Goal: Task Accomplishment & Management: Manage account settings

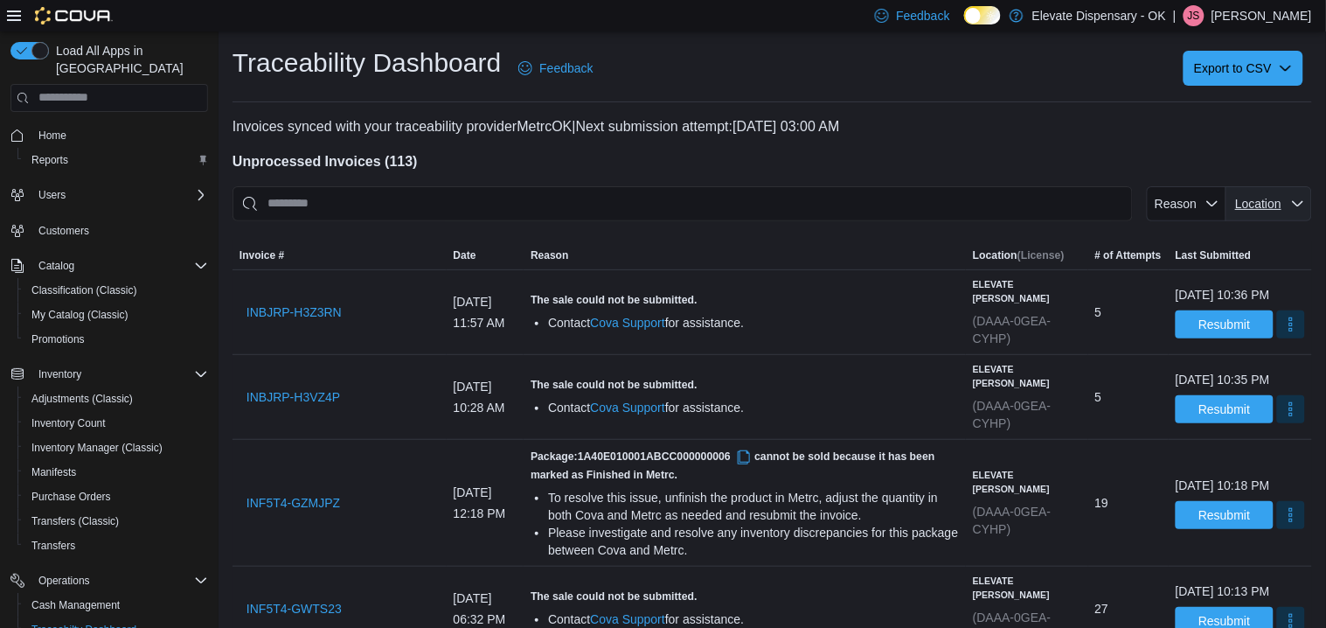
click at [1274, 193] on span "Location" at bounding box center [1269, 203] width 72 height 35
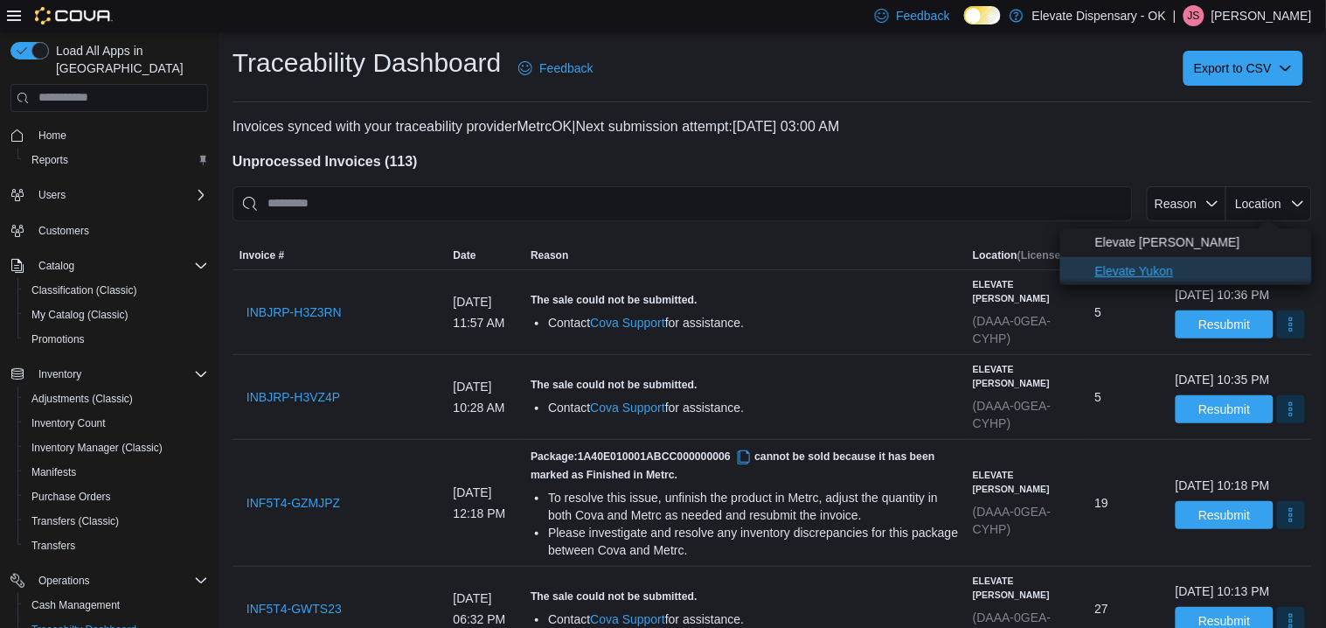
click at [1200, 267] on span "Elevate Yukon" at bounding box center [1198, 270] width 206 height 21
type input "**********"
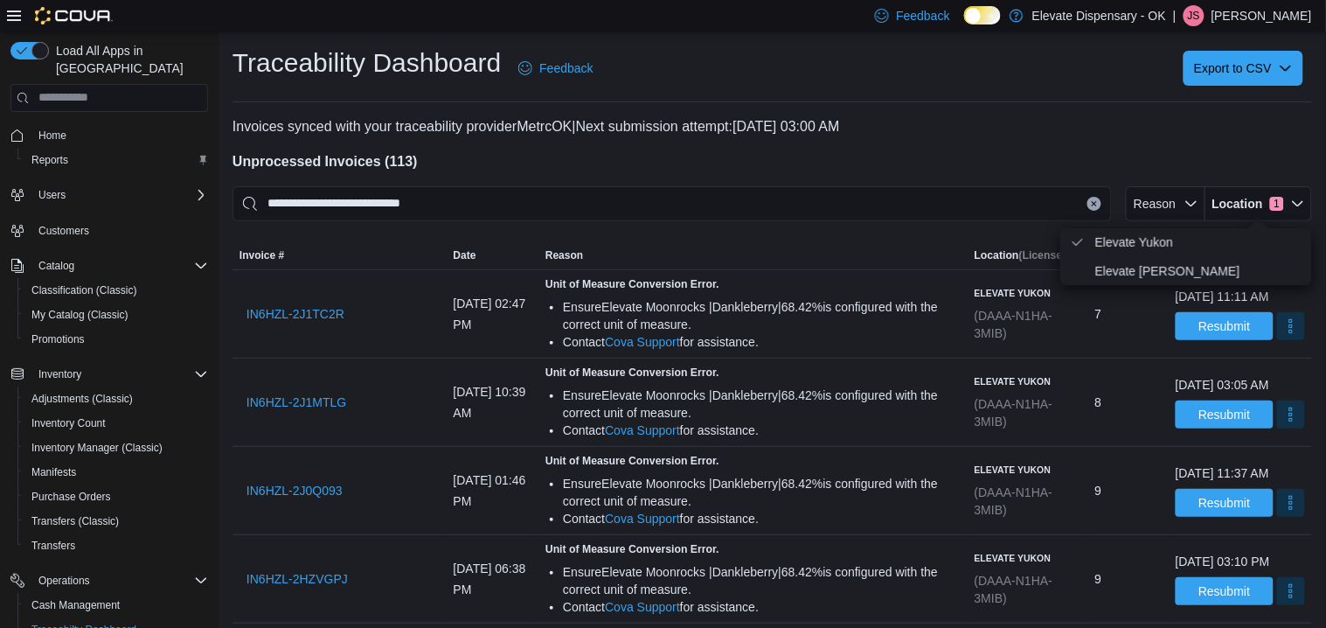
click at [699, 239] on div at bounding box center [771, 231] width 1079 height 21
click at [313, 318] on span "IN6HZL-2J1TC2R" at bounding box center [295, 313] width 98 height 17
click at [1277, 336] on button "More" at bounding box center [1291, 325] width 28 height 28
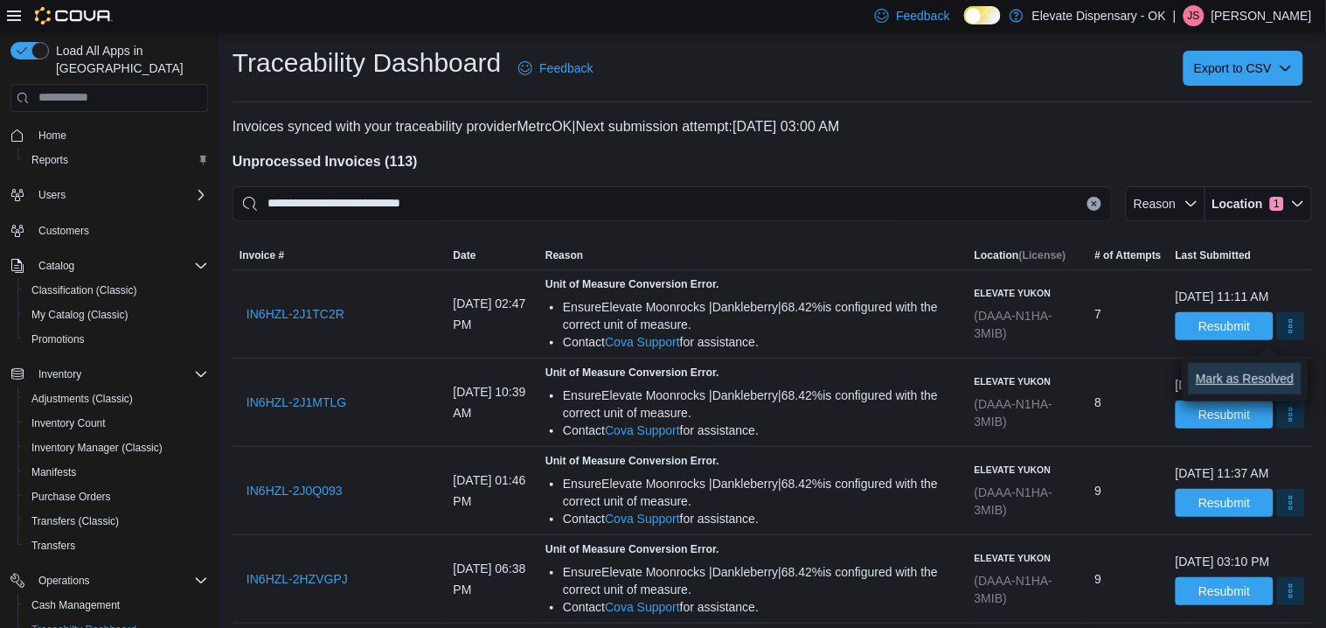
click at [1252, 366] on button "Mark as Resolved" at bounding box center [1245, 378] width 112 height 31
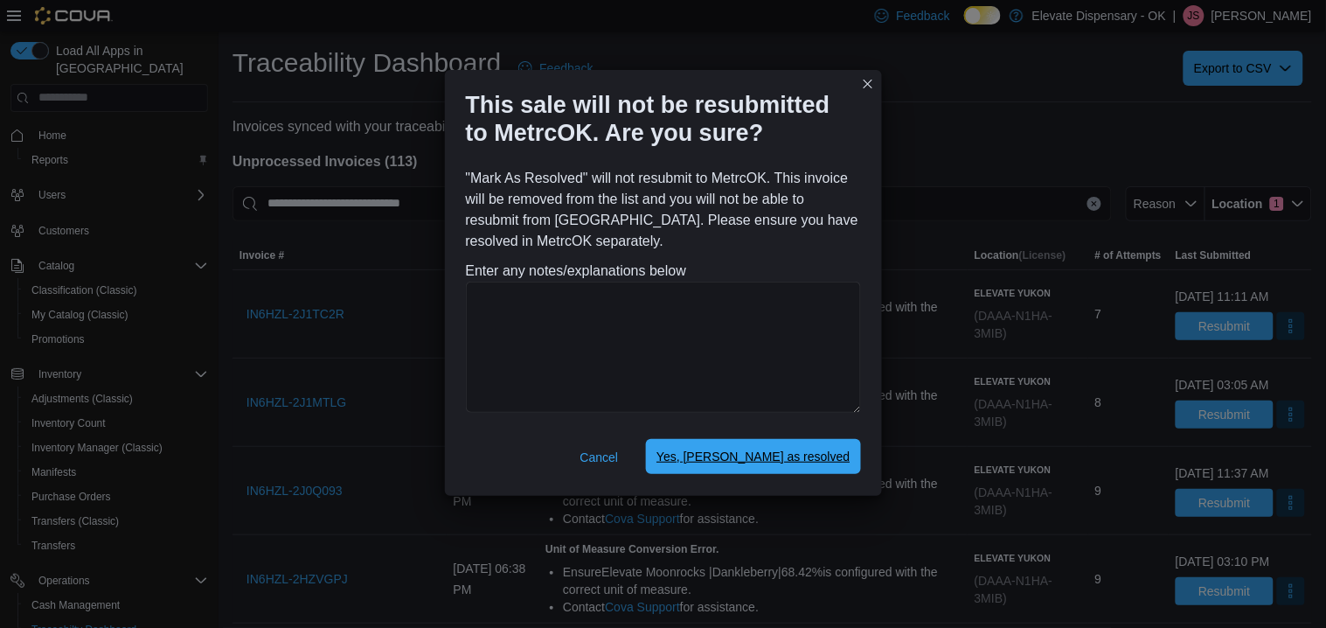
click at [803, 453] on span "Yes, [PERSON_NAME] as resolved" at bounding box center [752, 455] width 193 height 17
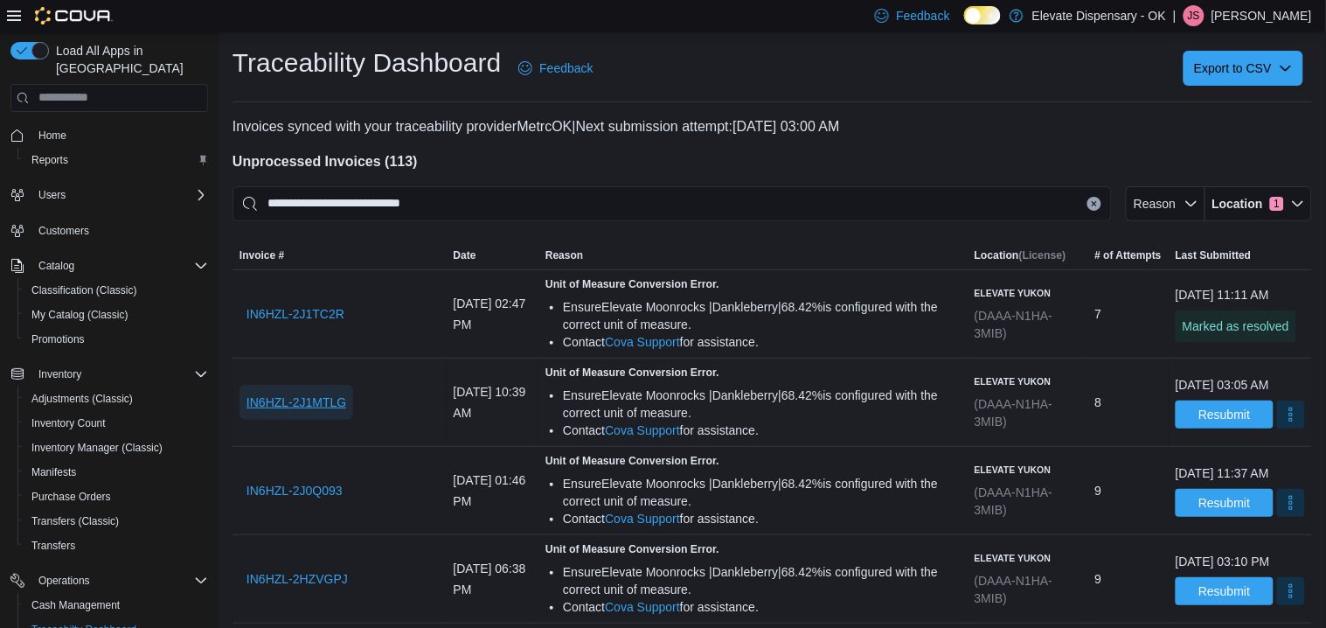
click at [339, 399] on span "IN6HZL-2J1MTLG" at bounding box center [296, 401] width 100 height 17
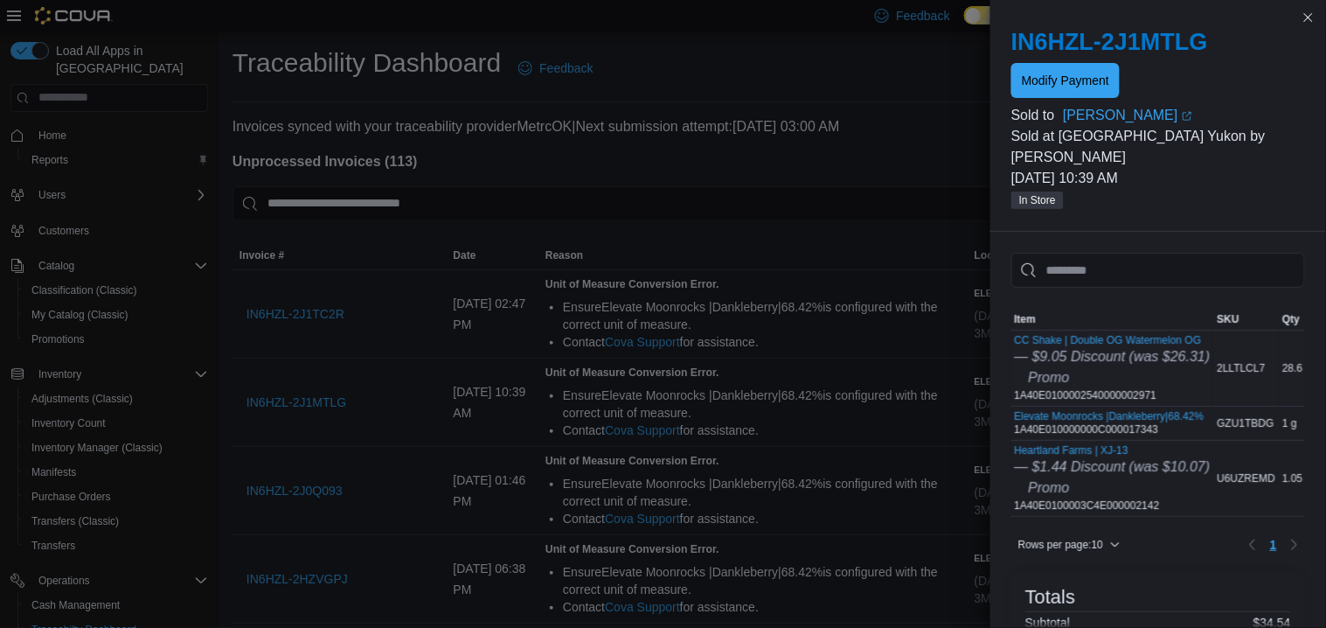
click at [1082, 368] on div "CC Shake | Double OG Watermelon OG — $9.05 Discount (was $26.31) Promo 1A40E010…" at bounding box center [1113, 368] width 196 height 68
copy div "1A40E0100002540000002971"
click at [1110, 477] on div "Promo" at bounding box center [1113, 487] width 196 height 21
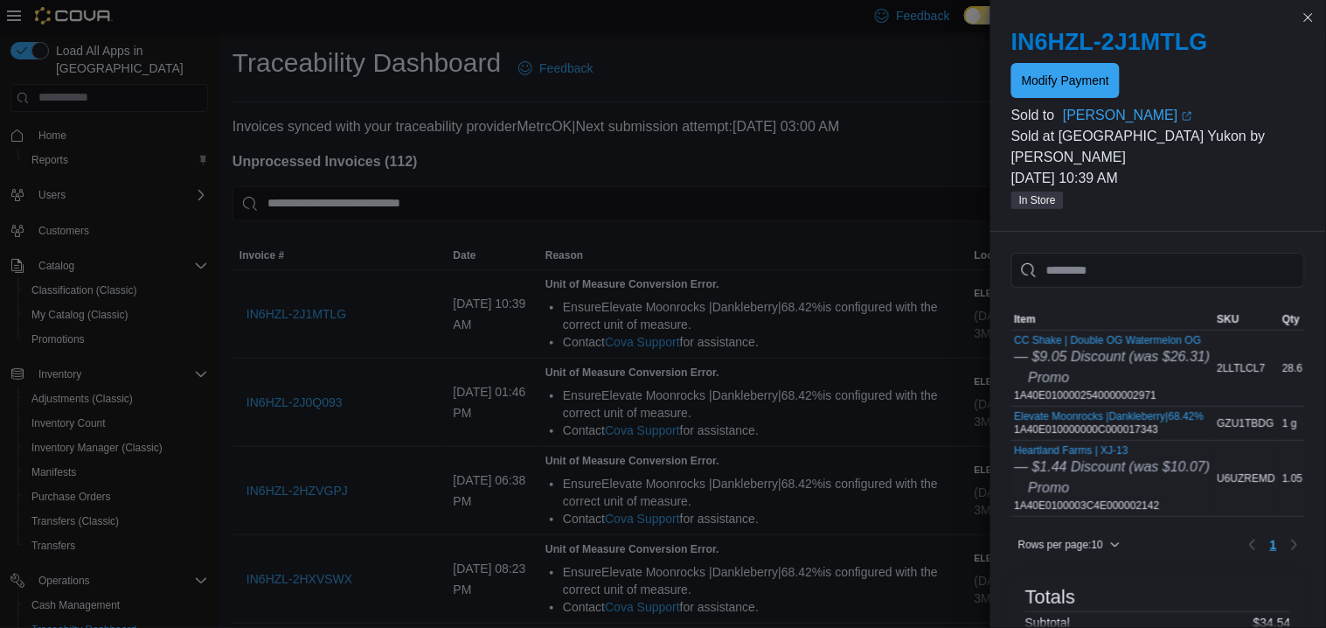
click at [1112, 481] on div "Heartland Farms | XJ-13 — $1.44 Discount (was $10.07) Promo 1A40E0100003C4E0000…" at bounding box center [1113, 478] width 196 height 68
copy div "1A40E0100003C4E000002142"
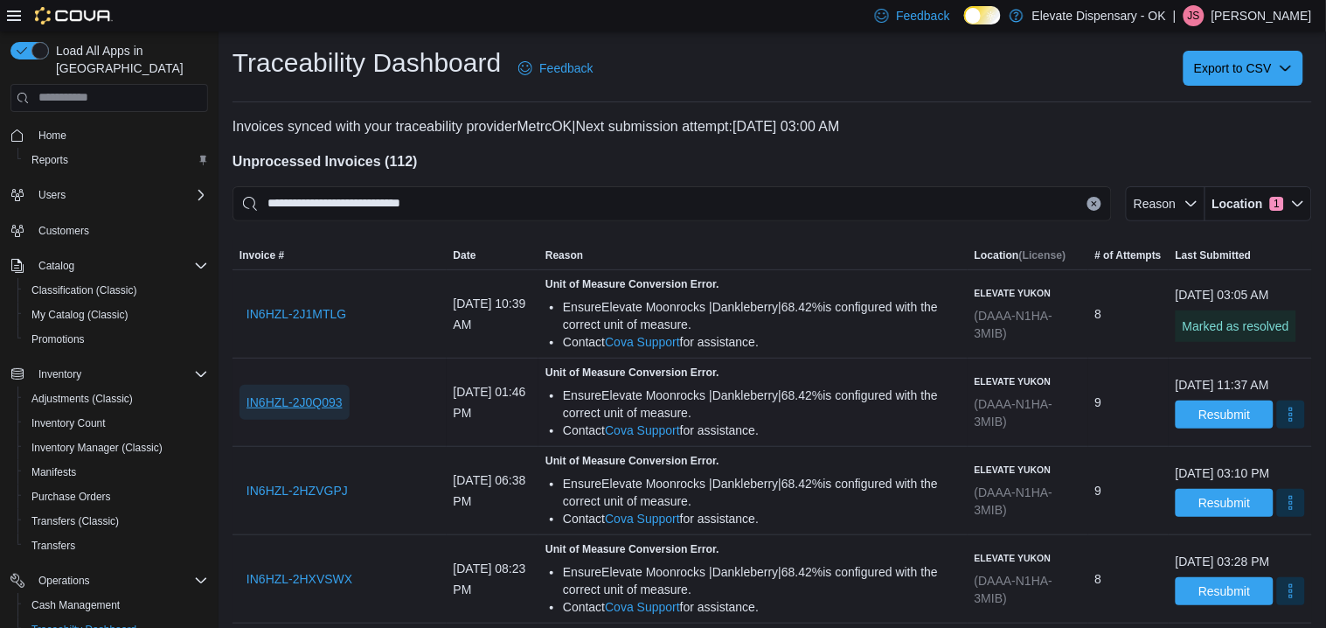
click at [303, 399] on span "IN6HZL-2J0Q093" at bounding box center [294, 401] width 96 height 17
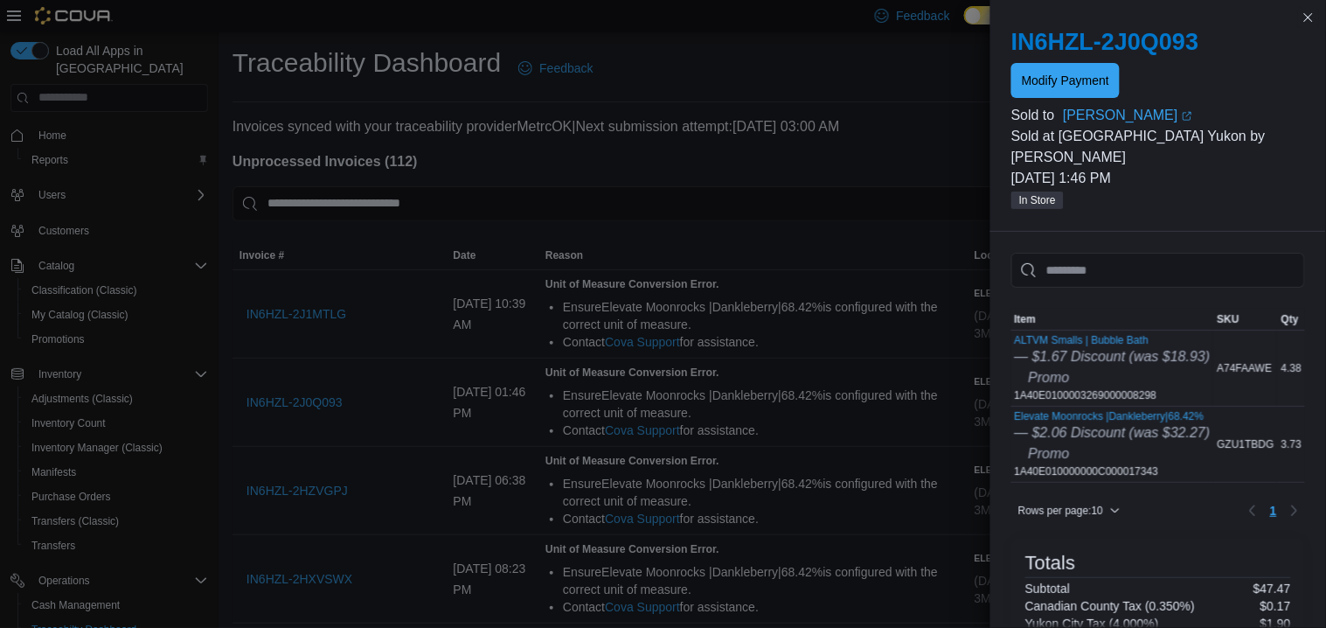
click at [1067, 375] on div "ALTVM Smalls | Bubble Bath — $1.67 Discount (was $18.93) Promo 1A40E01000032690…" at bounding box center [1113, 368] width 196 height 68
copy div "1A40E0100003269000008298"
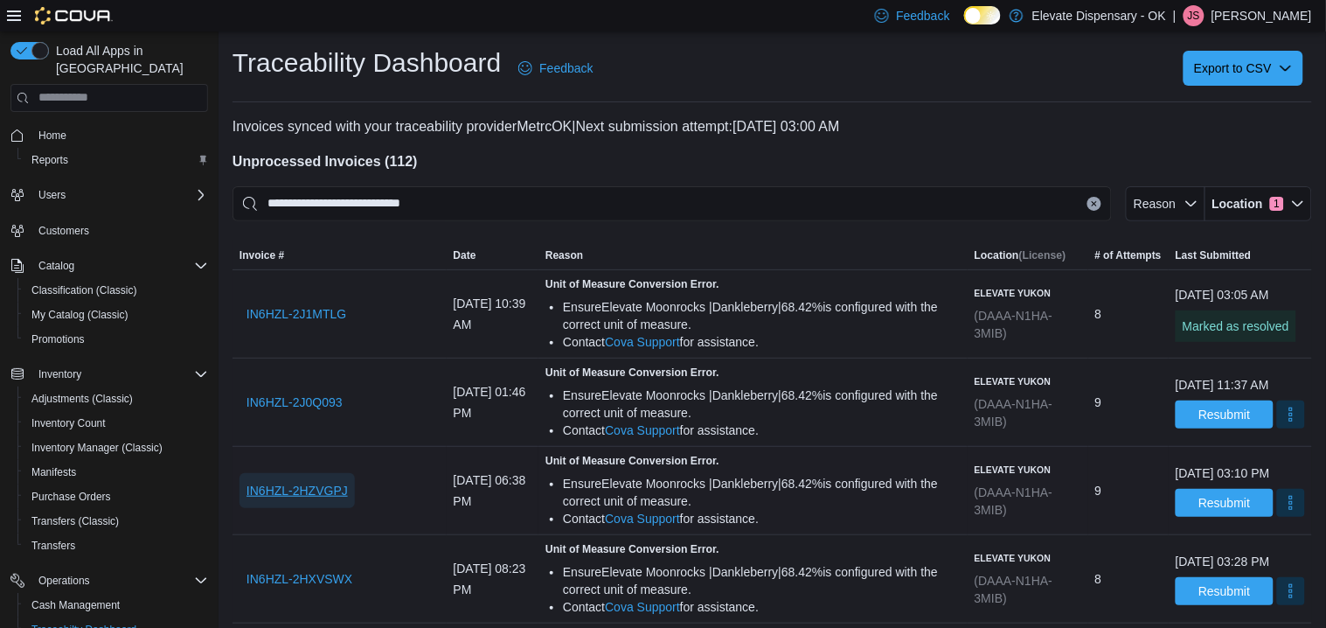
click at [339, 493] on span "IN6HZL-2HZVGPJ" at bounding box center [296, 490] width 101 height 17
click at [1277, 510] on button "More" at bounding box center [1291, 502] width 28 height 28
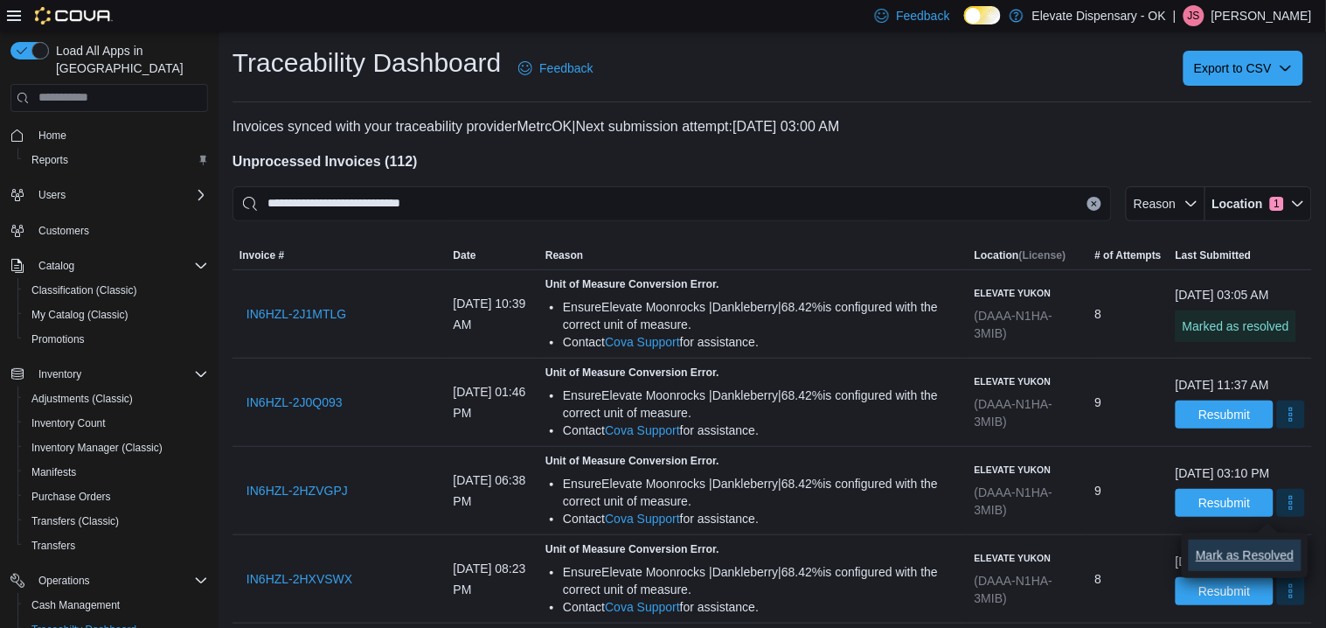
click at [1258, 558] on span "Mark as Resolved" at bounding box center [1245, 554] width 98 height 17
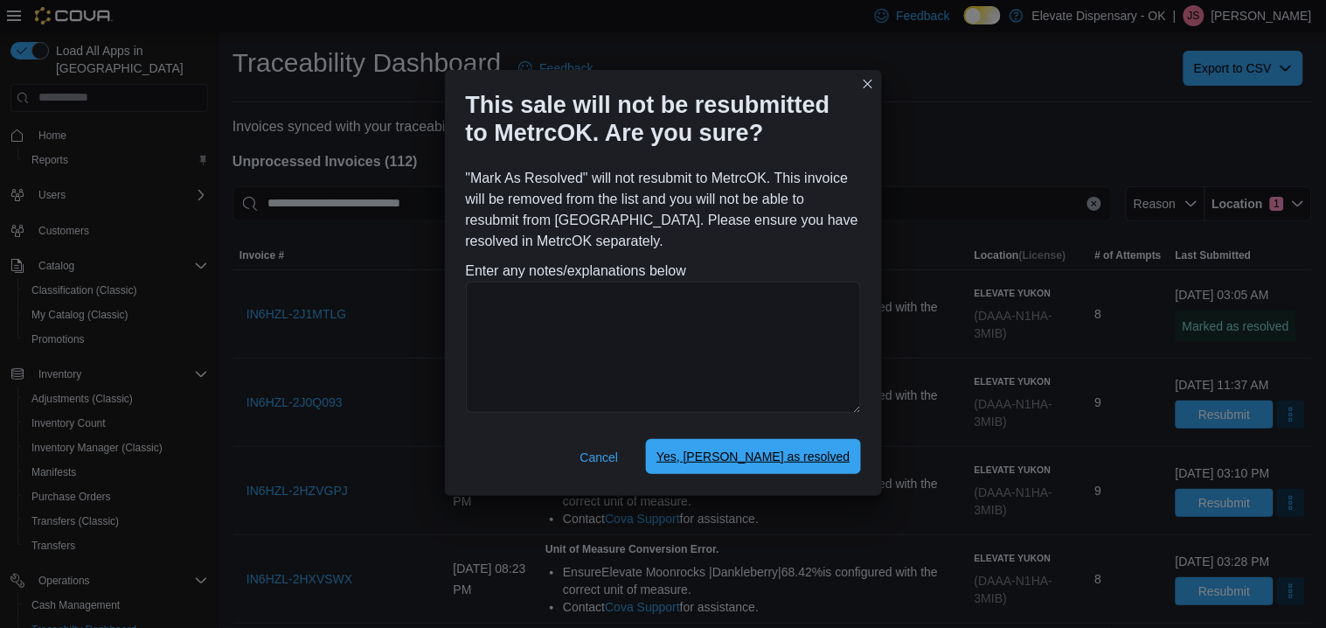
click at [785, 439] on span "Yes, mark as resolved" at bounding box center [752, 456] width 193 height 35
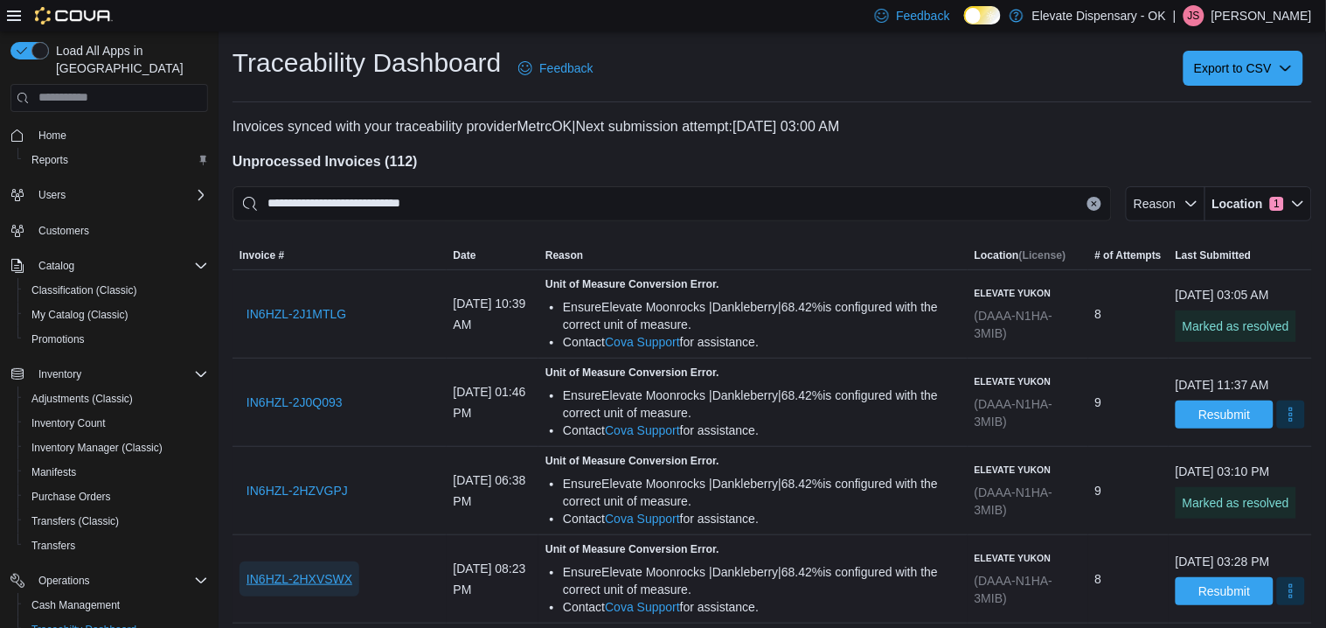
click at [277, 583] on span "IN6HZL-2HXVSWX" at bounding box center [299, 578] width 106 height 17
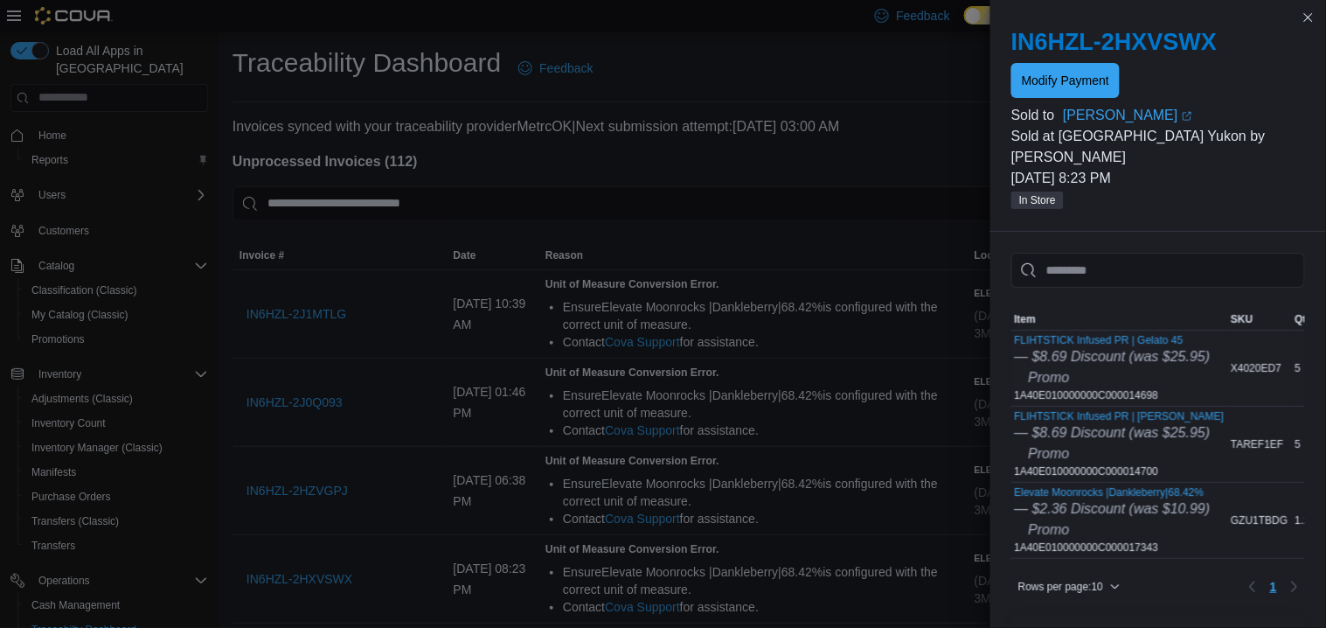
click at [1072, 377] on div "FLIHTSTICK Infused PR | Gelato 45 — $8.69 Discount (was $25.95) Promo 1A40E0100…" at bounding box center [1113, 368] width 196 height 68
copy div "1A40E010000000C000014698"
click at [1124, 447] on div "FLIHTSTICK Infused PR | Runtz — $8.69 Discount (was $25.95) Promo 1A40E01000000…" at bounding box center [1120, 444] width 210 height 68
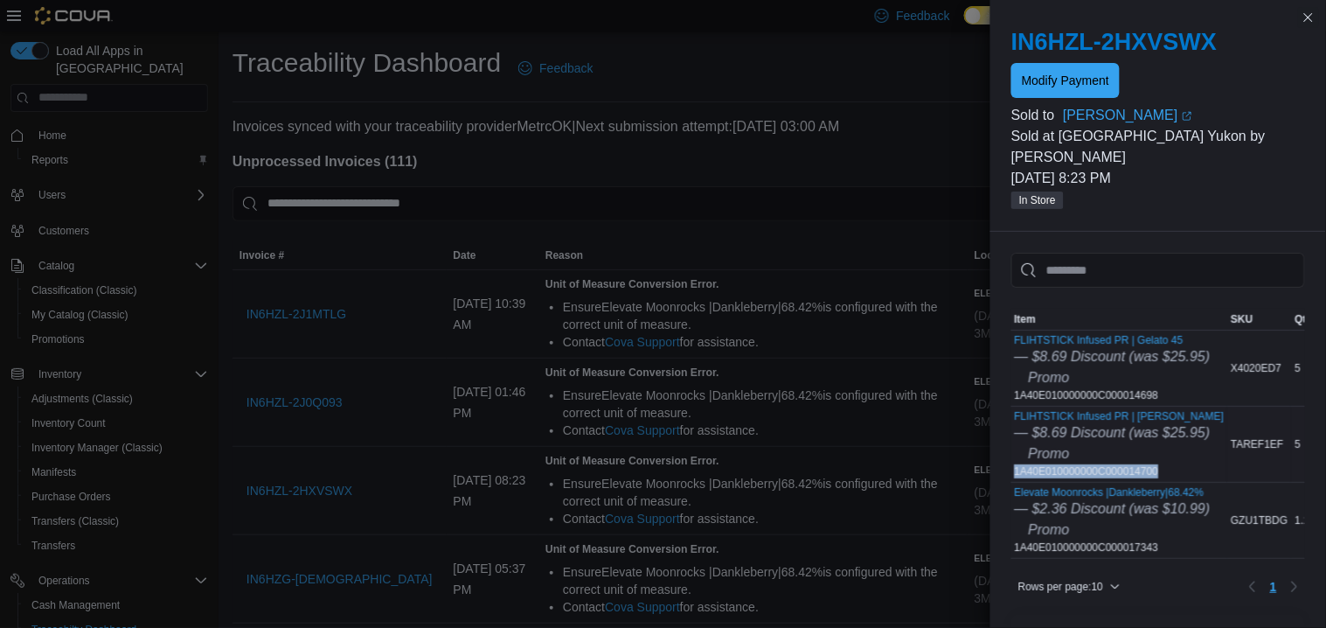
copy div "1A40E010000000C000014700"
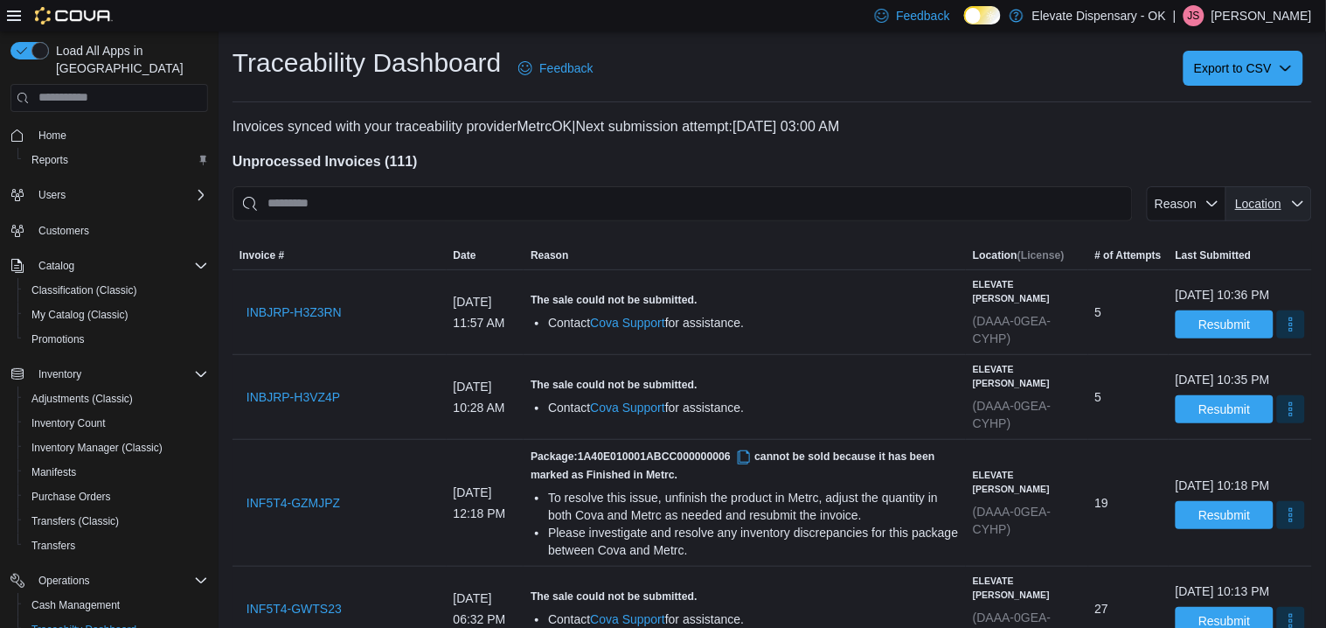
click at [1252, 209] on span "Location" at bounding box center [1258, 204] width 46 height 14
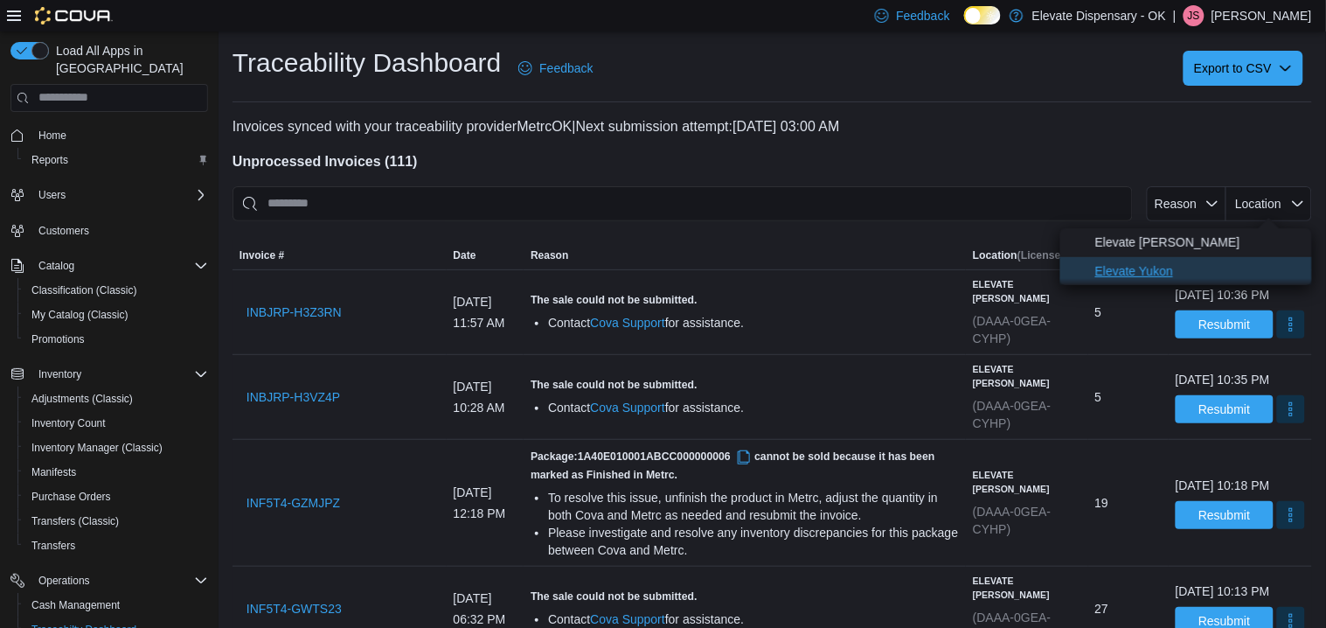
click at [1211, 276] on span "Elevate Yukon" at bounding box center [1198, 270] width 206 height 21
type input "**********"
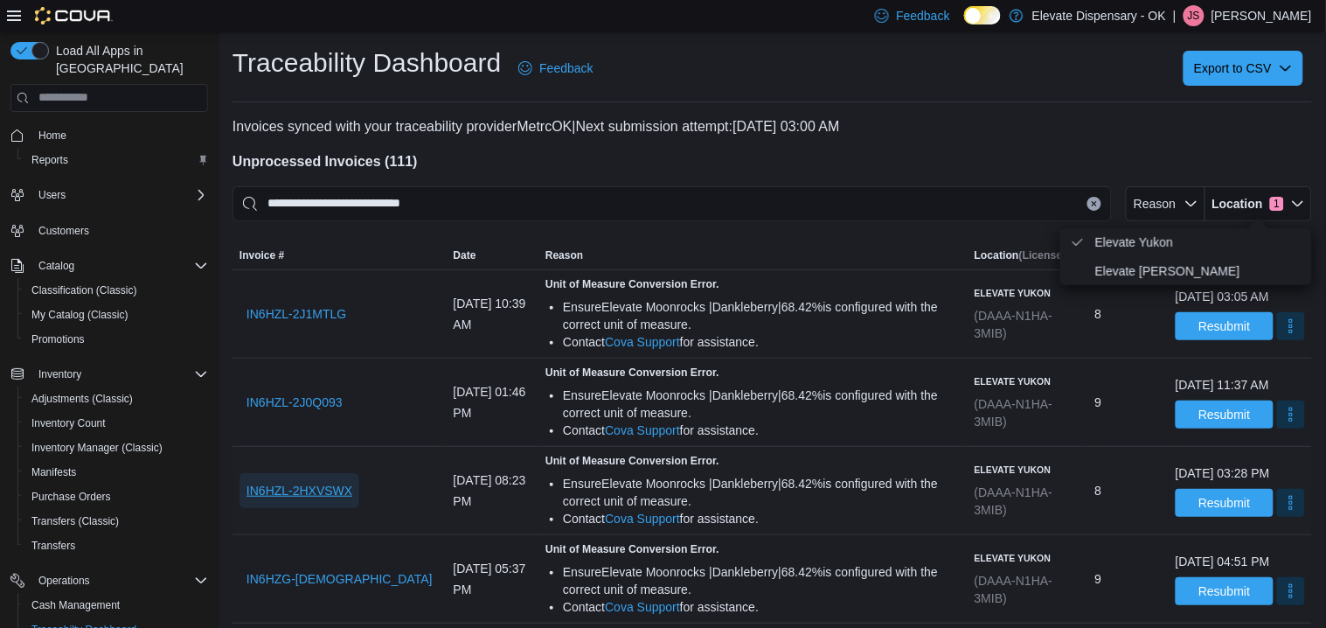
click at [330, 486] on span "IN6HZL-2HXVSWX" at bounding box center [299, 490] width 106 height 17
click at [1277, 503] on button "More" at bounding box center [1291, 502] width 28 height 28
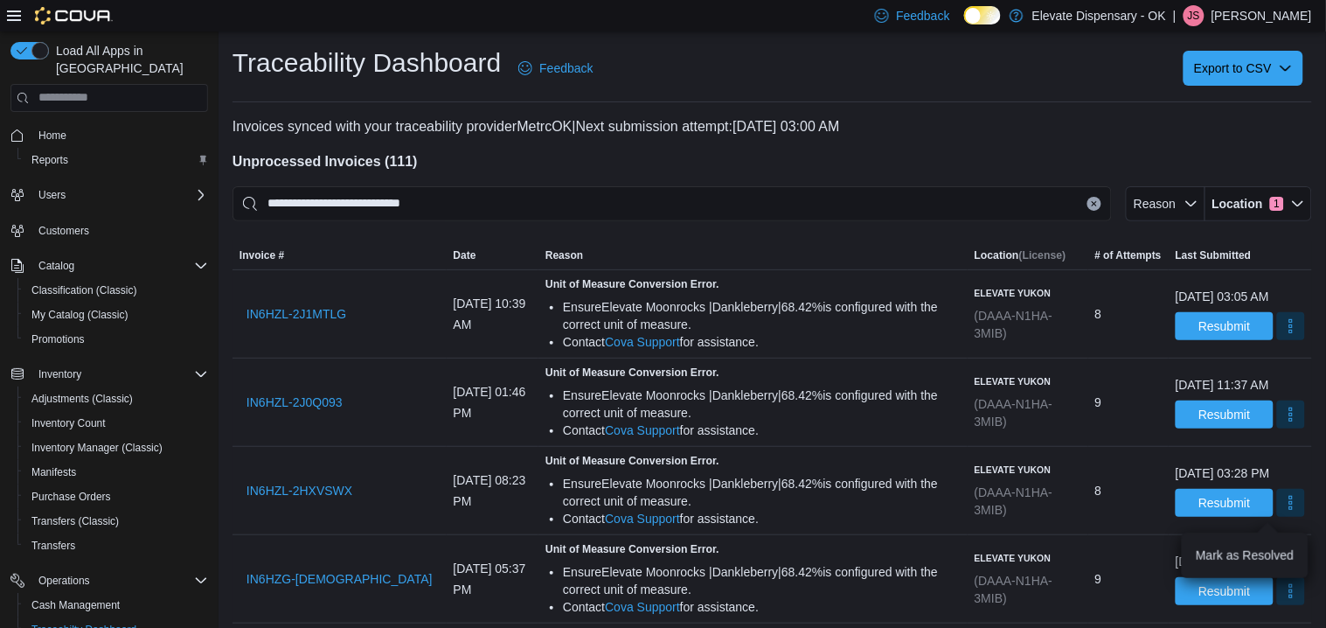
click at [1256, 537] on div "You are in a dialog. Press Escape, or tap/click outside the dialog to close. Ma…" at bounding box center [1245, 554] width 126 height 45
click at [1264, 544] on button "Mark as Resolved" at bounding box center [1245, 554] width 112 height 31
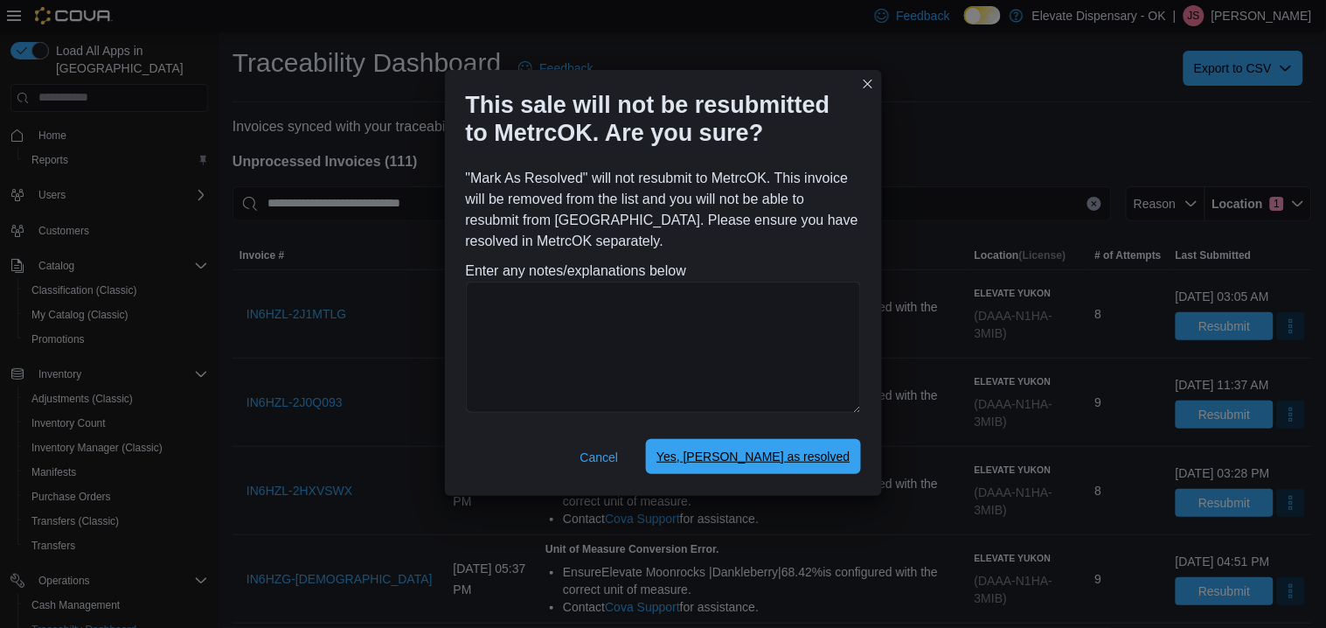
click at [845, 454] on span "Yes, [PERSON_NAME] as resolved" at bounding box center [752, 455] width 193 height 17
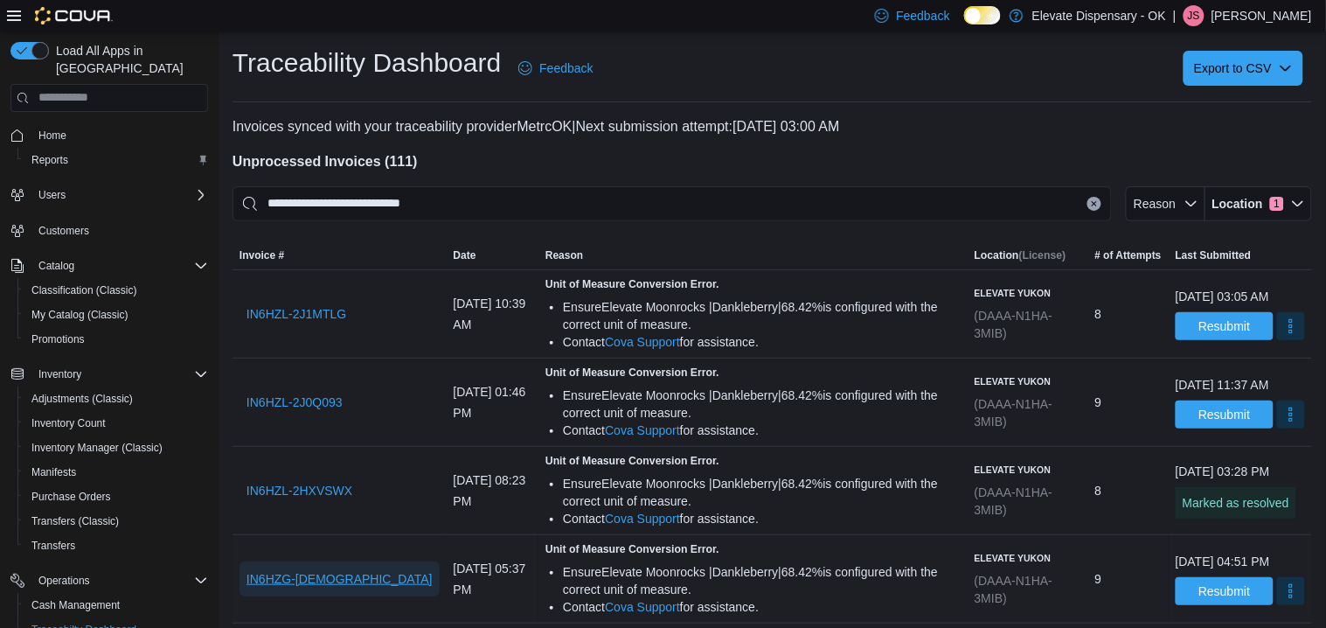
click at [352, 579] on span "IN6HZG-2HVM46J" at bounding box center [339, 578] width 186 height 17
click at [1277, 598] on button "More" at bounding box center [1291, 590] width 28 height 28
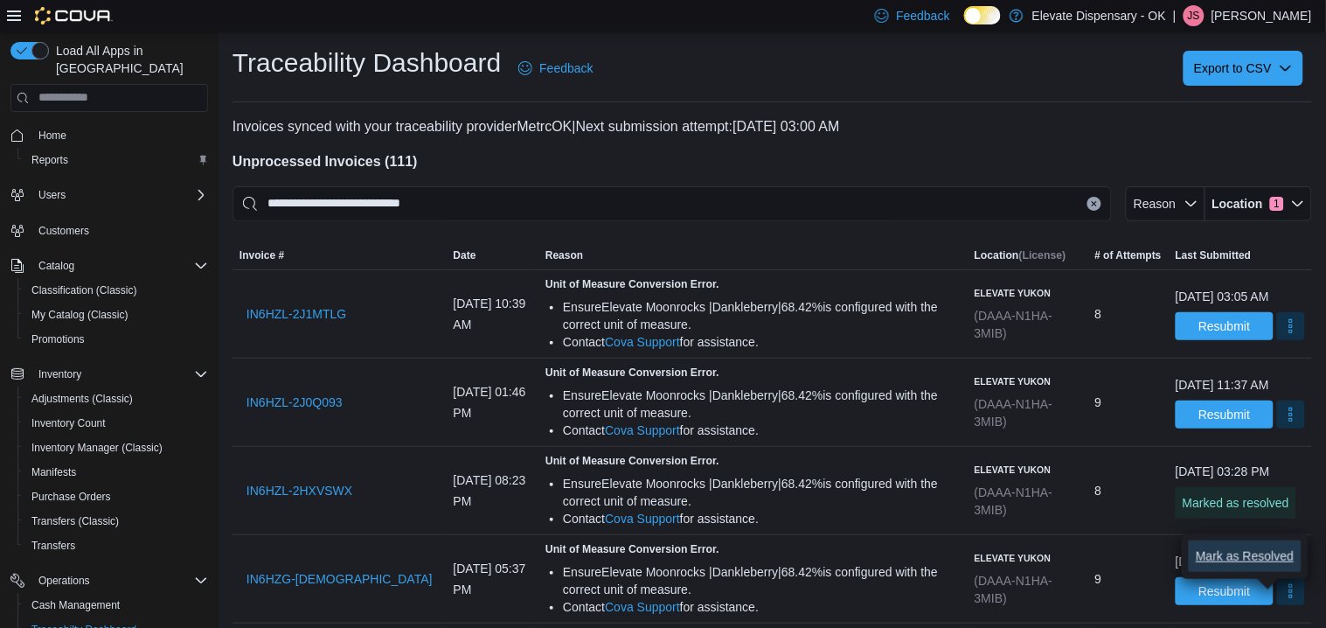
click at [1238, 558] on span "Mark as Resolved" at bounding box center [1245, 555] width 98 height 17
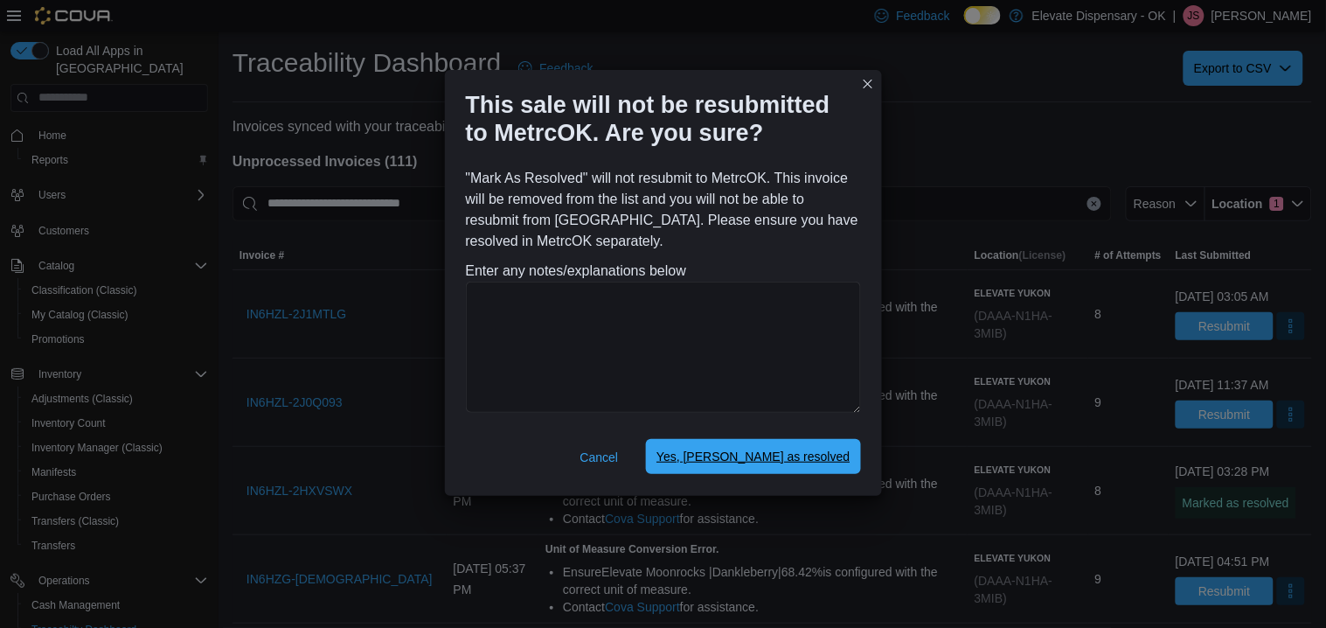
click at [832, 456] on span "Yes, [PERSON_NAME] as resolved" at bounding box center [752, 455] width 193 height 17
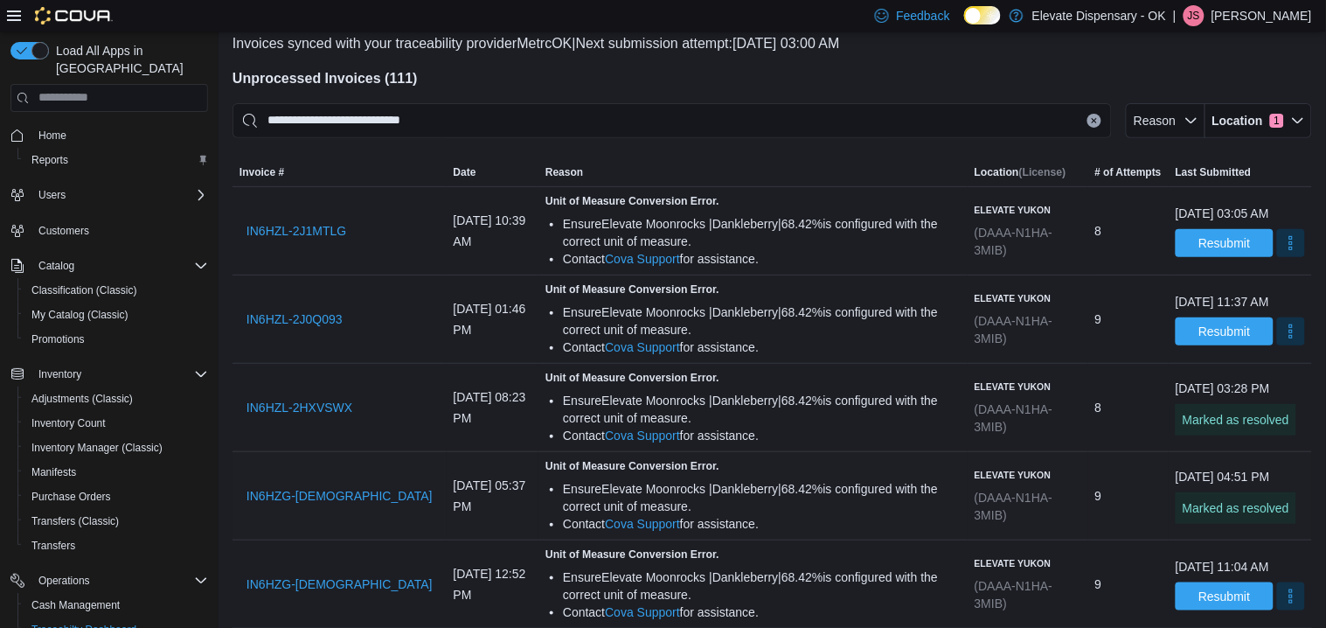
scroll to position [92, 0]
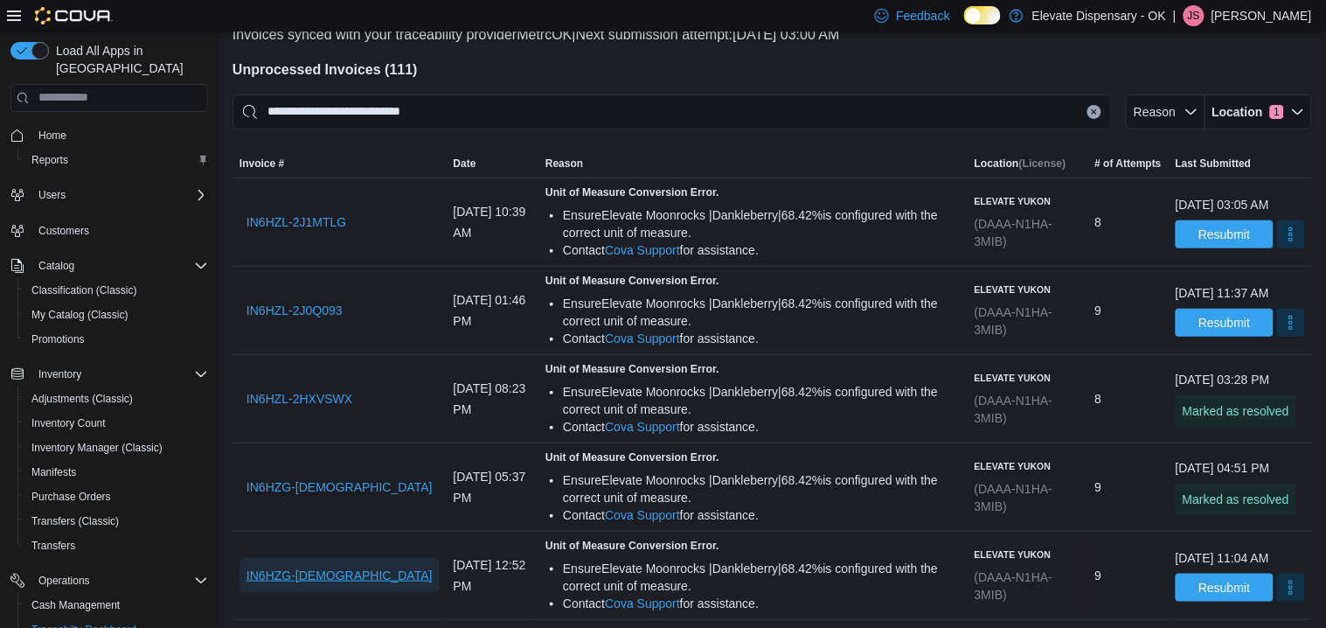
click at [341, 574] on span "IN6HZG-2HVDSFB" at bounding box center [339, 574] width 186 height 17
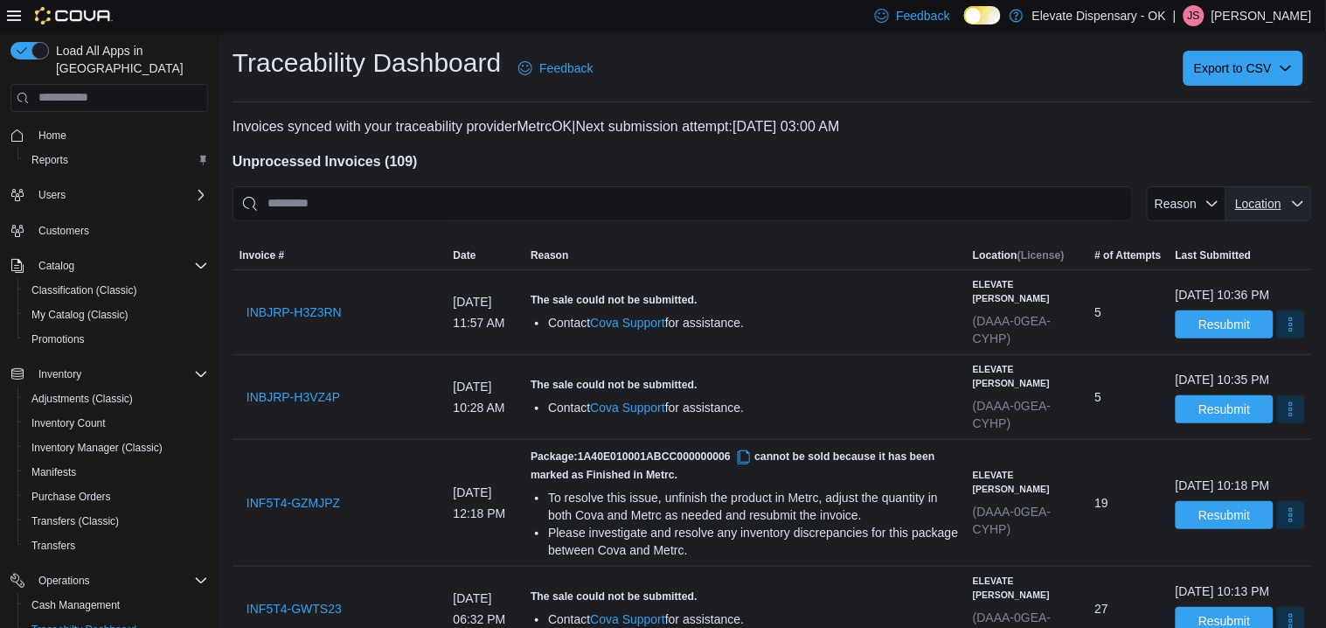
click at [1238, 192] on span "Location" at bounding box center [1269, 203] width 72 height 35
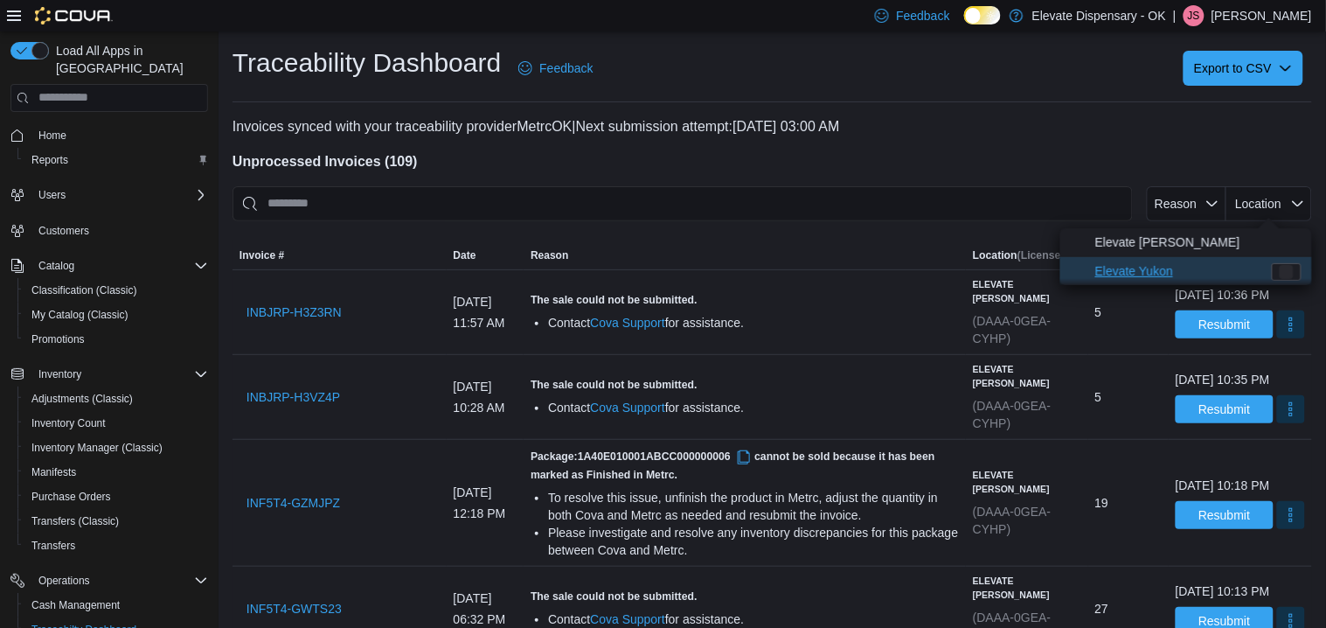
click at [1227, 259] on span "Elevate Yukon" at bounding box center [1186, 271] width 252 height 28
type input "**********"
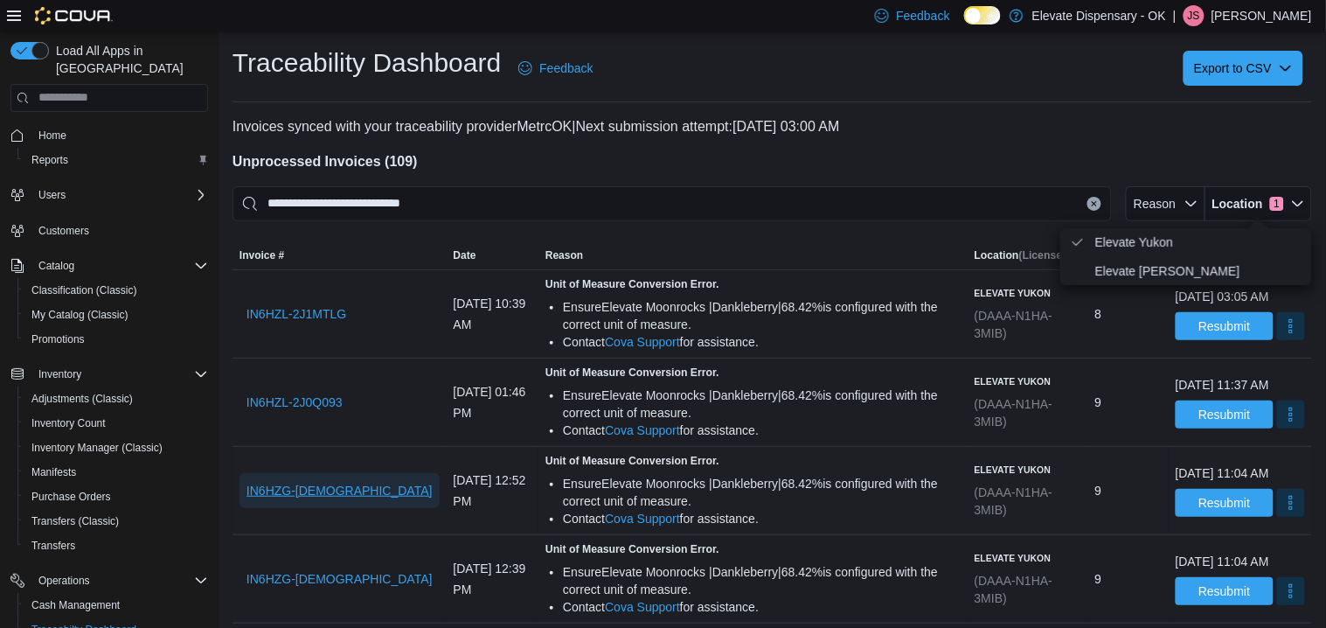
click at [360, 482] on button "IN6HZG-2HVDSFB" at bounding box center [339, 490] width 200 height 35
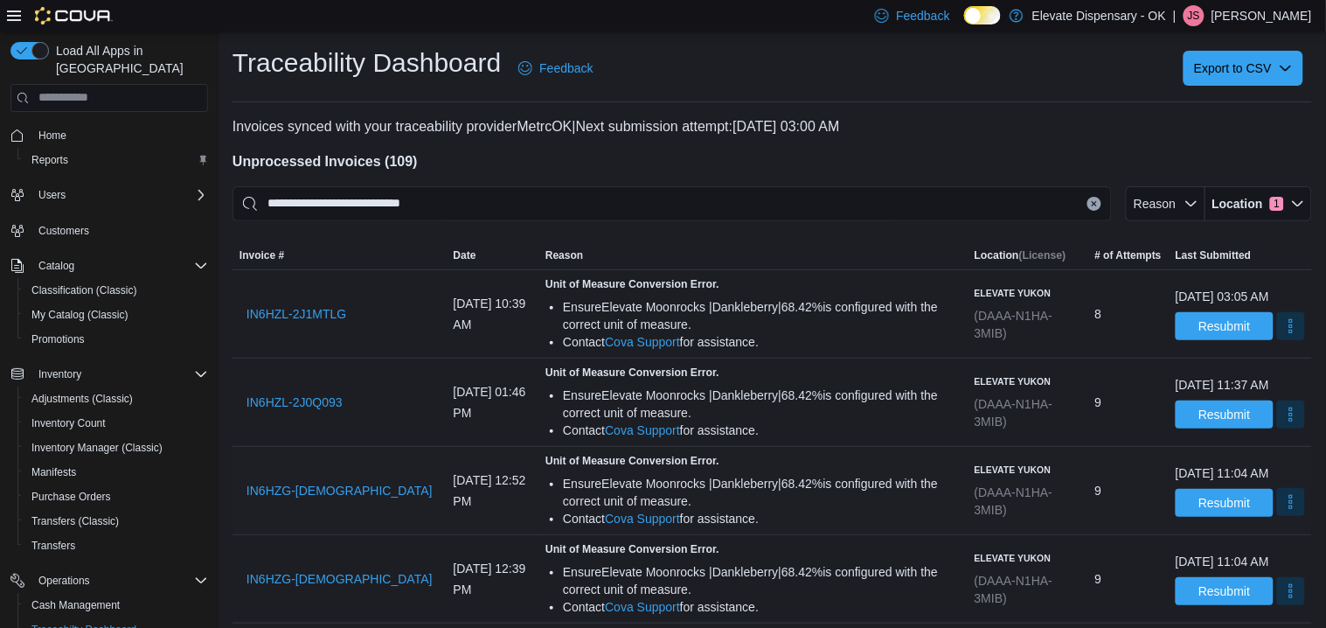
click at [1277, 511] on button "More" at bounding box center [1291, 502] width 28 height 28
click at [1276, 554] on span "Mark as Resolved" at bounding box center [1245, 554] width 98 height 17
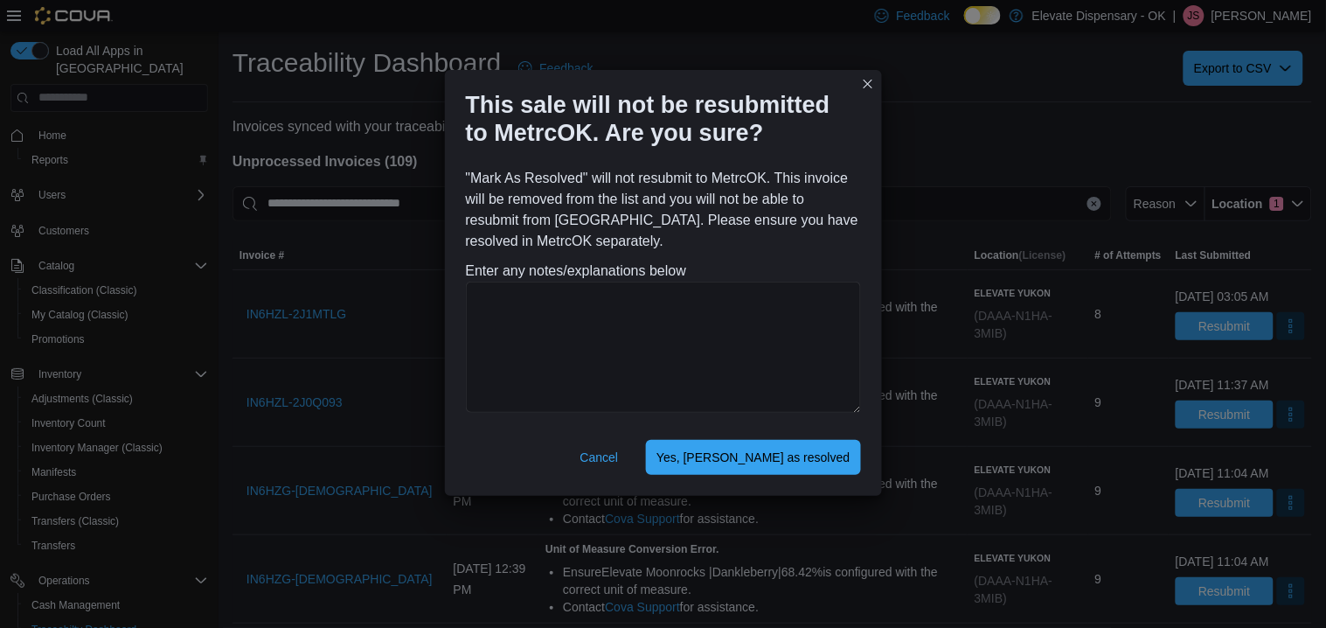
click at [818, 475] on div "Cancel Yes, mark as resolved" at bounding box center [663, 461] width 437 height 70
click at [815, 464] on span "Yes, [PERSON_NAME] as resolved" at bounding box center [752, 456] width 193 height 35
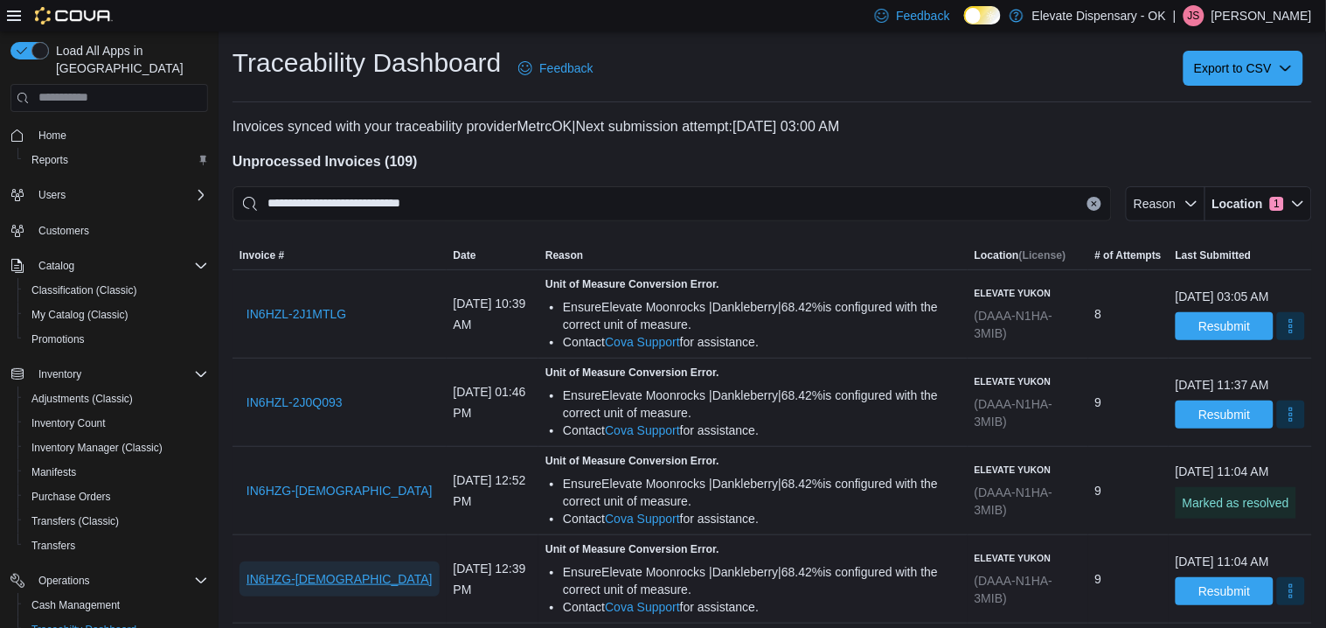
click at [336, 585] on span "IN6HZG-[DEMOGRAPHIC_DATA]" at bounding box center [339, 578] width 186 height 17
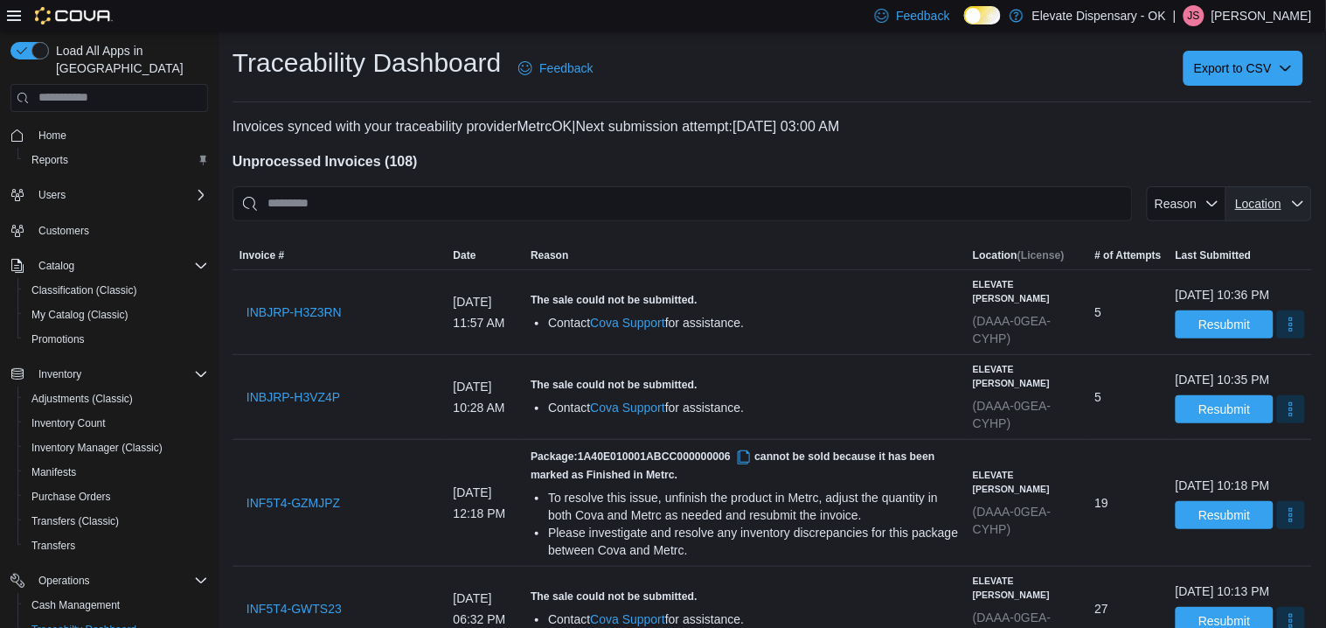
click at [1262, 208] on span "Location" at bounding box center [1258, 204] width 46 height 14
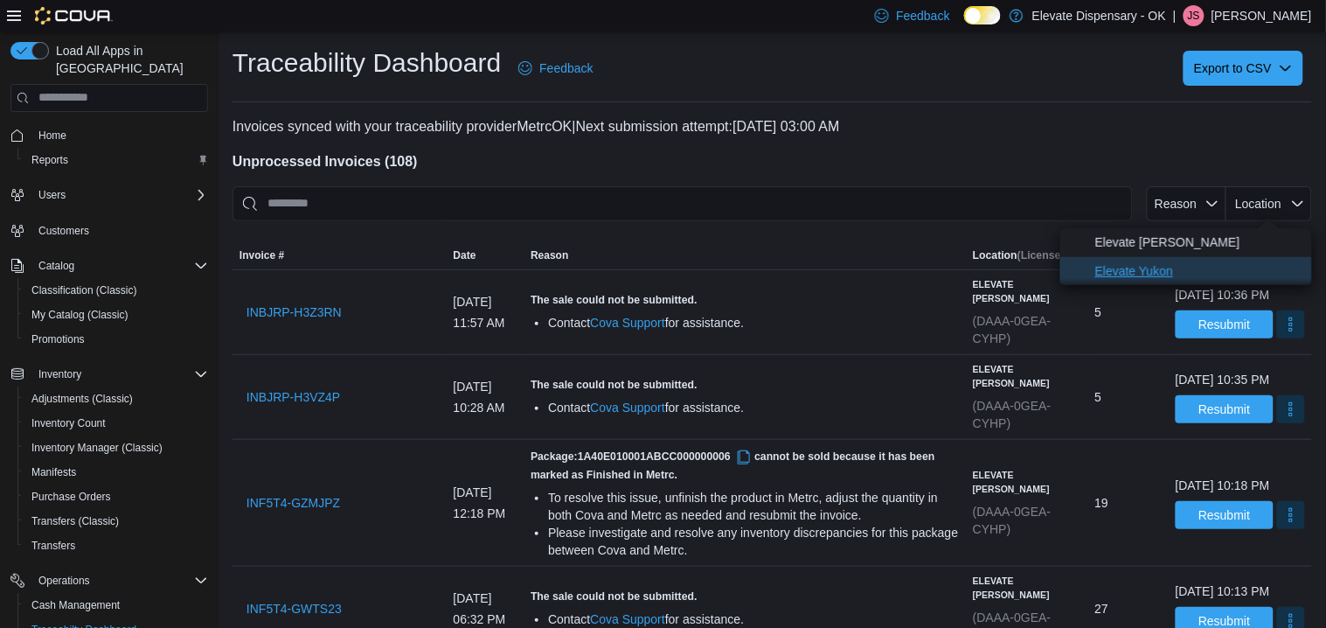
click at [1205, 272] on span "Elevate Yukon" at bounding box center [1198, 270] width 206 height 21
type input "**********"
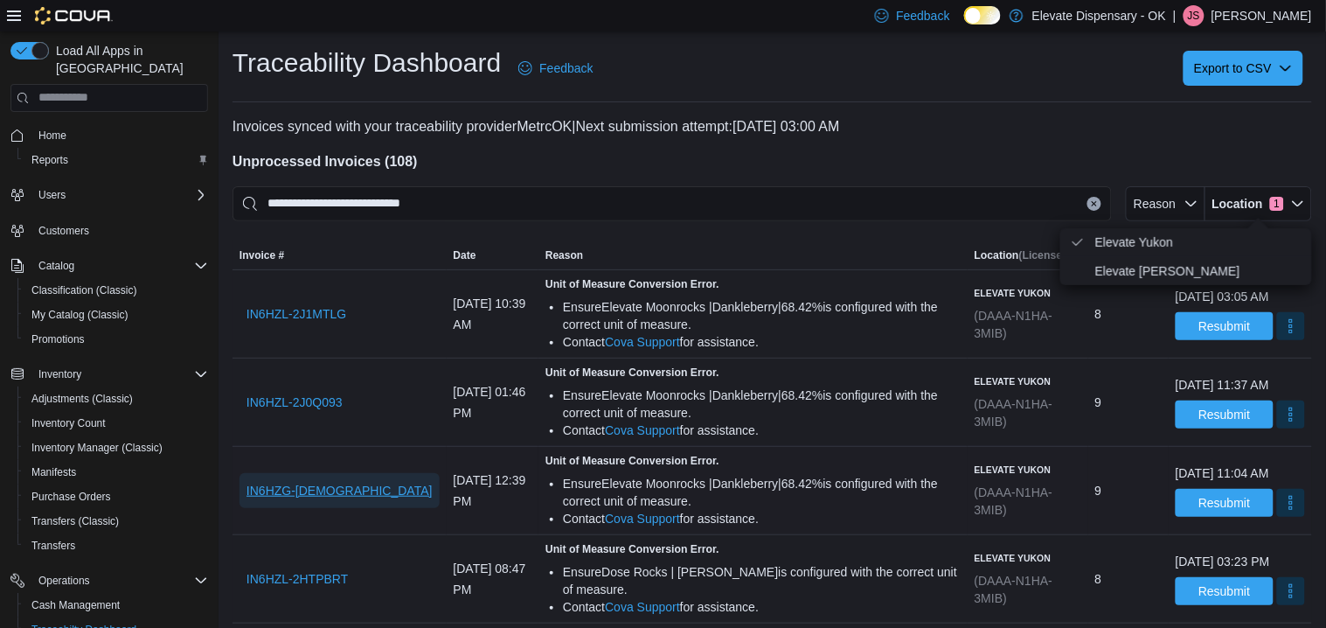
click at [335, 473] on span "IN6HZG-[DEMOGRAPHIC_DATA]" at bounding box center [339, 490] width 186 height 35
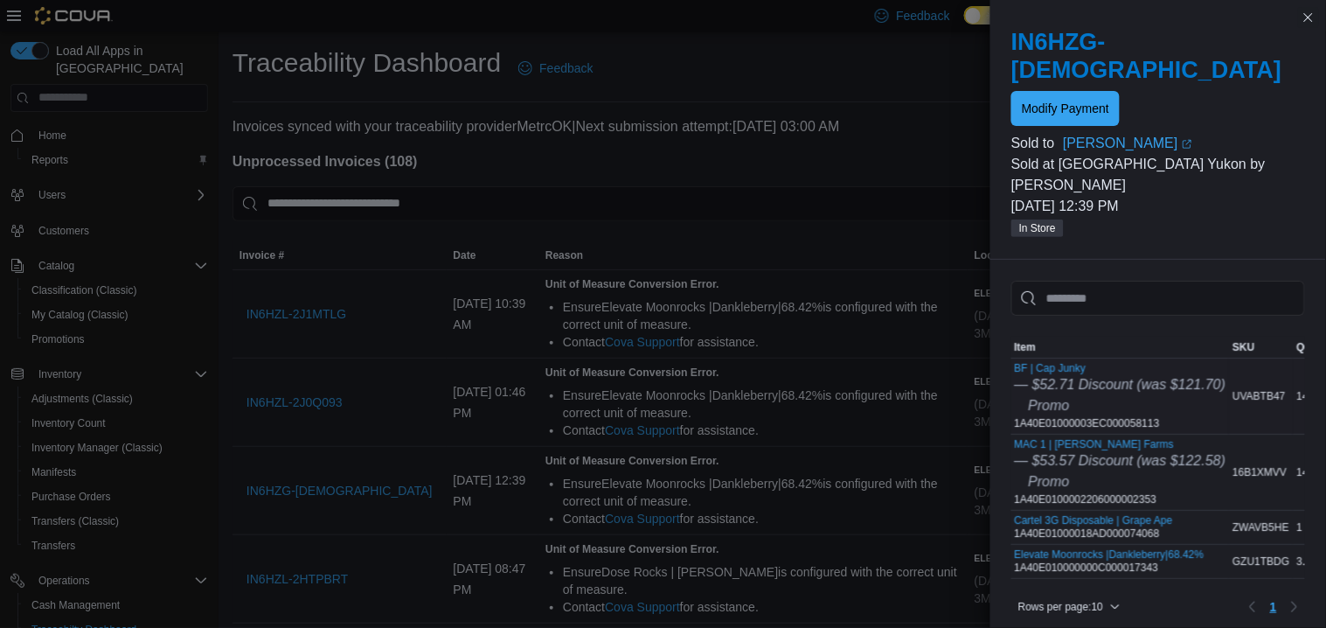
click at [1045, 398] on icon "Promo" at bounding box center [1049, 405] width 41 height 15
click at [1051, 369] on div "BF | Cap Junky — $52.71 Discount (was $121.70) Promo 1A40E01000003EC000058113" at bounding box center [1120, 396] width 211 height 68
copy div "1A40E01000003EC000058113"
click at [1139, 448] on div "MAC 1 | [PERSON_NAME] Farms — $53.57 Discount (was $122.58) Promo 1A40E01000022…" at bounding box center [1120, 472] width 211 height 68
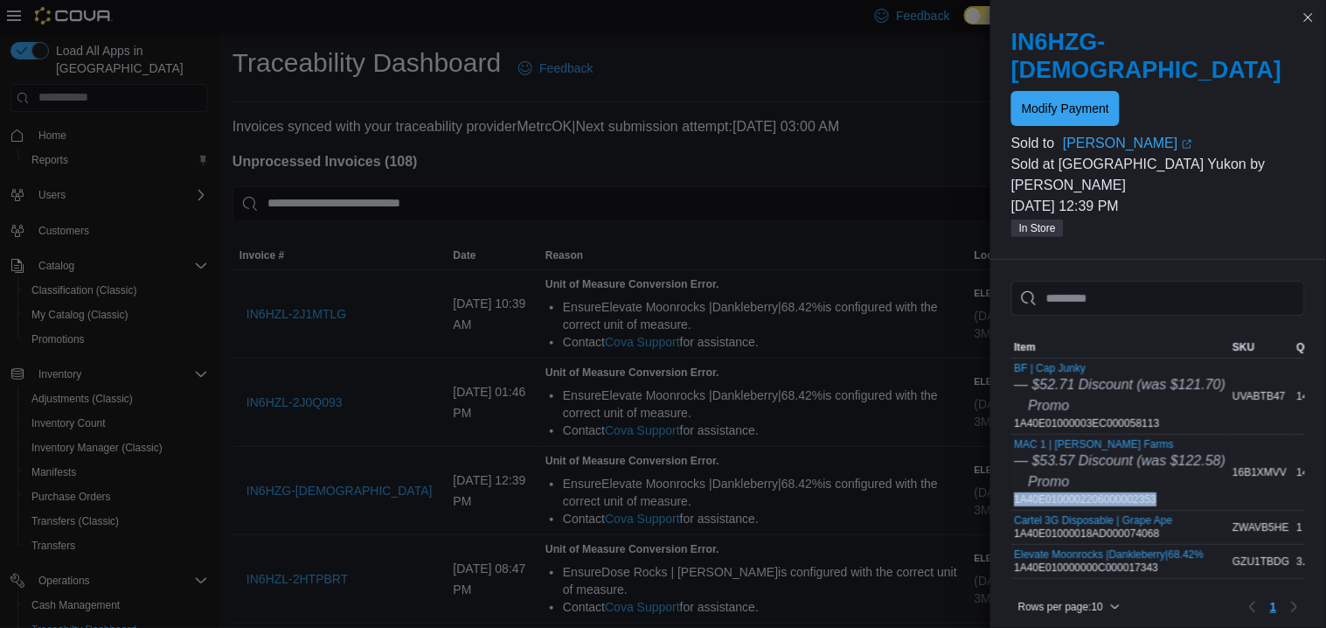
click at [1139, 448] on div "MAC 1 | [PERSON_NAME] Farms — $53.57 Discount (was $122.58) Promo 1A40E01000022…" at bounding box center [1120, 472] width 211 height 68
copy div "1A40E0100002206000002353"
click at [1173, 514] on div "Cartel 3G Disposable | Grape Ape 1A40E01000018AD000074068" at bounding box center [1094, 527] width 158 height 26
copy div "1A40E01000018AD000074068"
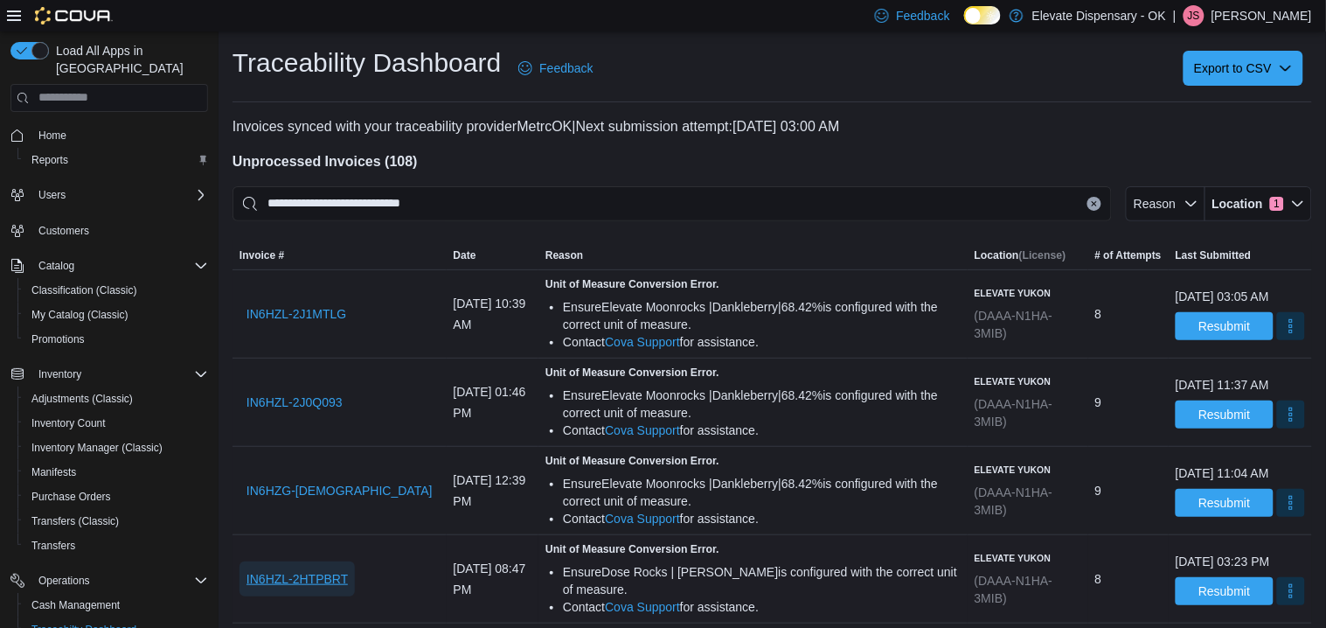
click at [327, 583] on span "IN6HZL-2HTPBRT" at bounding box center [296, 578] width 101 height 17
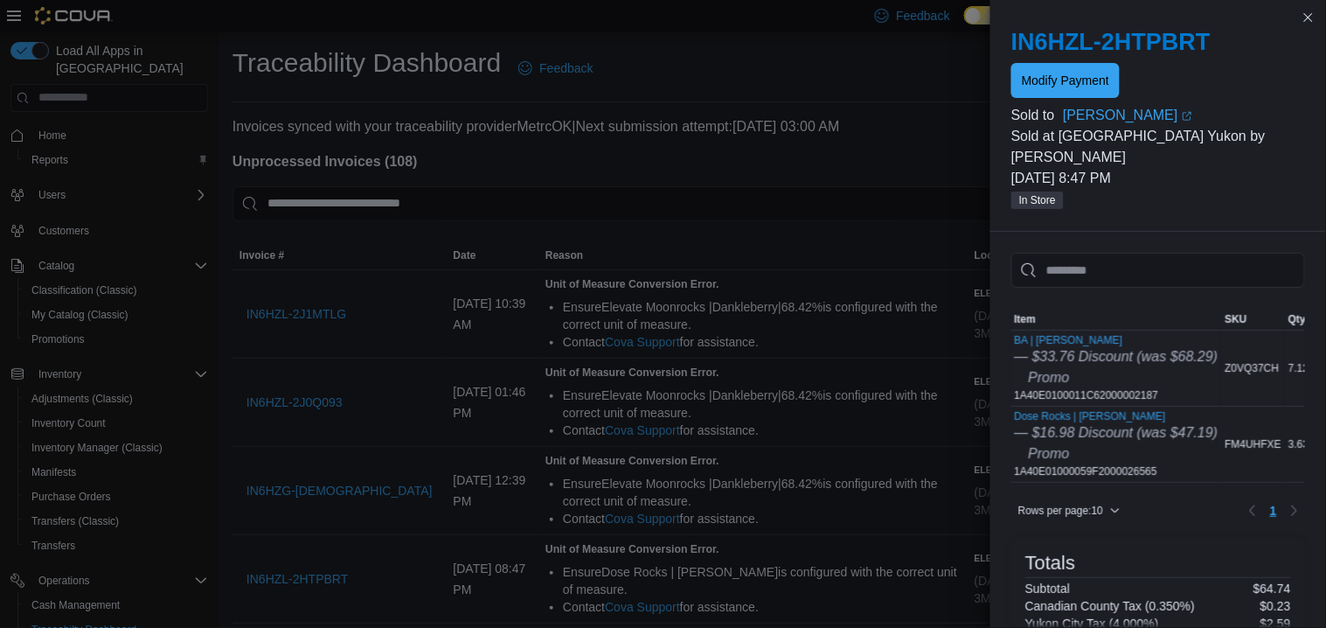
click at [1156, 374] on div "BA | [PERSON_NAME] — $33.76 Discount (was $68.29) Promo 1A40E0100011C62000002187" at bounding box center [1117, 368] width 204 height 68
copy div "1A40E0100011C62000002187"
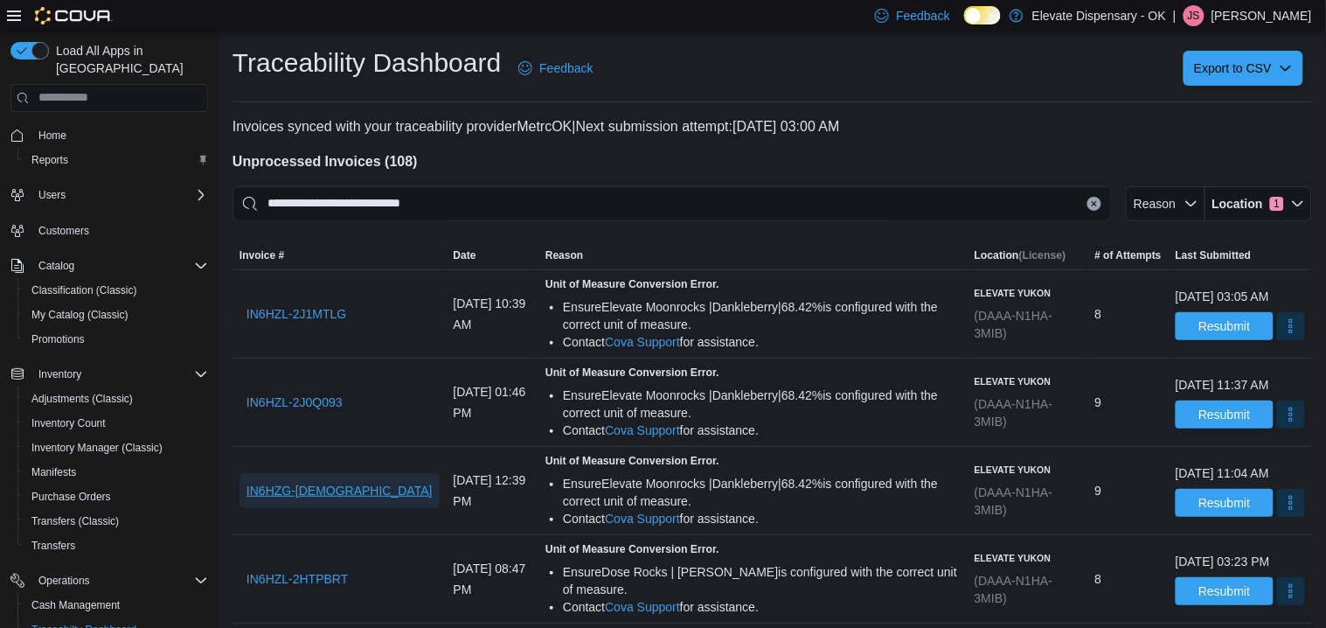
click at [302, 501] on span "IN6HZG-2HVDHXX" at bounding box center [339, 490] width 186 height 35
click at [1277, 516] on button "More" at bounding box center [1291, 502] width 28 height 28
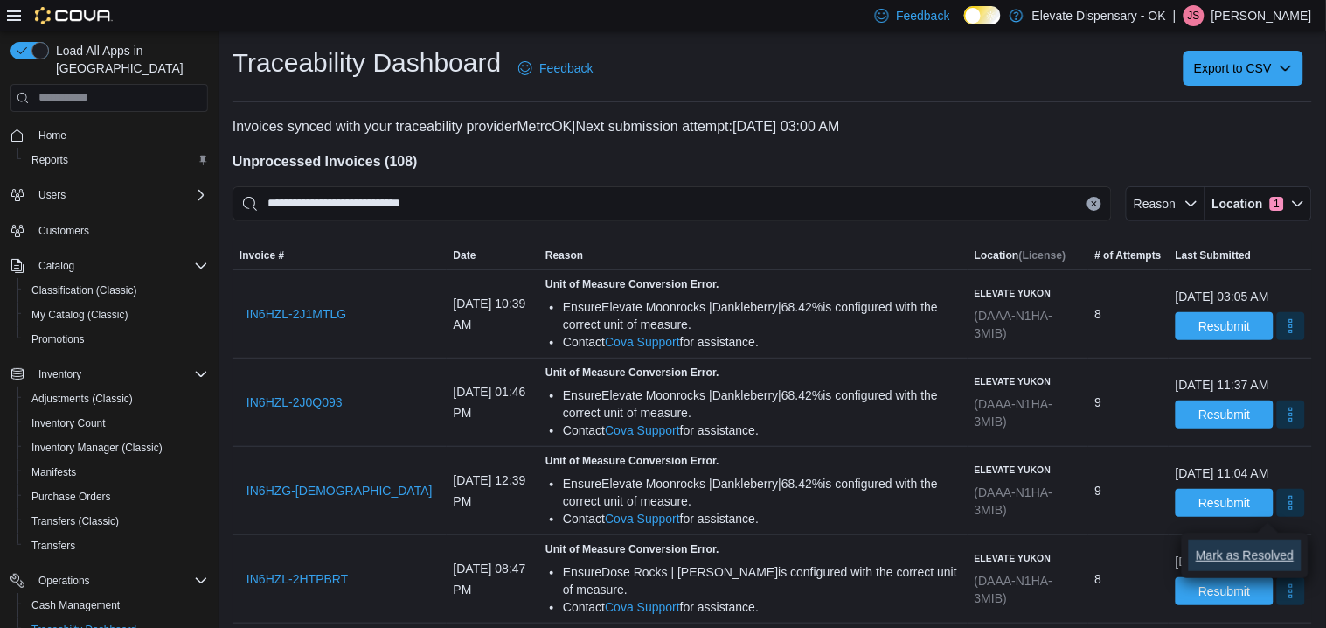
click at [1272, 555] on span "Mark as Resolved" at bounding box center [1245, 554] width 98 height 17
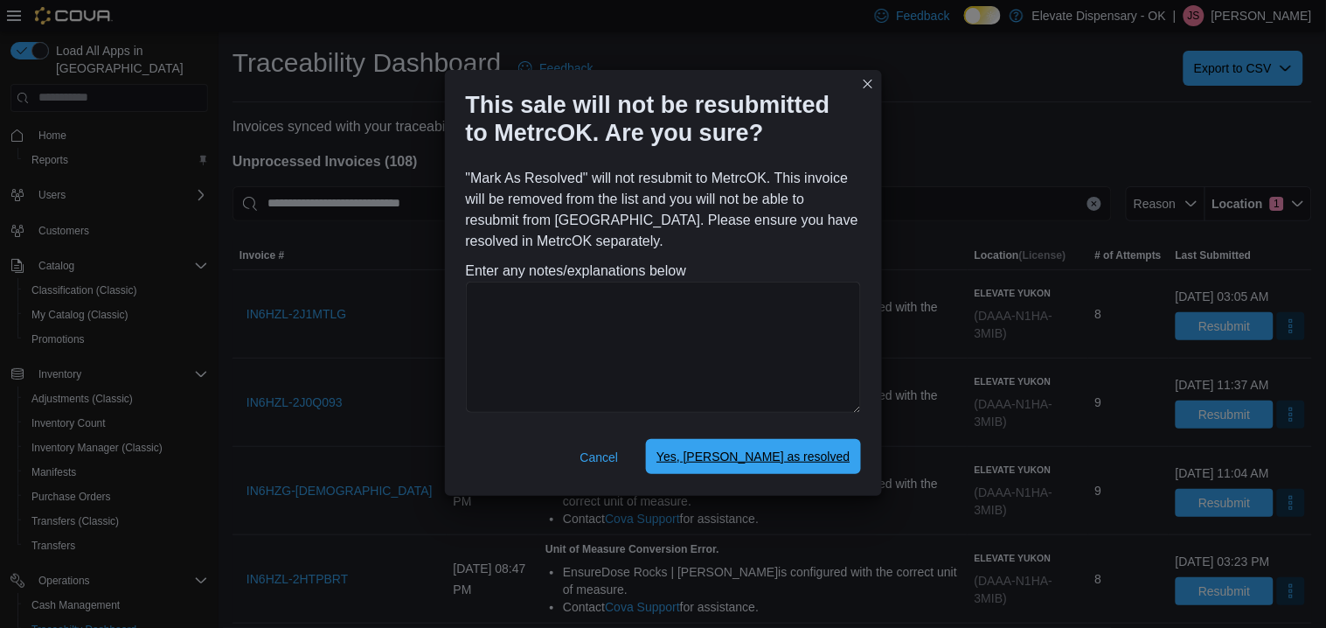
click at [814, 459] on span "Yes, mark as resolved" at bounding box center [752, 455] width 193 height 17
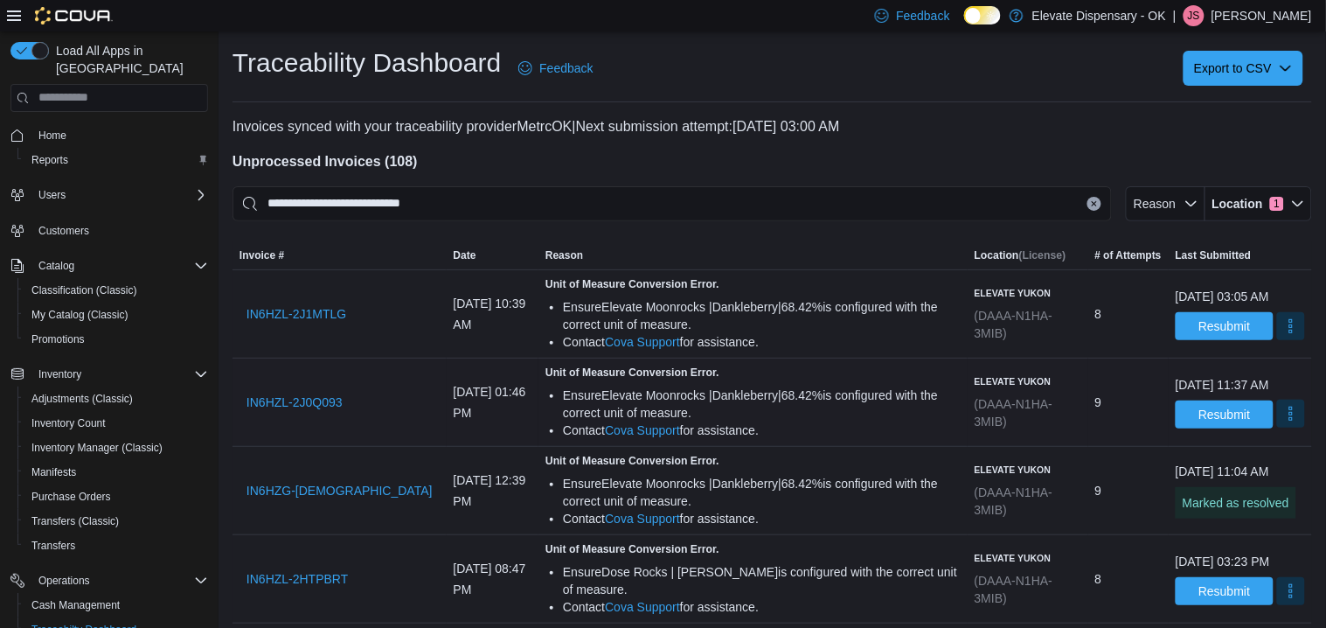
click at [1277, 427] on button "More" at bounding box center [1291, 413] width 28 height 28
click at [1278, 468] on span "Mark as Resolved" at bounding box center [1245, 466] width 98 height 17
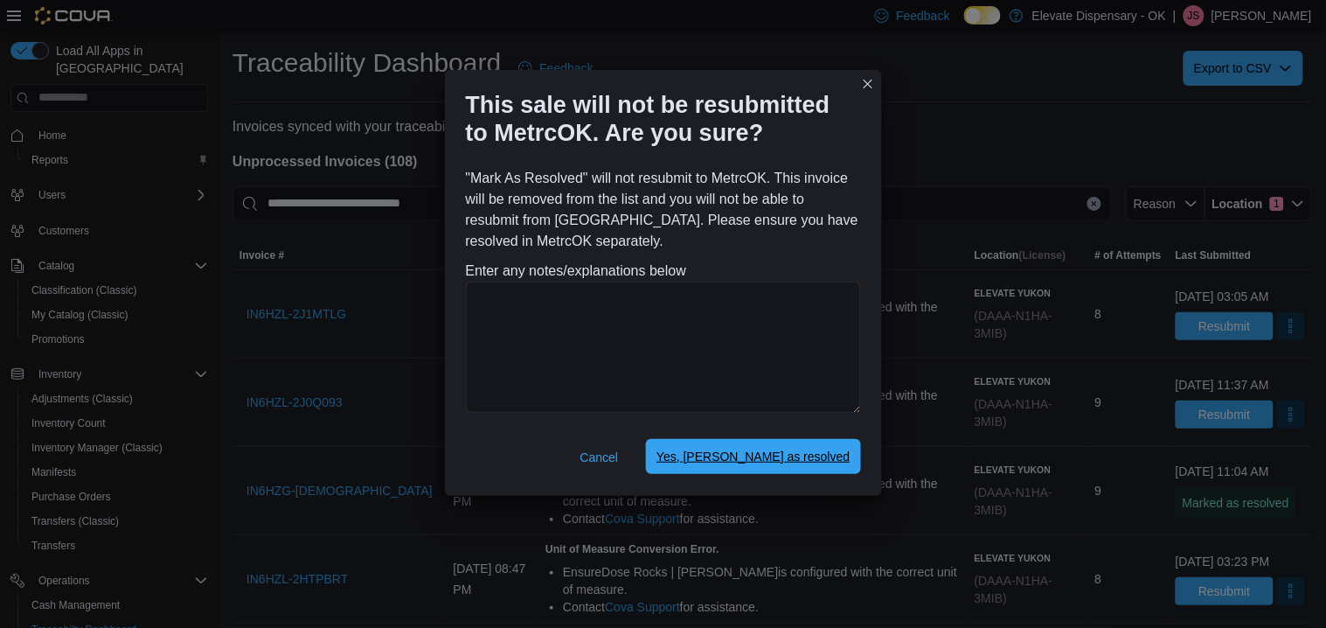
click at [818, 467] on span "Yes, mark as resolved" at bounding box center [752, 456] width 193 height 35
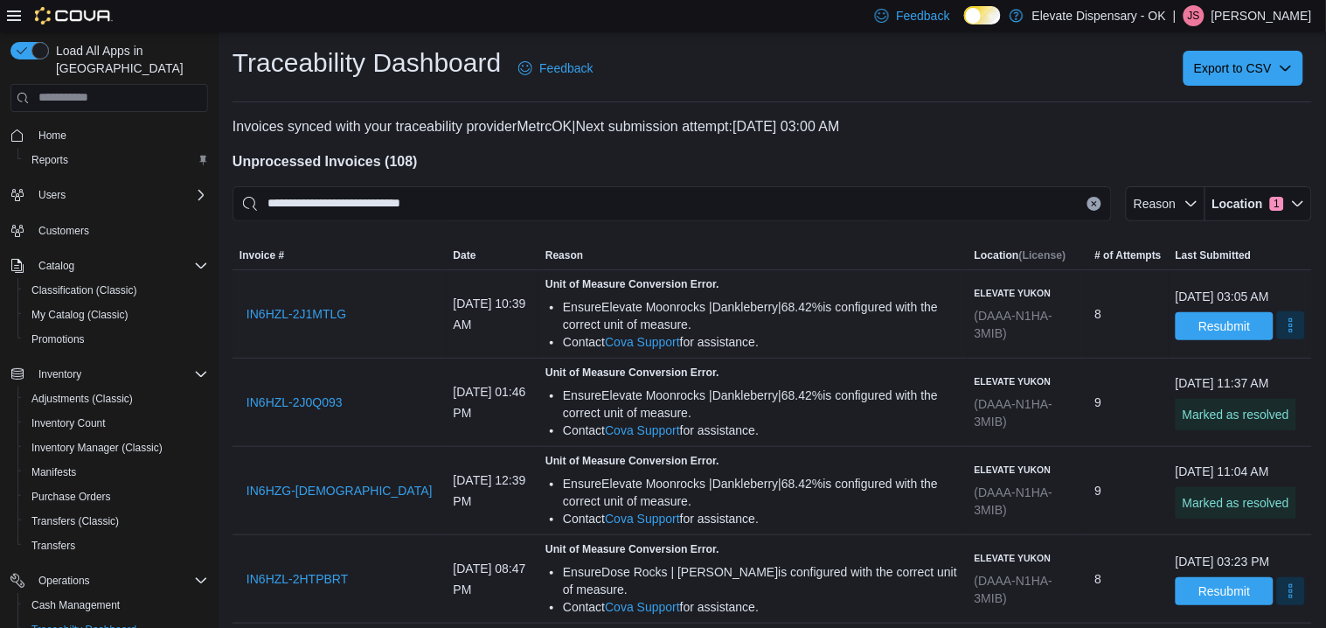
click at [1277, 323] on button "More" at bounding box center [1291, 325] width 28 height 28
click at [1261, 378] on span "Mark as Resolved" at bounding box center [1245, 378] width 98 height 17
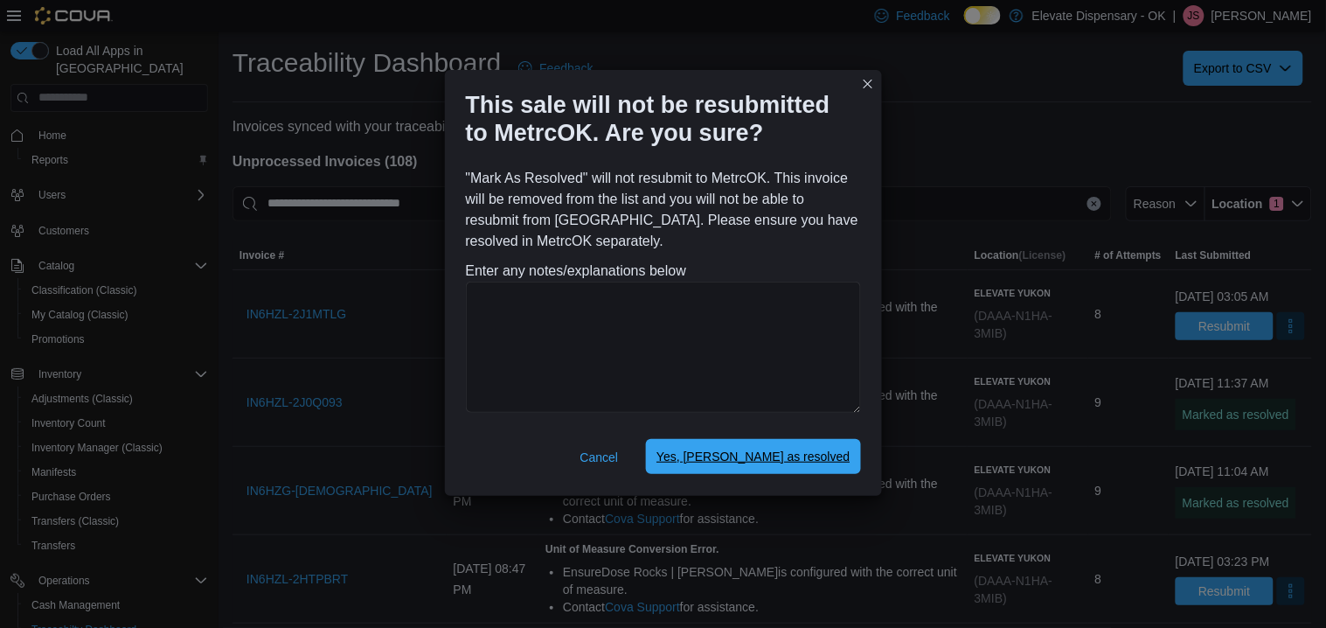
click at [824, 449] on span "Yes, [PERSON_NAME] as resolved" at bounding box center [752, 455] width 193 height 17
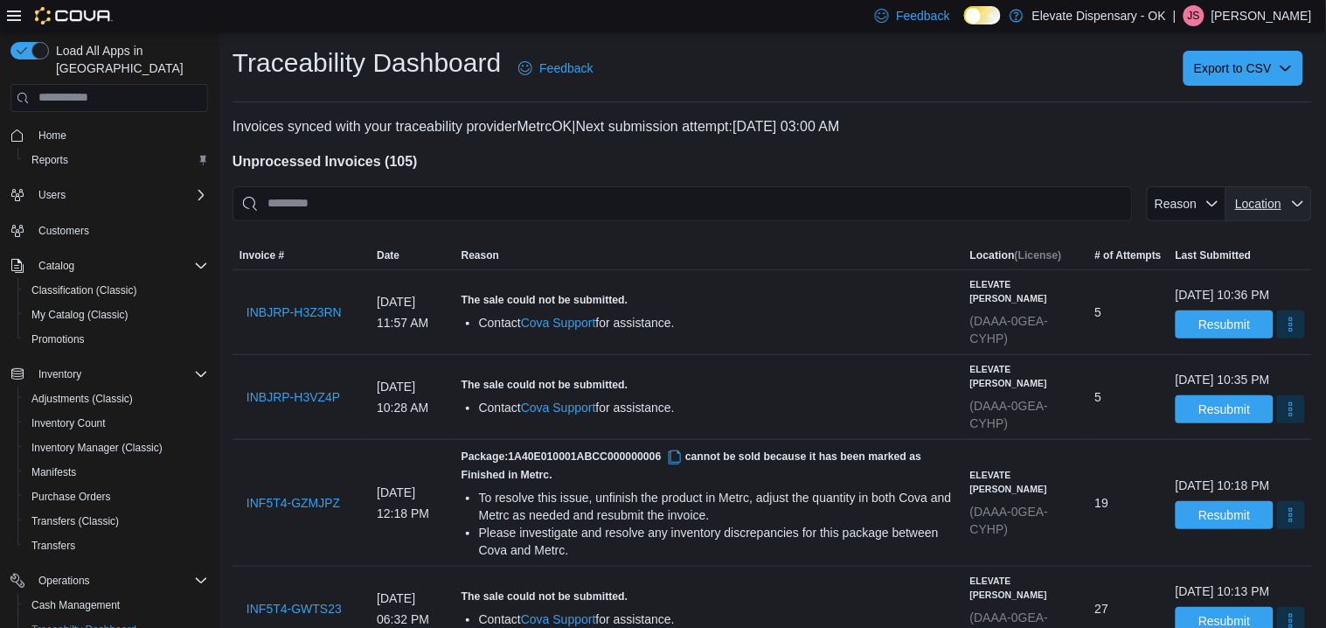
click at [1272, 204] on span "Location" at bounding box center [1258, 204] width 46 height 14
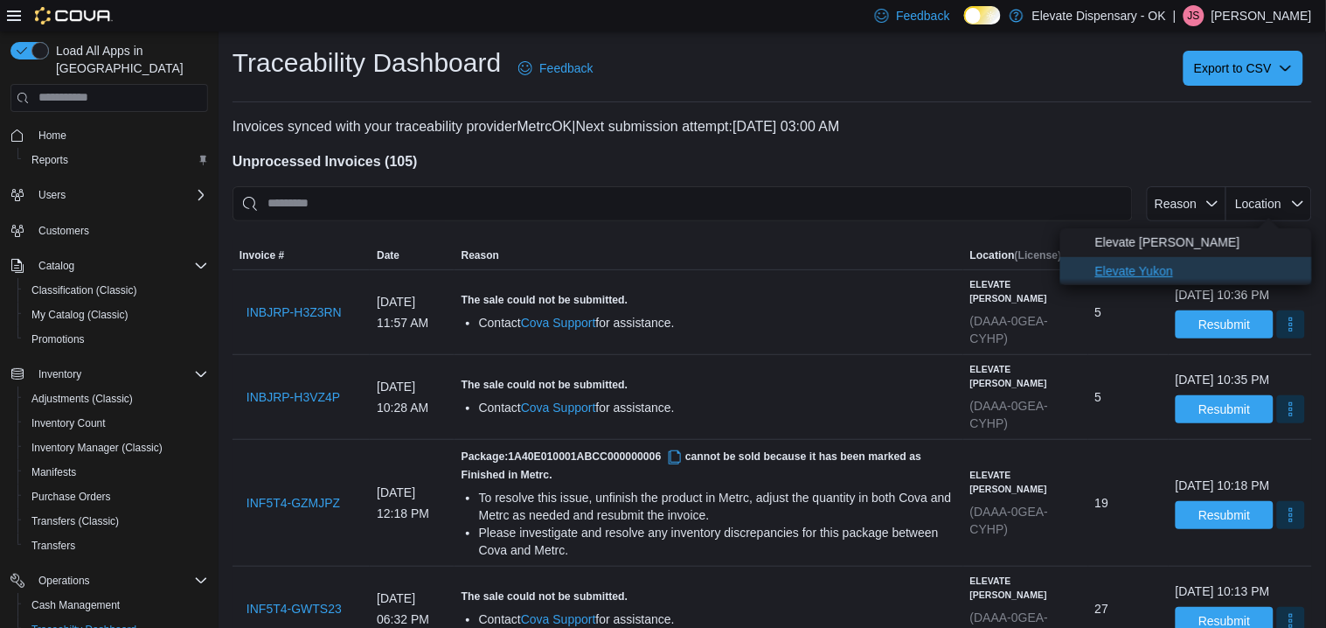
click at [1134, 277] on span "Elevate Yukon" at bounding box center [1198, 270] width 206 height 21
type input "**********"
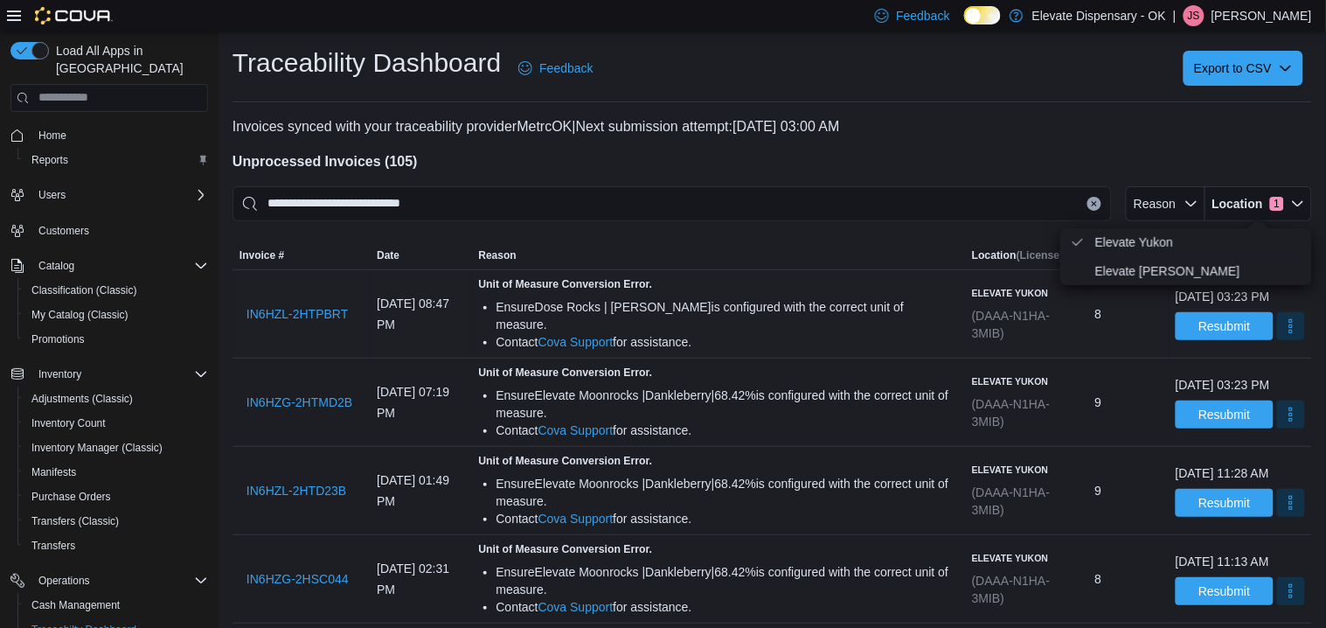
click at [972, 340] on div "Elevate Yukon (DAAA-N1HA-3MIB)" at bounding box center [1026, 314] width 109 height 56
click at [319, 322] on span "IN6HZL-2HTPBRT" at bounding box center [296, 313] width 101 height 35
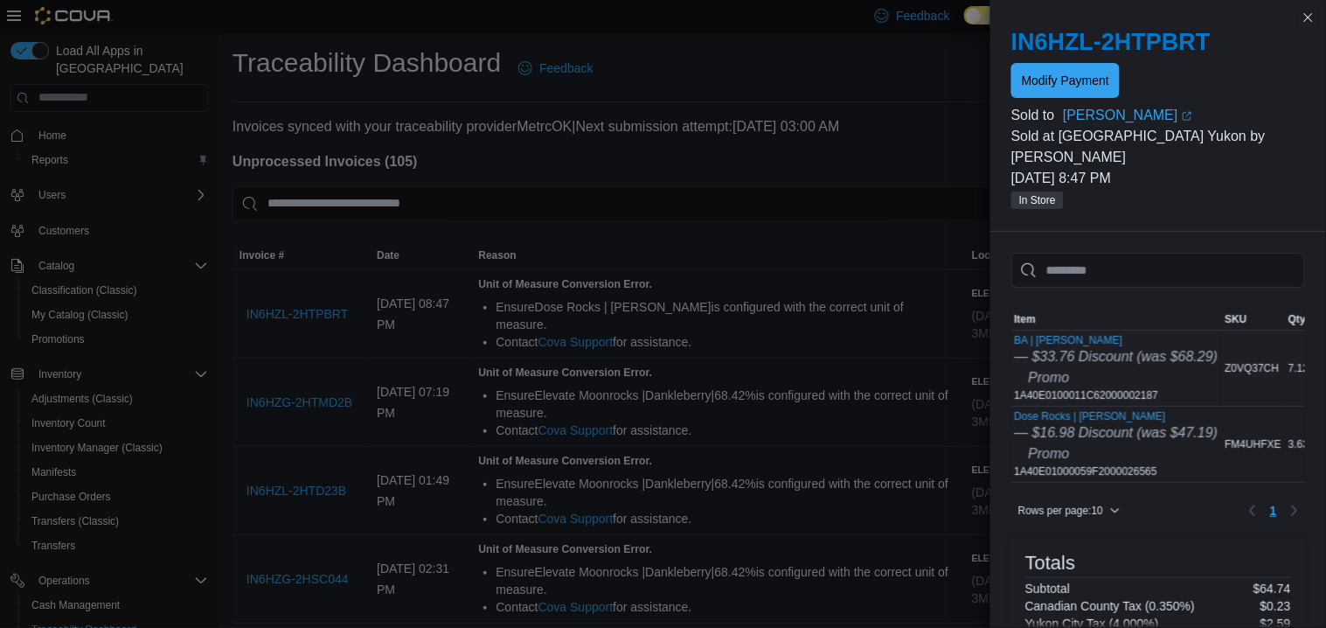
click at [1138, 371] on div "BA | Gary Payton — $33.76 Discount (was $68.29) Promo 1A40E0100011C62000002187" at bounding box center [1117, 368] width 204 height 68
copy div "1A40E0100011C62000002187"
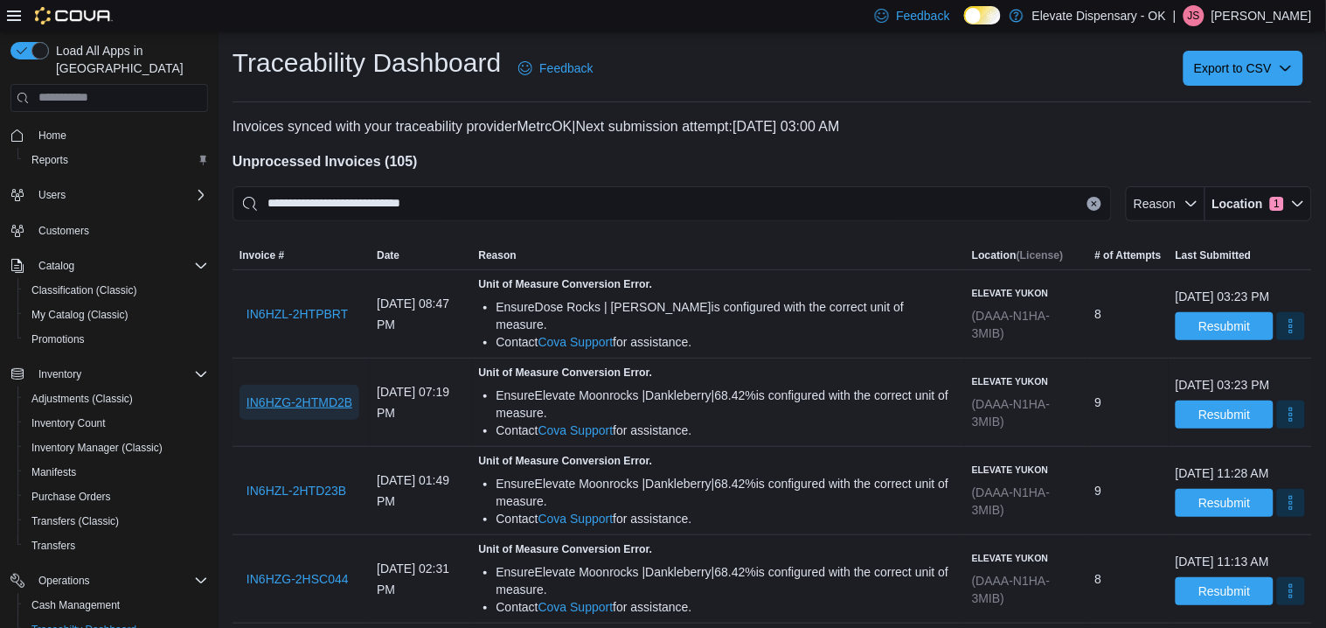
click at [344, 400] on span "IN6HZG-2HTMD2B" at bounding box center [299, 401] width 106 height 17
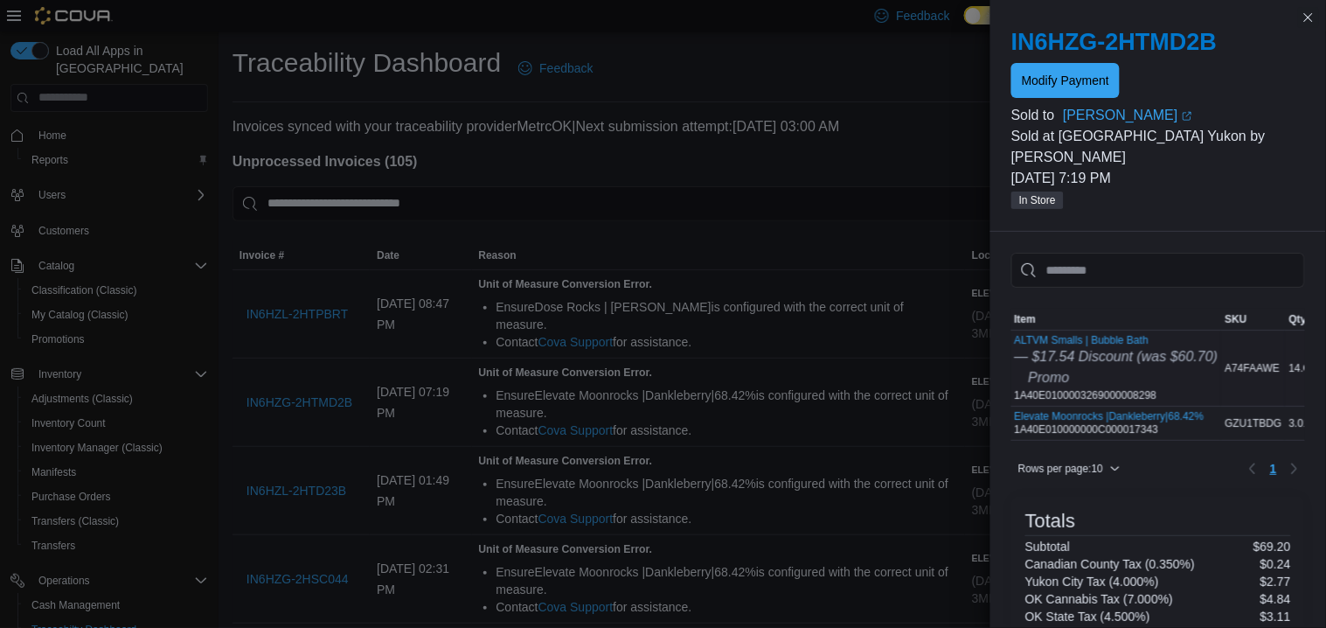
click at [1052, 374] on div "ALTVM Smalls | Bubble Bath — $17.54 Discount (was $60.70) Promo 1A40E0100003269…" at bounding box center [1117, 368] width 204 height 68
copy div "1A40E0100003269000008298"
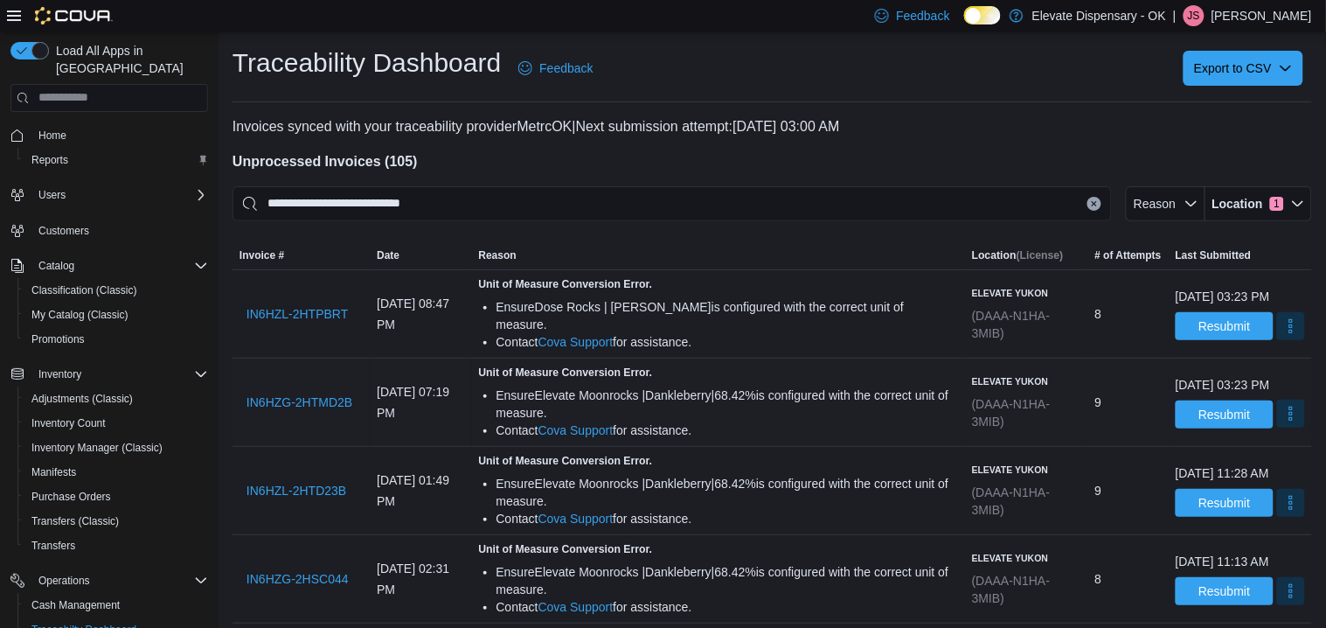
click at [1277, 421] on button "More" at bounding box center [1291, 413] width 28 height 28
click at [1272, 454] on button "Mark as Resolved" at bounding box center [1245, 466] width 112 height 31
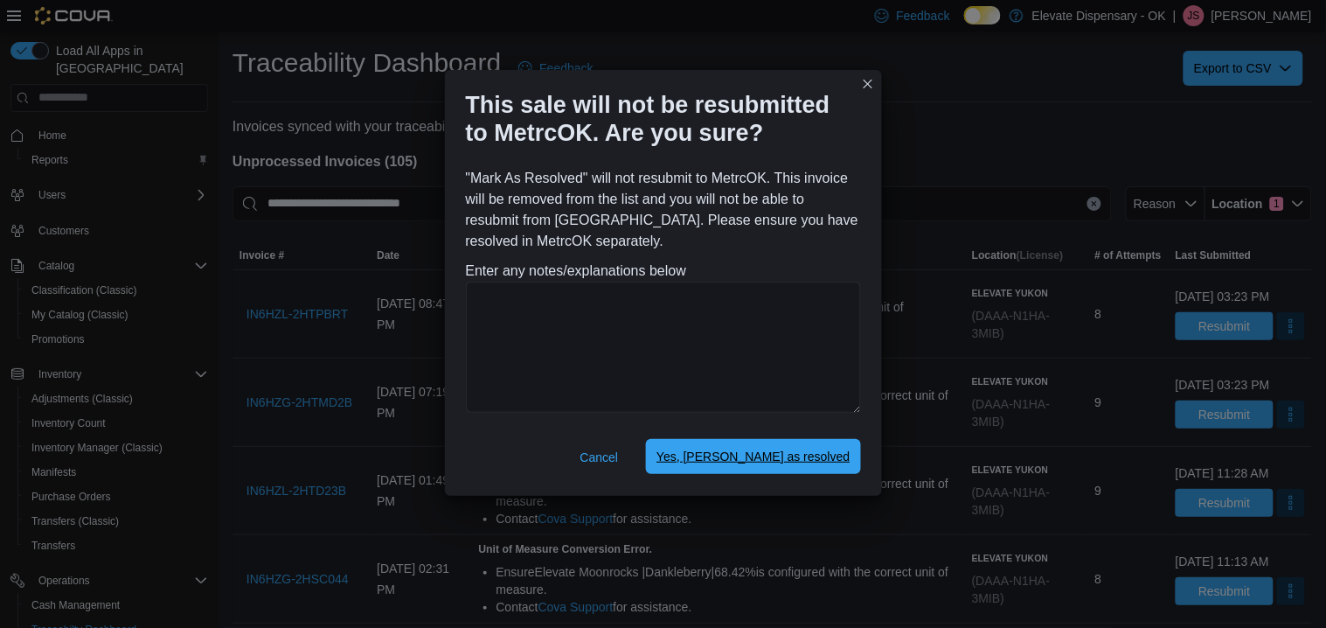
click at [827, 440] on span "Yes, [PERSON_NAME] as resolved" at bounding box center [752, 456] width 193 height 35
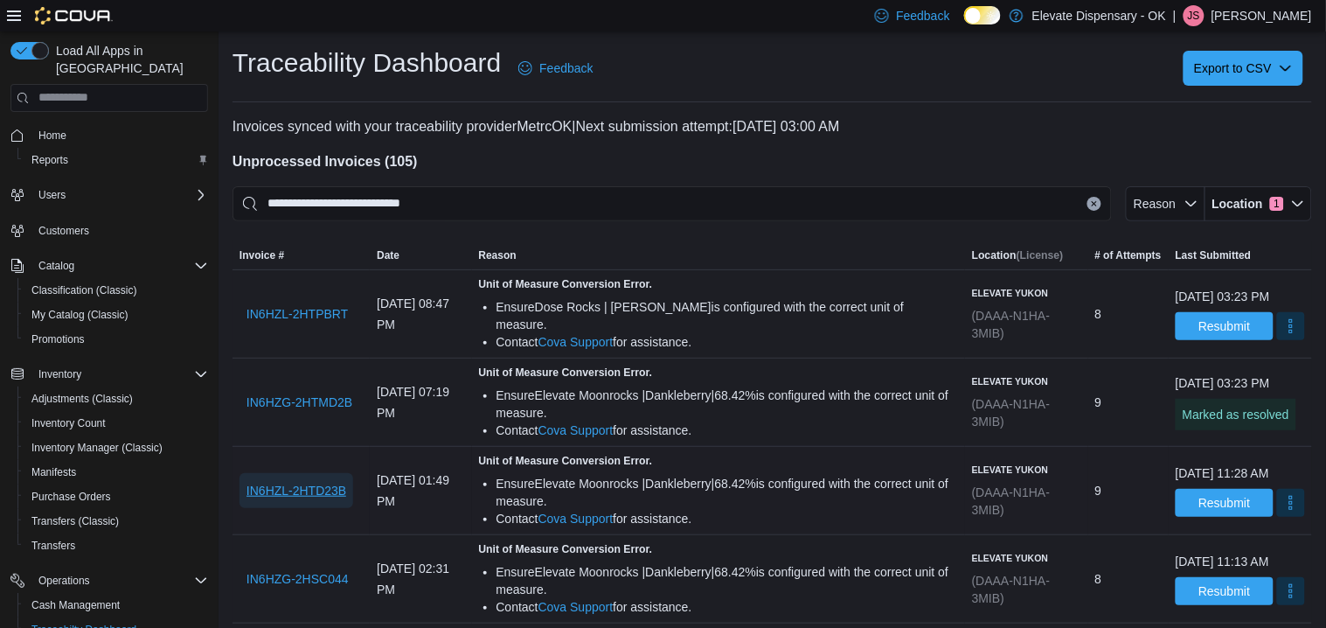
click at [335, 496] on span "IN6HZL-2HTD23B" at bounding box center [296, 490] width 100 height 17
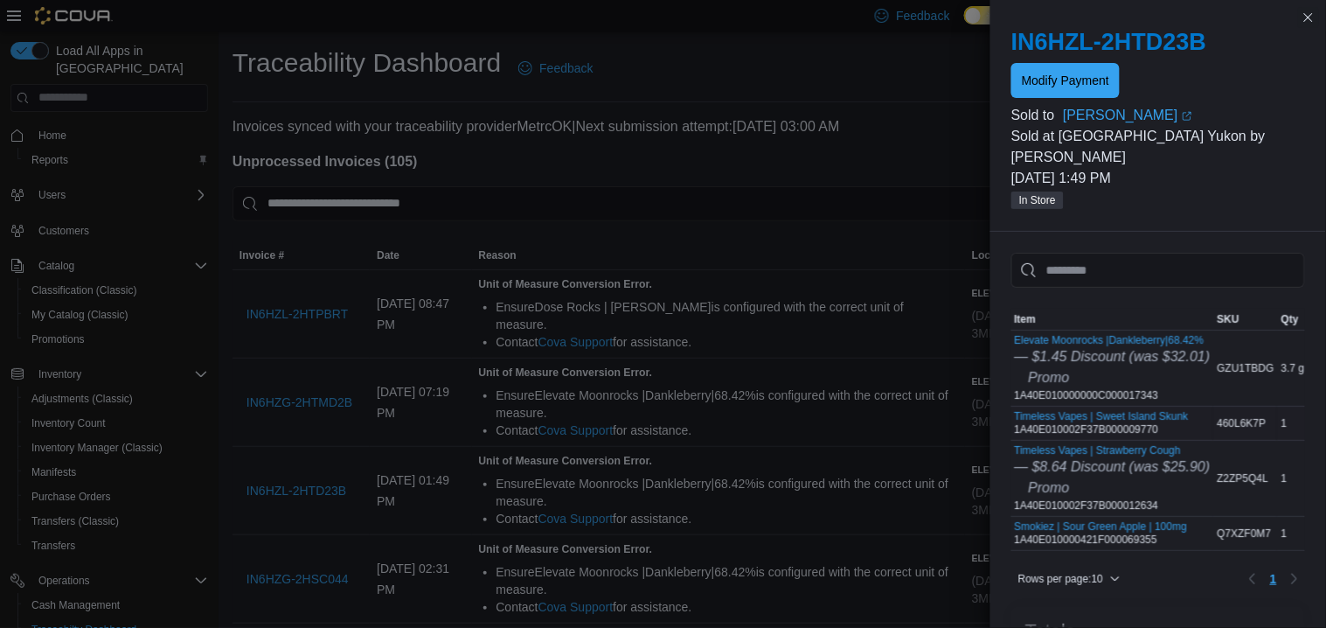
click at [1120, 411] on div "Timeless Vapes | Sweet Island Skunk 1A40E010002F37B000009770" at bounding box center [1102, 423] width 174 height 26
copy div "1A40E010002F37B000009770"
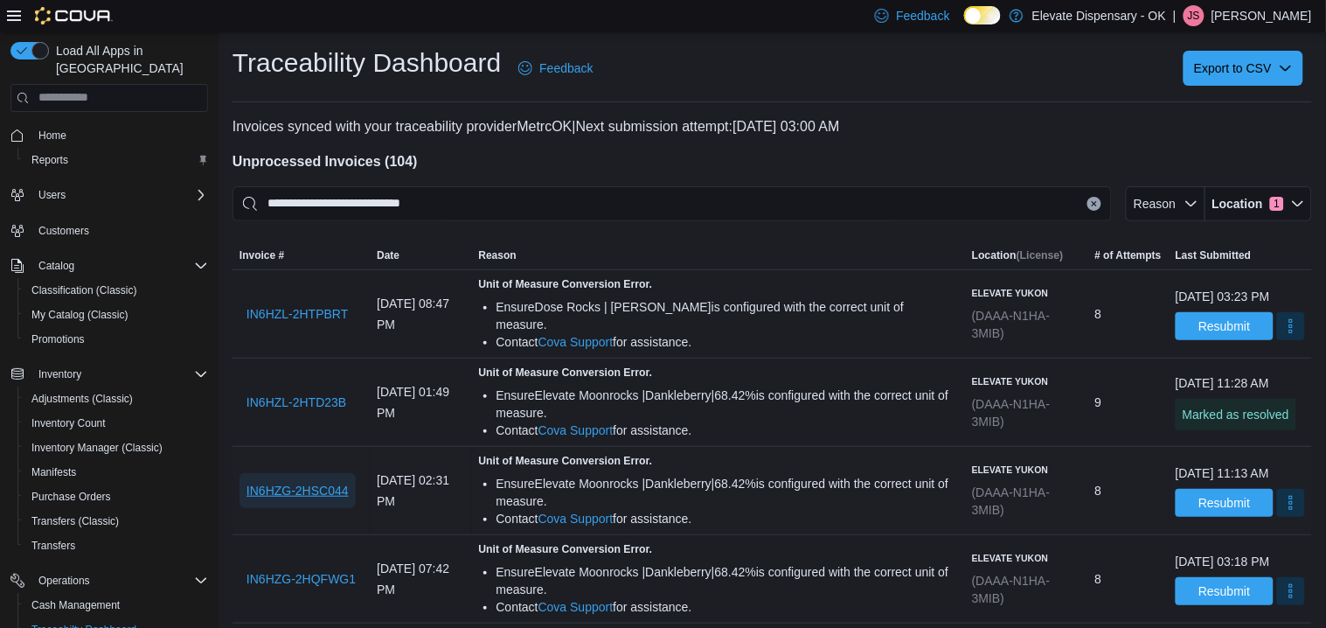
click at [311, 498] on span "IN6HZG-2HSC044" at bounding box center [297, 490] width 102 height 17
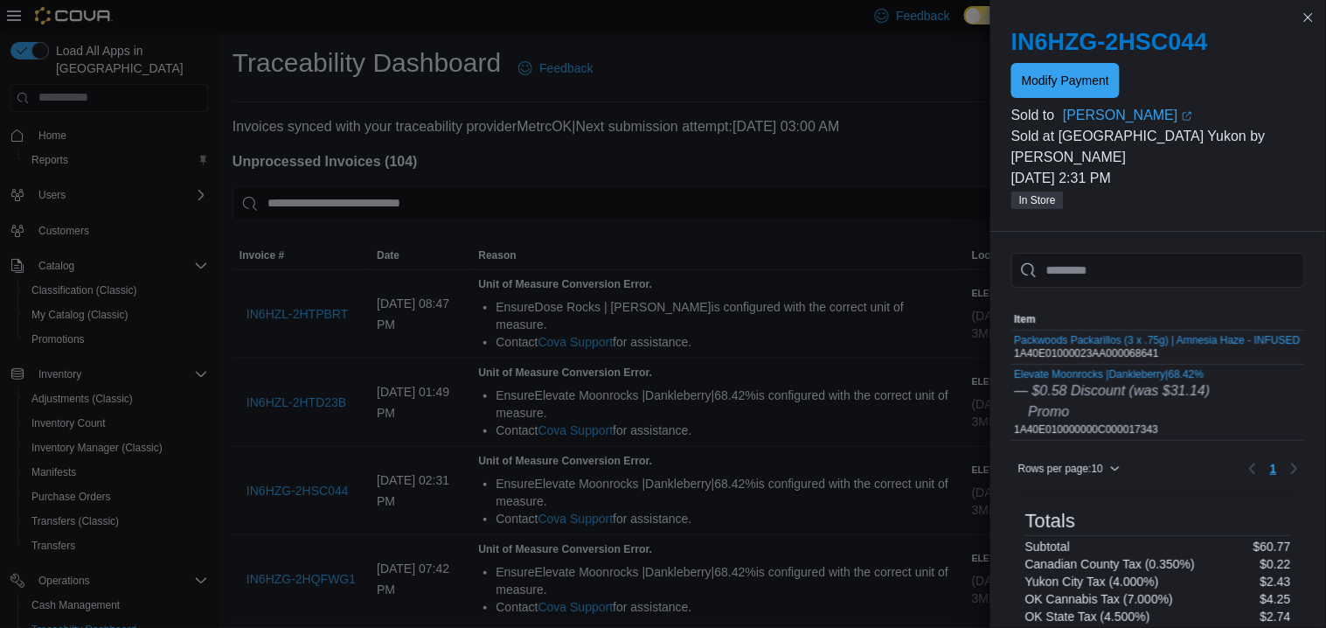
click at [1138, 336] on div "Packwoods Packarillos (3 x .75g) | Amnesia Haze - INFUSED 1A40E01000023AA000068…" at bounding box center [1158, 347] width 286 height 26
copy div "1A40E01000023AA000068641"
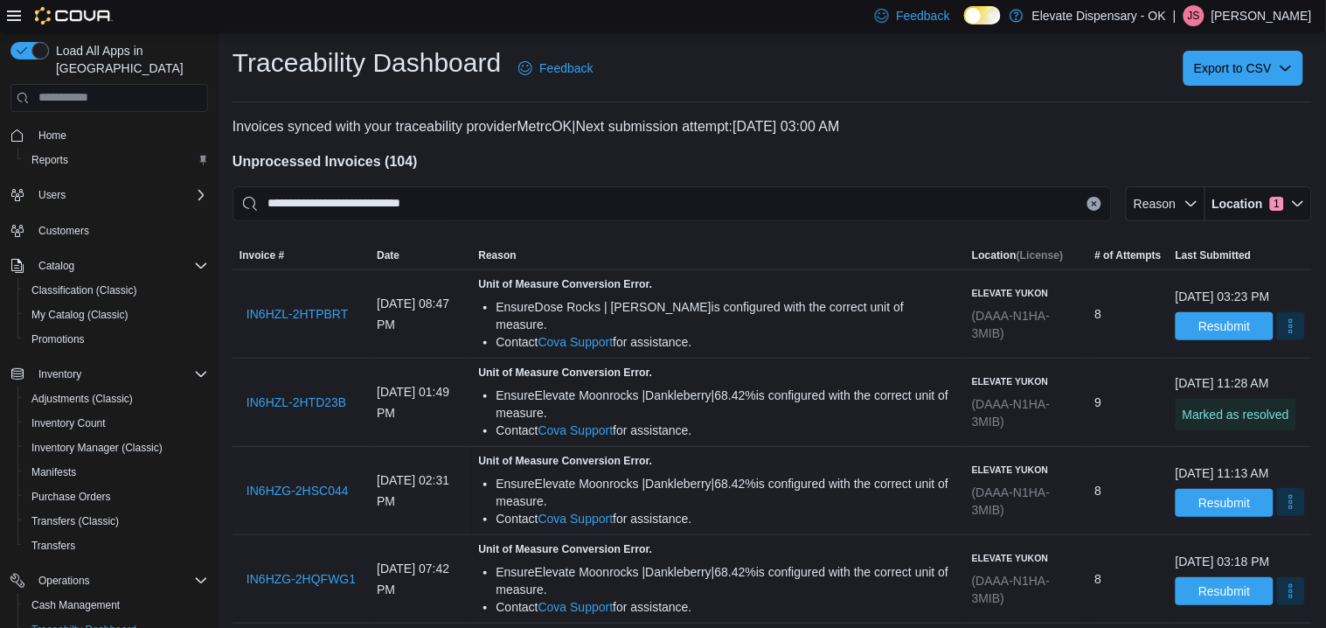
click at [1277, 512] on button "More" at bounding box center [1291, 502] width 28 height 28
click at [1280, 547] on span "Mark as Resolved" at bounding box center [1245, 554] width 98 height 17
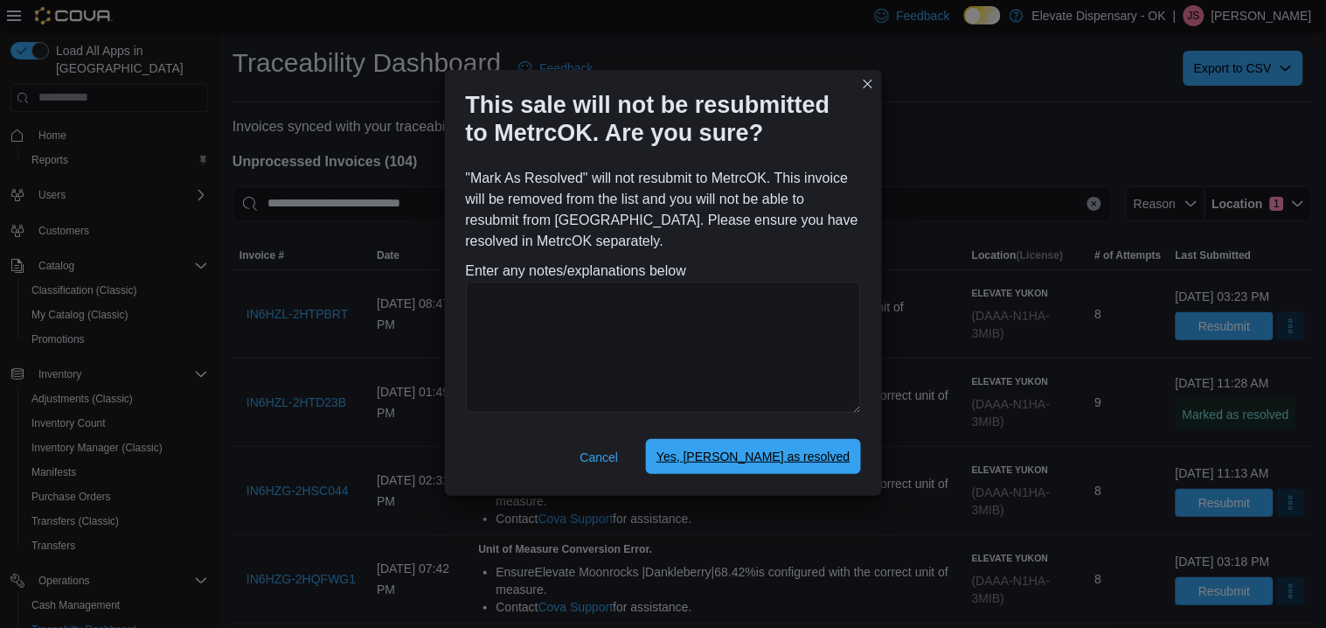
click at [844, 449] on span "Yes, mark as resolved" at bounding box center [752, 455] width 193 height 17
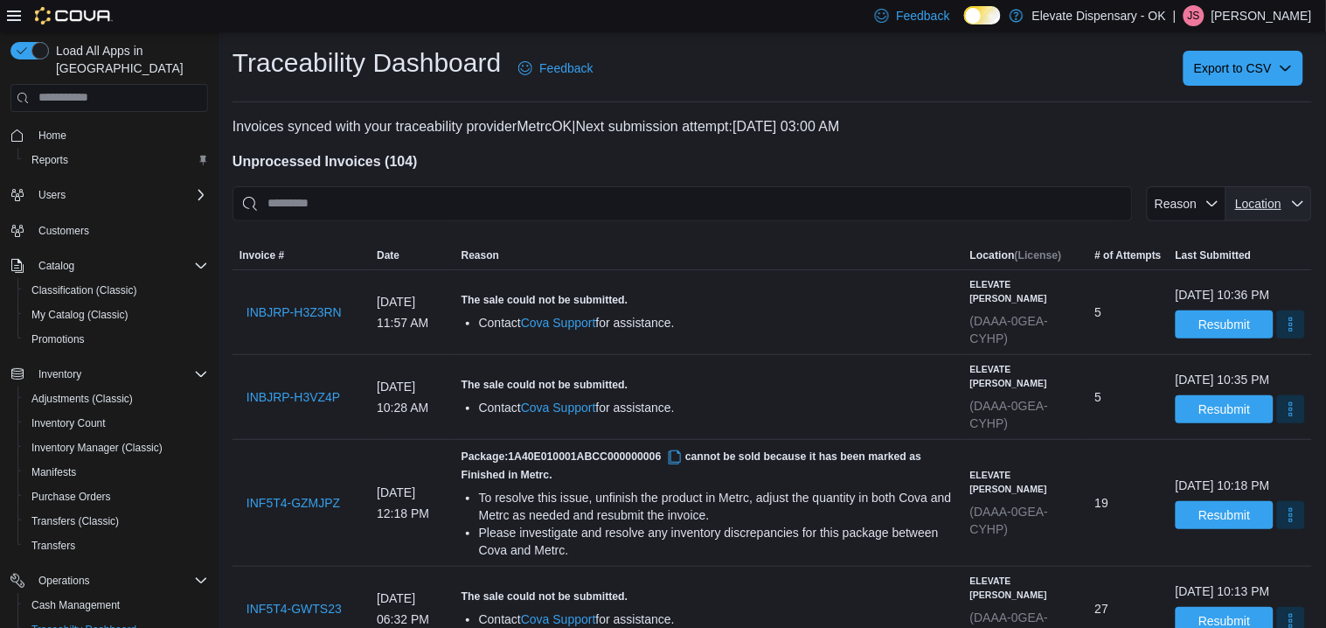
click at [1242, 201] on span "Location" at bounding box center [1258, 204] width 46 height 14
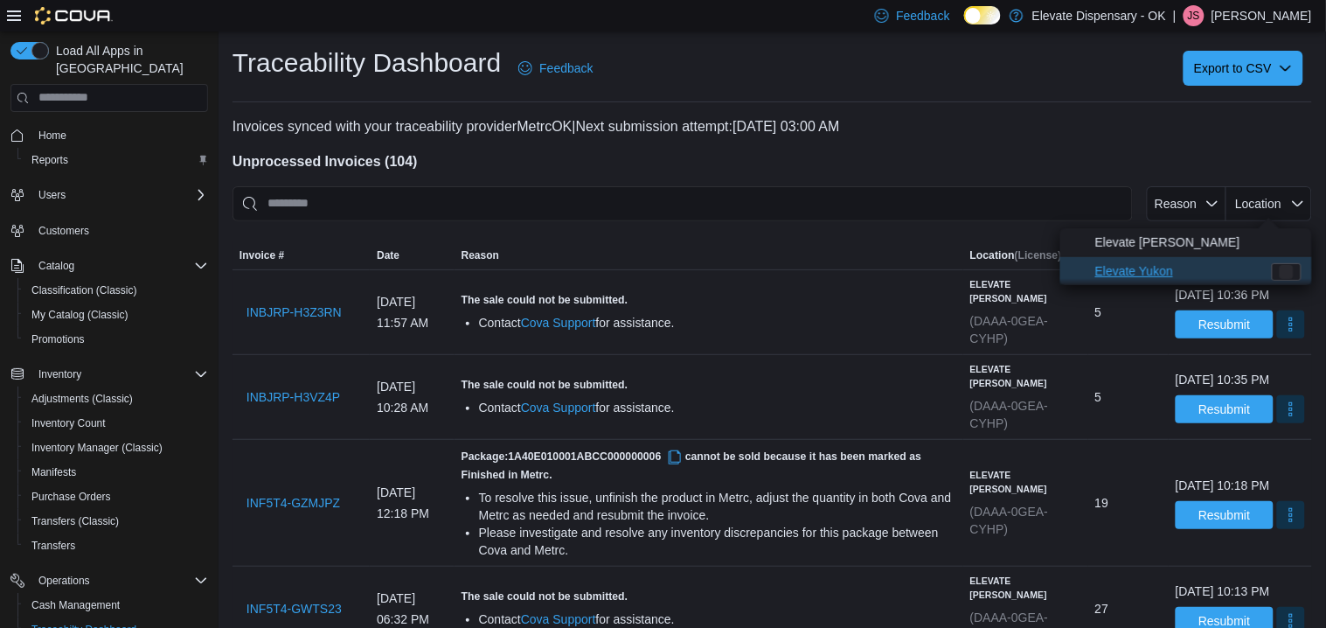
click at [1213, 261] on span "Elevate Yukon" at bounding box center [1178, 270] width 166 height 21
type input "**********"
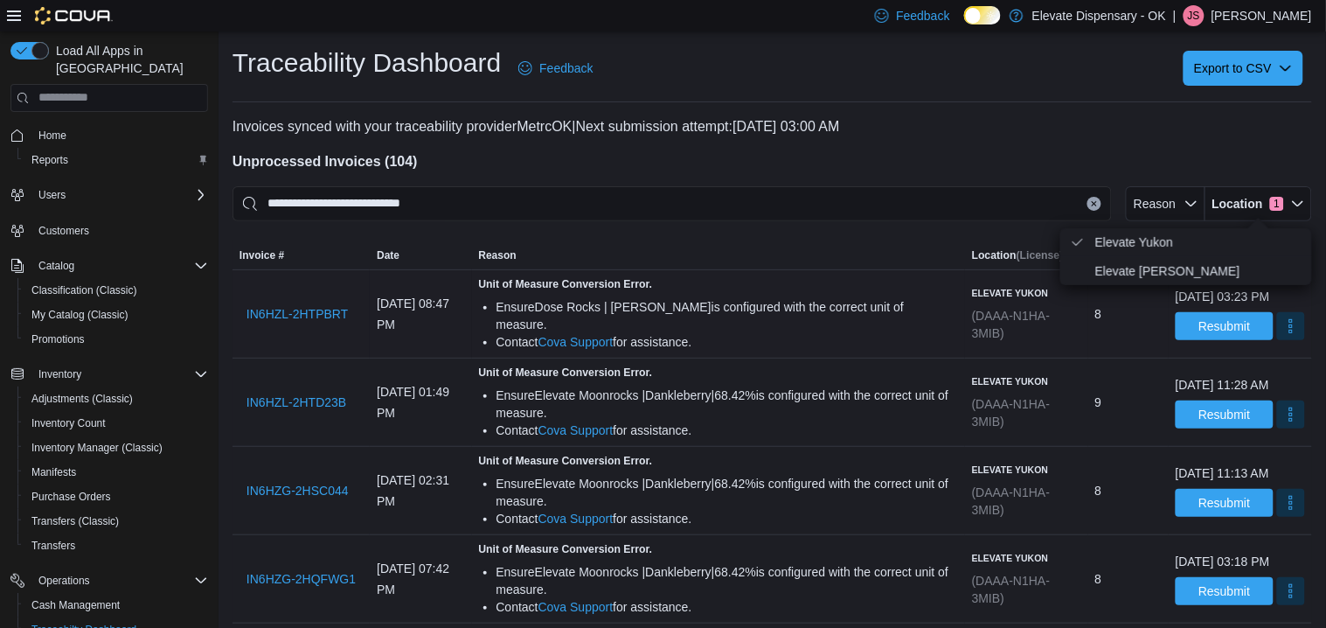
click at [731, 317] on div "Ensure Dose Rocks | [PERSON_NAME] is configured with the correct unit of measur…" at bounding box center [726, 315] width 461 height 35
click at [332, 477] on span "IN6HZG-2HSC044" at bounding box center [297, 490] width 102 height 35
click at [321, 389] on span "IN6HZL-2HTD23B" at bounding box center [296, 402] width 100 height 35
click at [329, 493] on span "IN6HZG-2HSC044" at bounding box center [297, 490] width 102 height 17
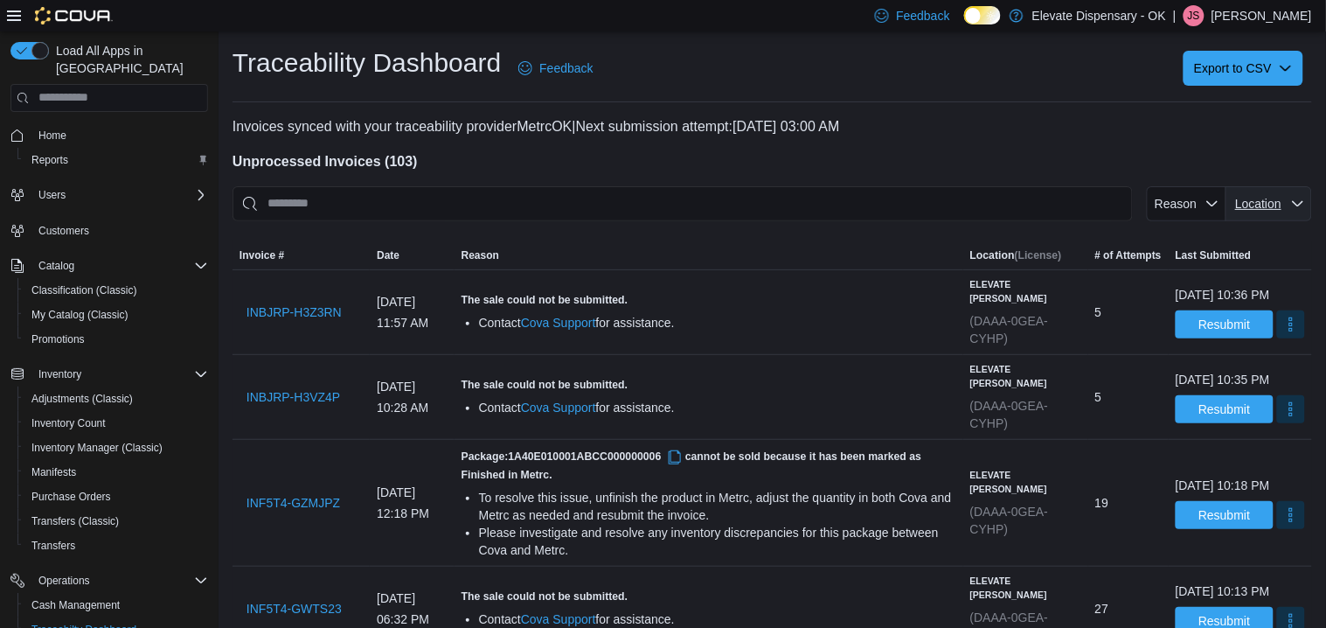
click at [1243, 198] on span "Location" at bounding box center [1258, 204] width 46 height 14
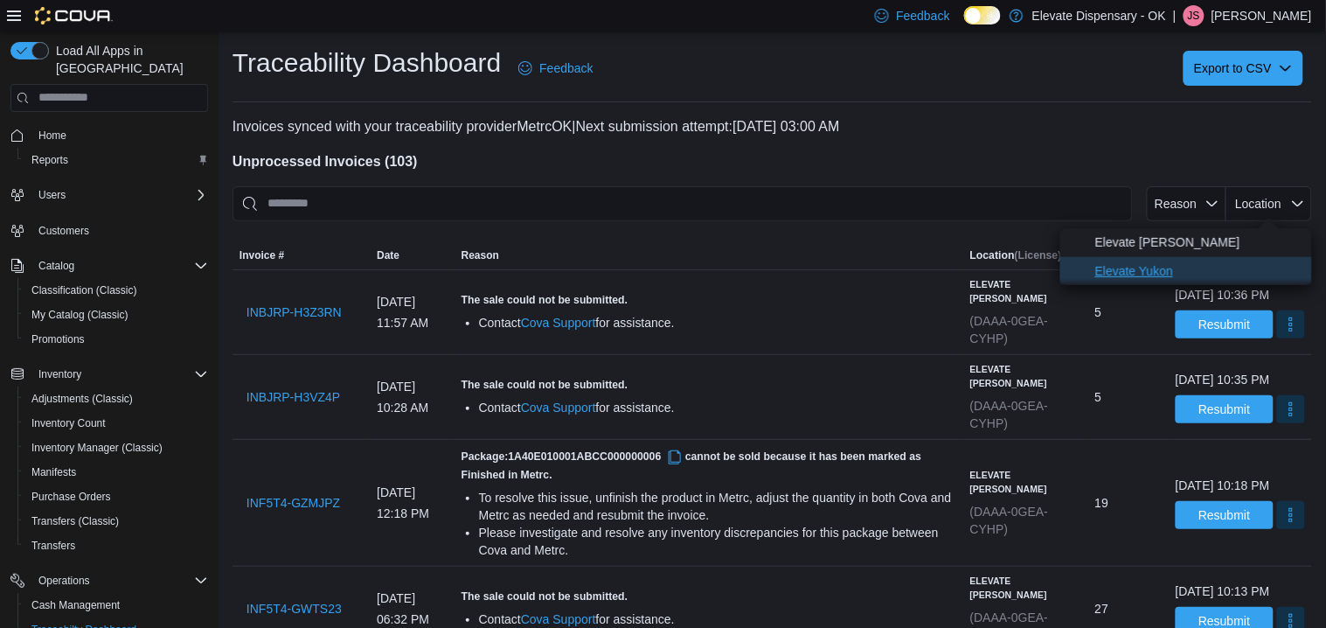
click at [1210, 260] on span "Elevate Yukon" at bounding box center [1198, 270] width 206 height 21
type input "**********"
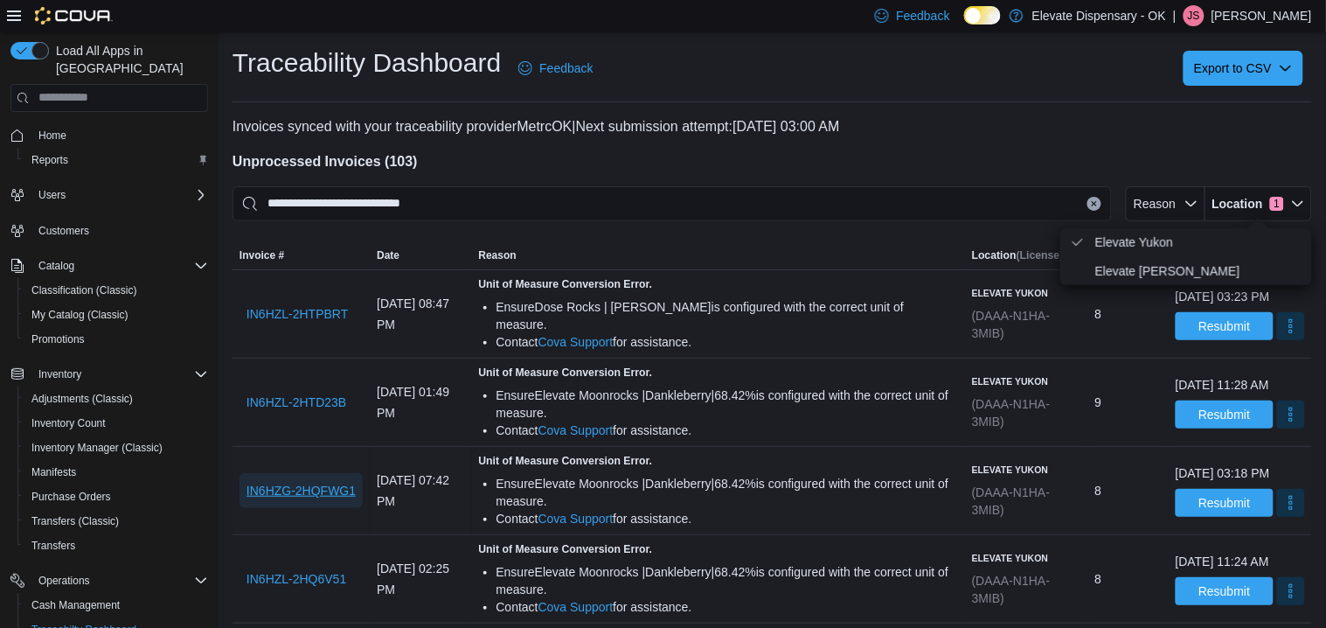
click at [332, 482] on span "IN6HZG-2HQFWG1" at bounding box center [300, 490] width 109 height 17
click at [1277, 508] on button "More" at bounding box center [1291, 502] width 28 height 28
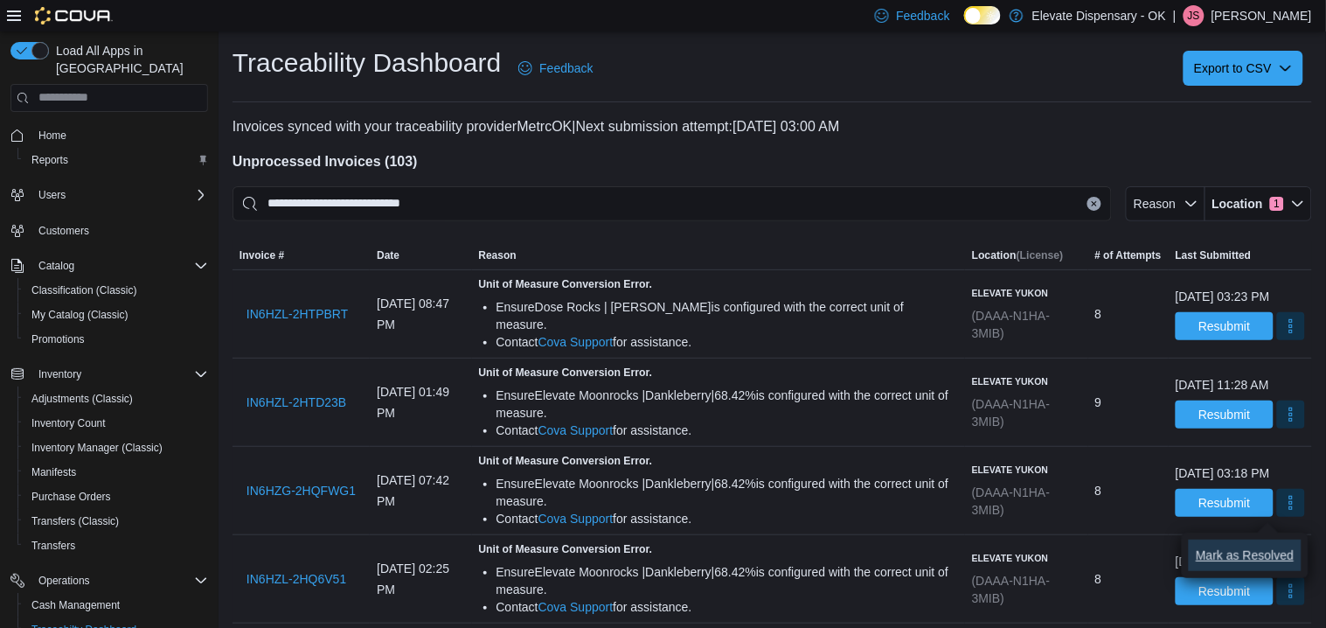
click at [1245, 547] on span "Mark as Resolved" at bounding box center [1245, 554] width 98 height 17
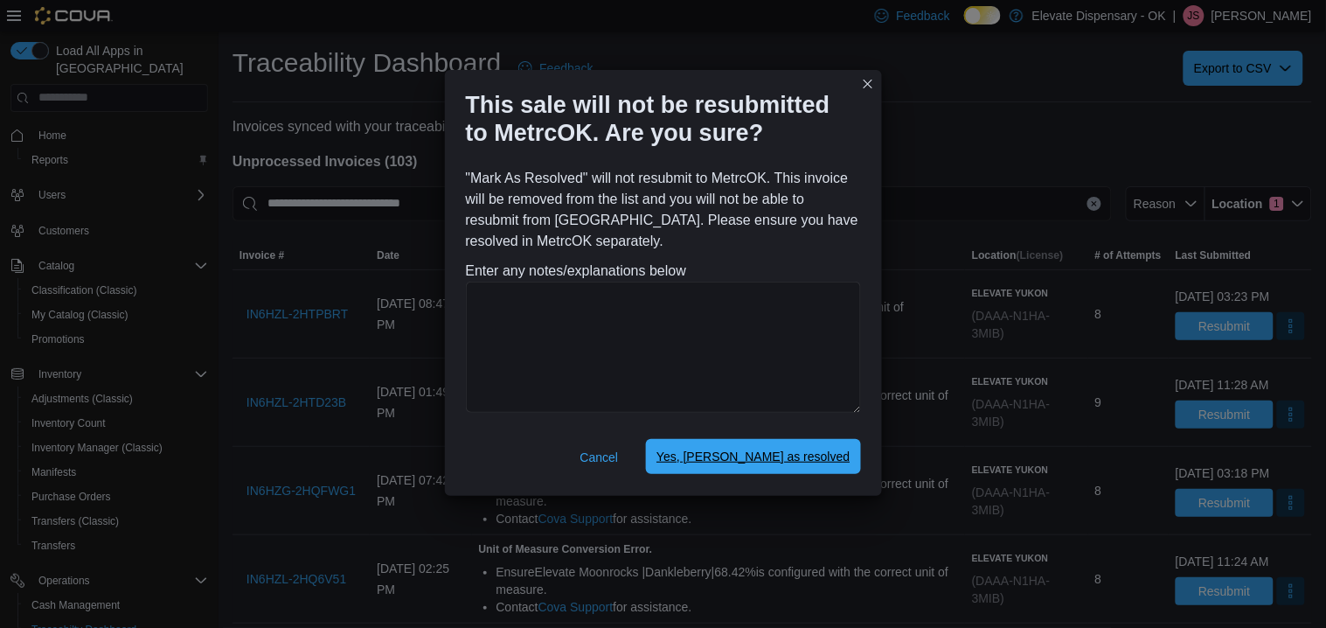
click at [846, 449] on span "Yes, [PERSON_NAME] as resolved" at bounding box center [752, 455] width 193 height 17
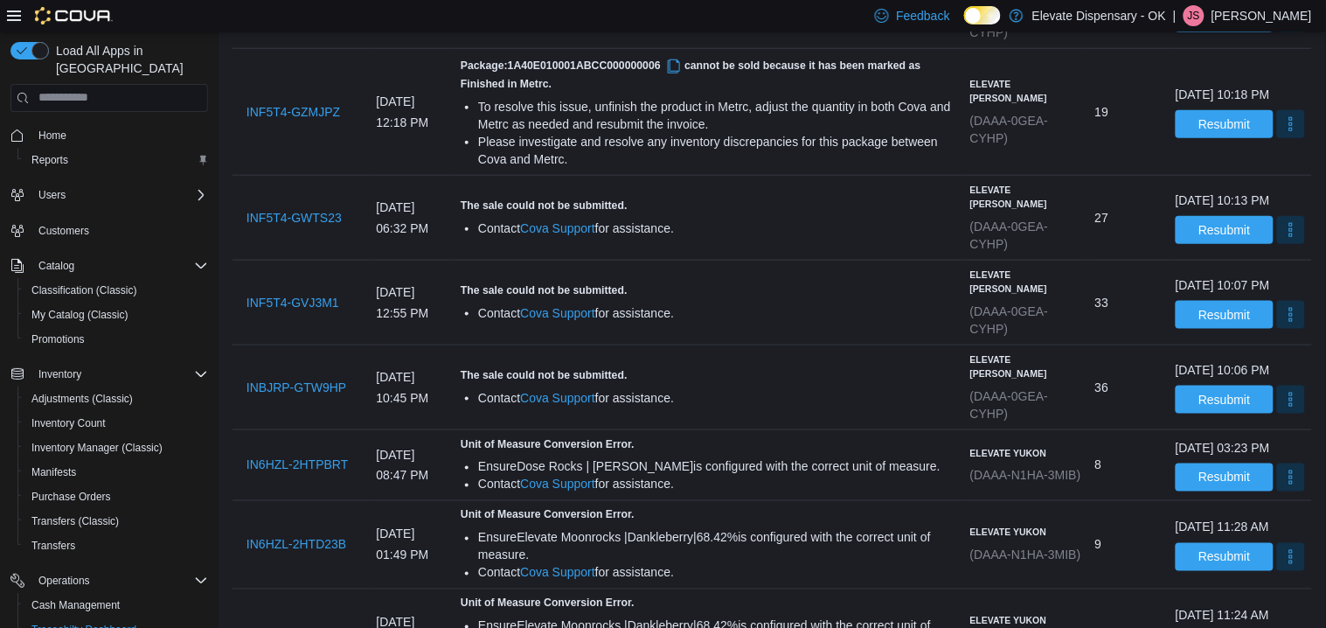
scroll to position [507, 0]
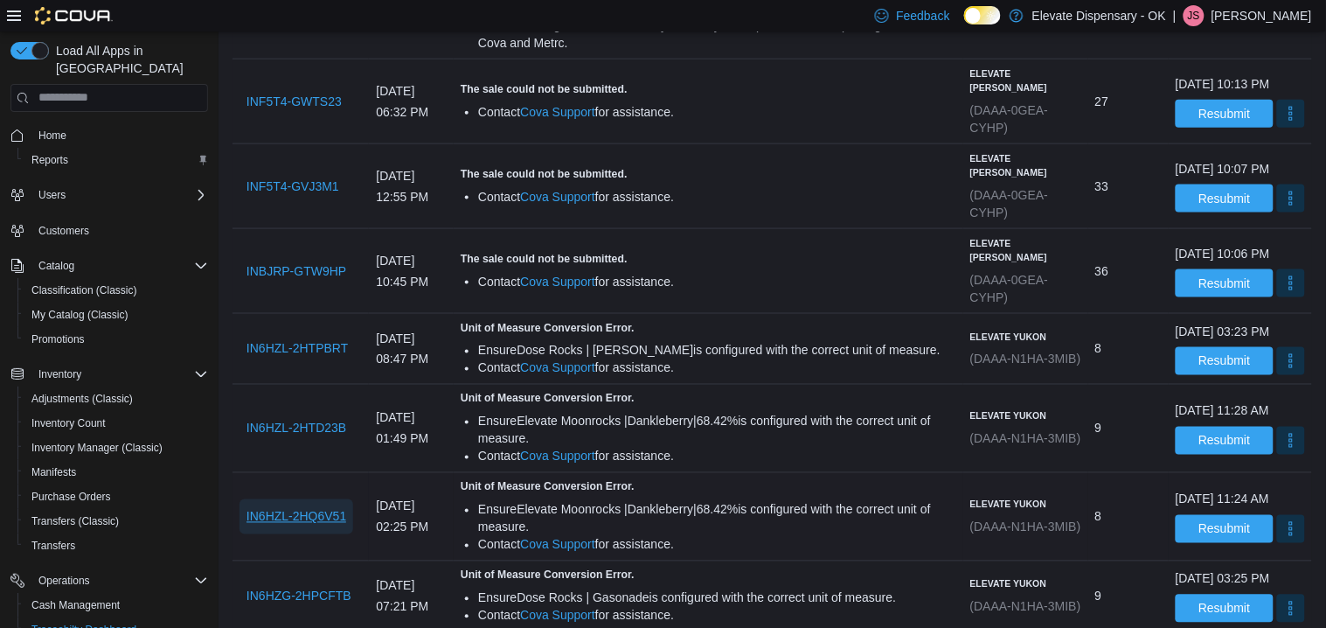
click at [323, 525] on span "IN6HZL-2HQ6V51" at bounding box center [296, 516] width 100 height 17
click at [1278, 542] on button "More" at bounding box center [1291, 528] width 28 height 28
click at [1260, 519] on span "Mark as Resolved" at bounding box center [1245, 511] width 98 height 17
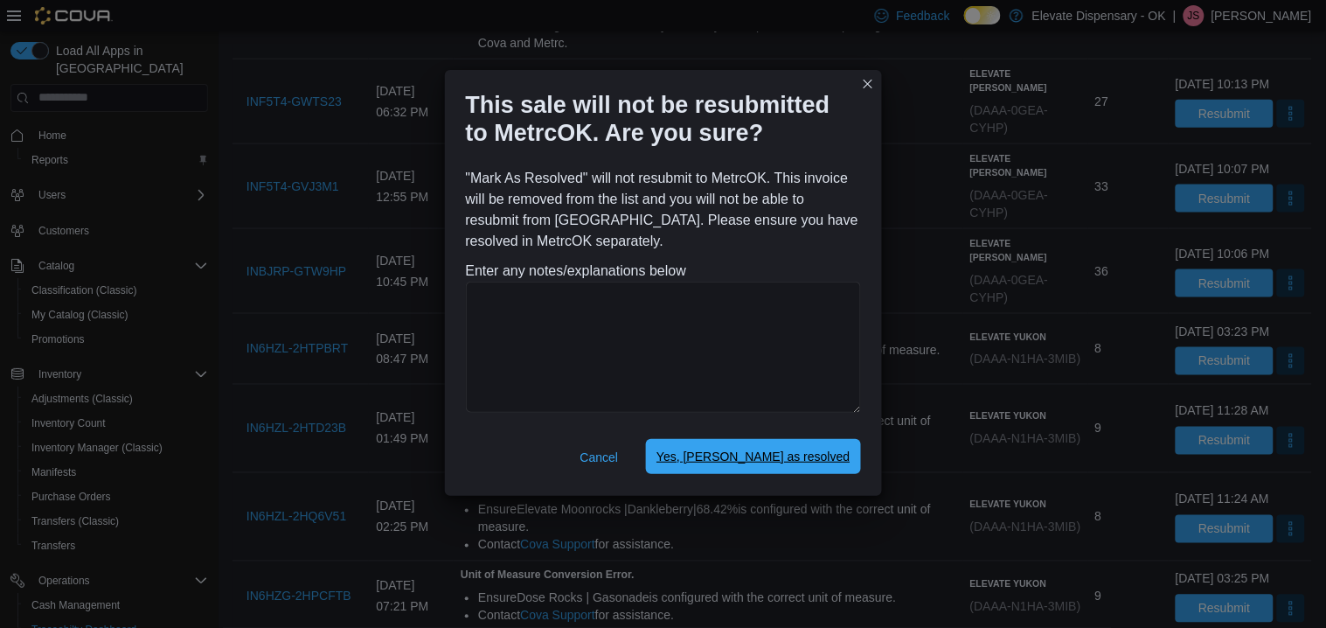
click at [760, 466] on span "Yes, mark as resolved" at bounding box center [752, 456] width 193 height 35
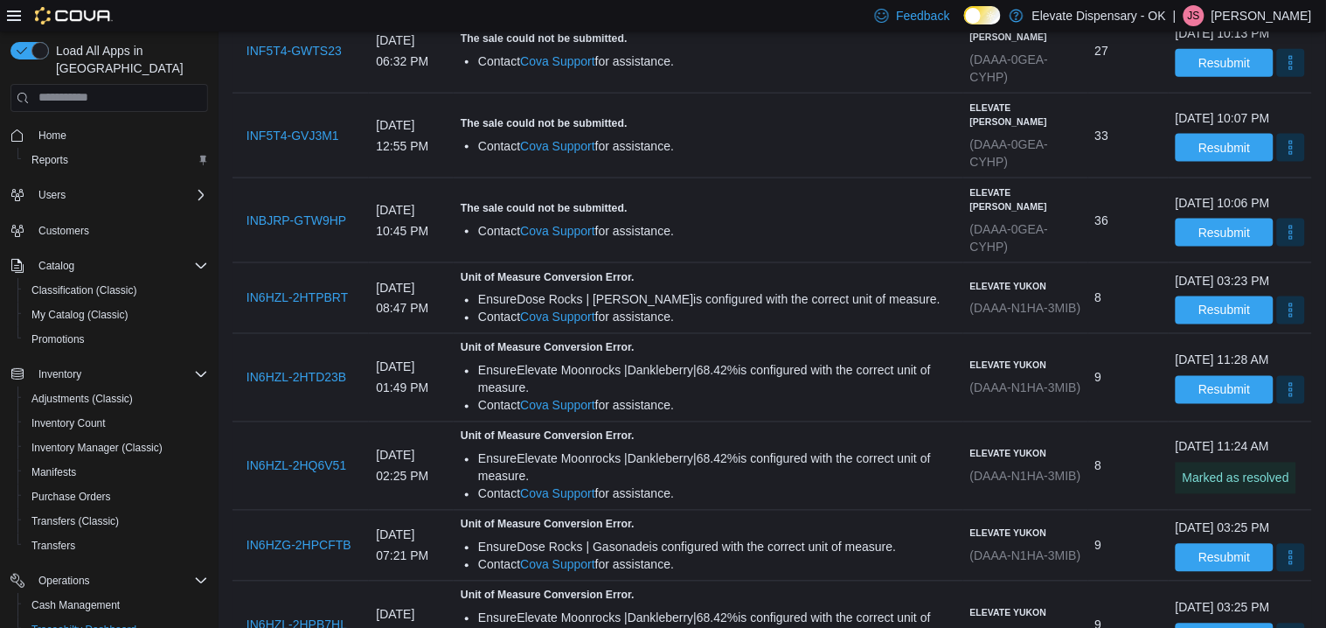
scroll to position [593, 0]
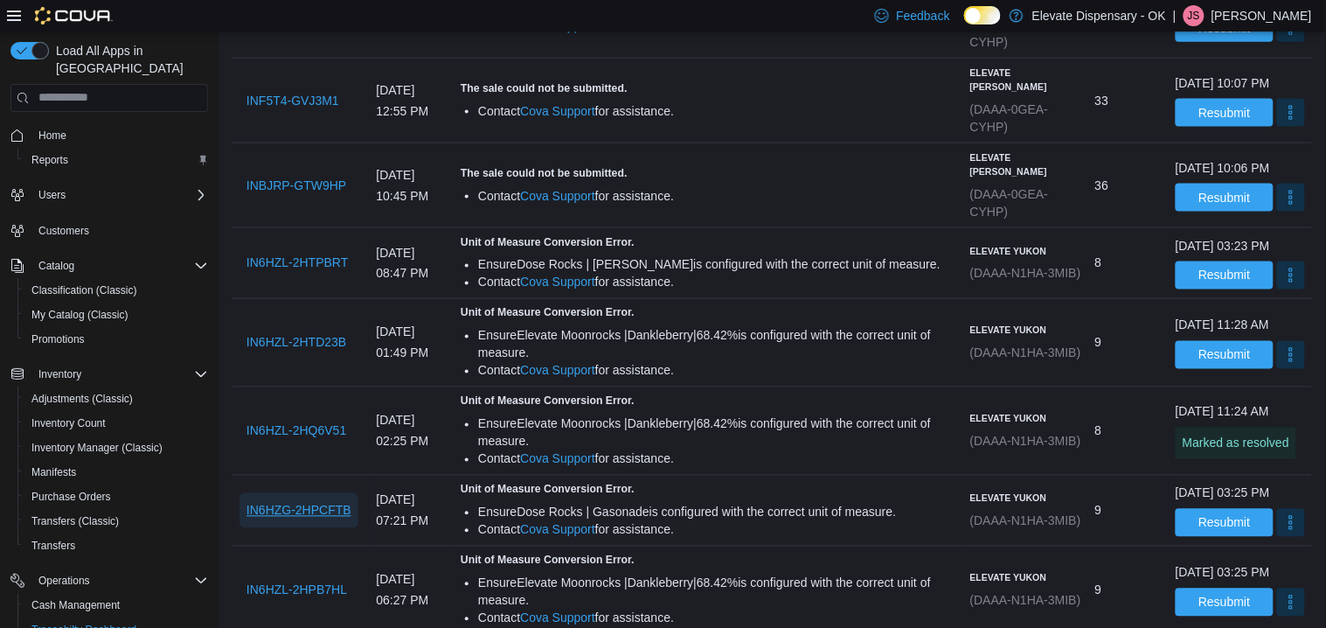
click at [334, 519] on span "IN6HZG-2HPCFTB" at bounding box center [298, 510] width 105 height 17
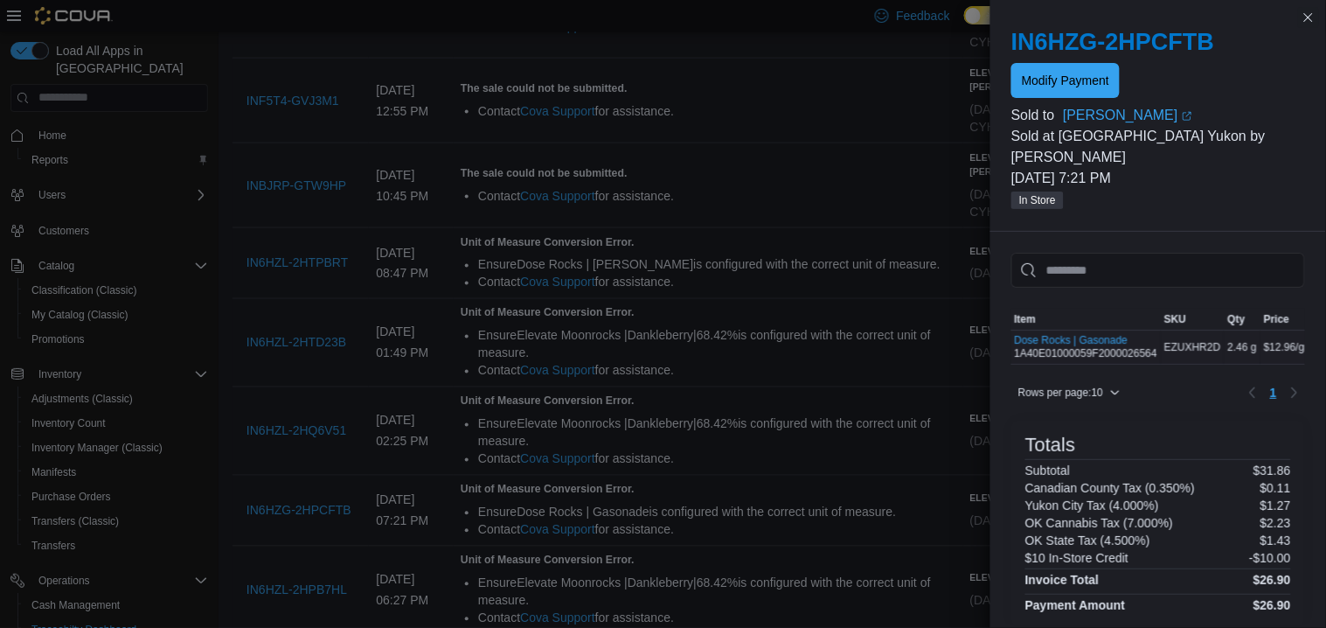
click at [1055, 356] on div "Sorting MemoryTable from EuiInMemoryTable; Page 1 of 1. Item SKU Qty Price Tota…" at bounding box center [1158, 337] width 294 height 56
click at [1142, 351] on div "Dose Rocks | Gasonade 1A40E01000059F2000026564" at bounding box center [1086, 347] width 143 height 26
copy div "1A40E01000059F2000026564"
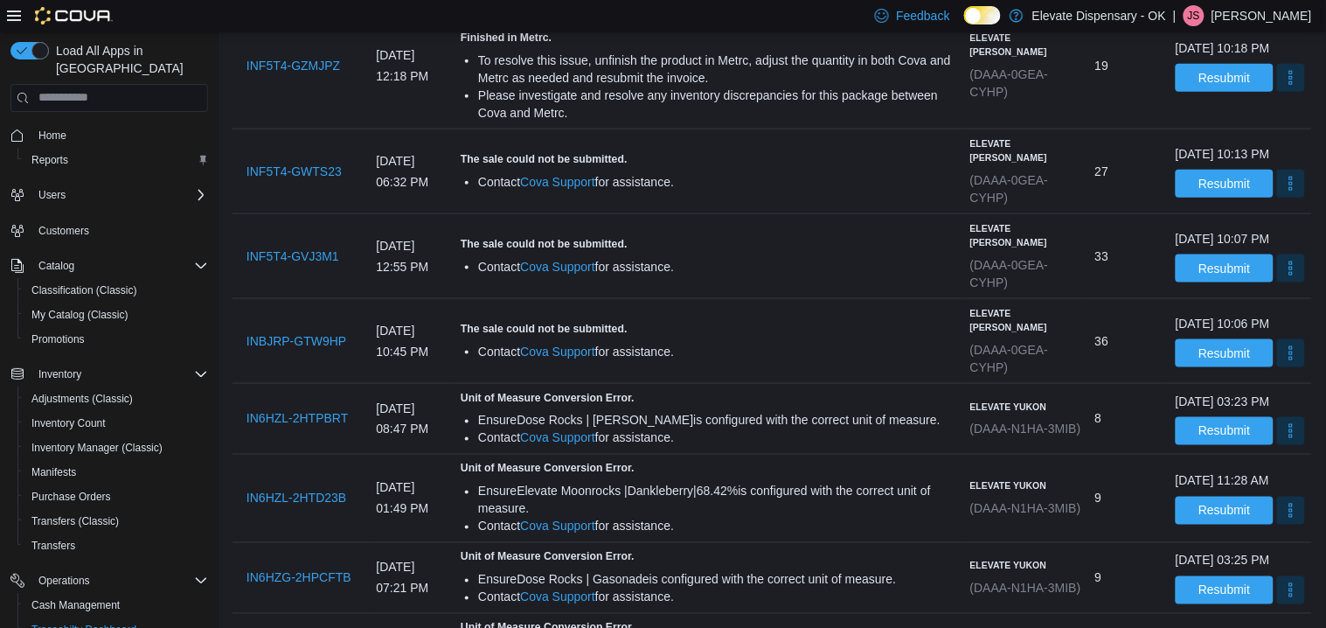
scroll to position [466, 0]
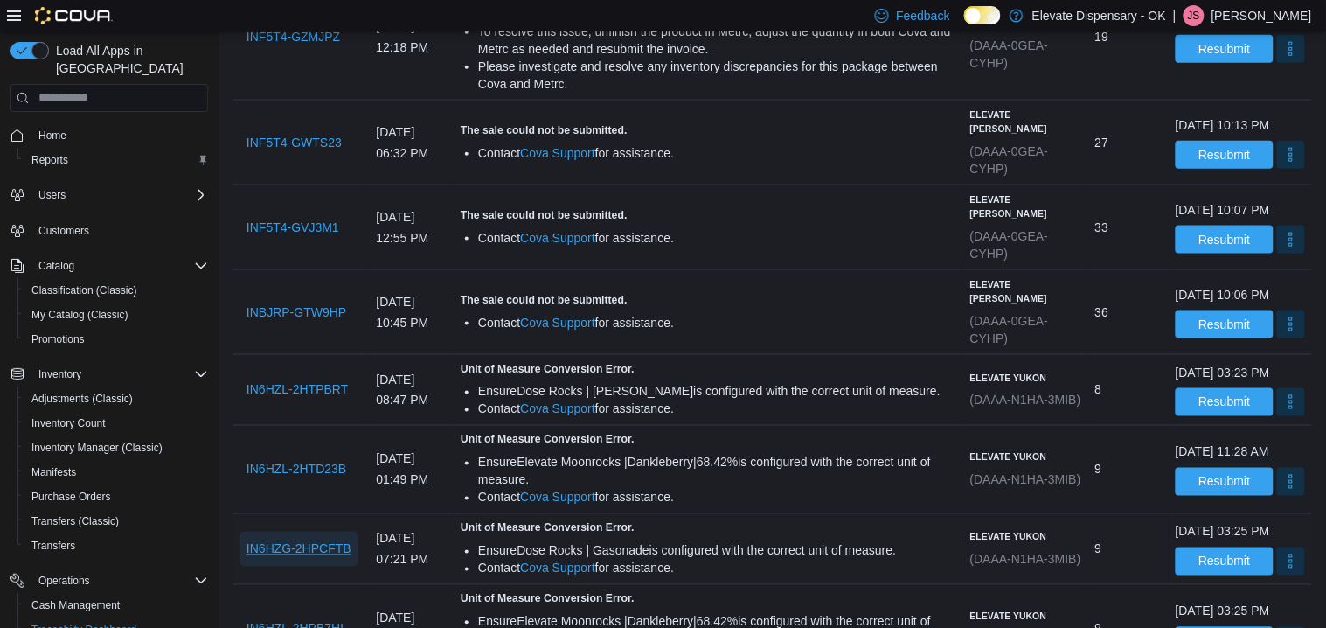
click at [311, 558] on span "IN6HZG-2HPCFTB" at bounding box center [298, 548] width 105 height 17
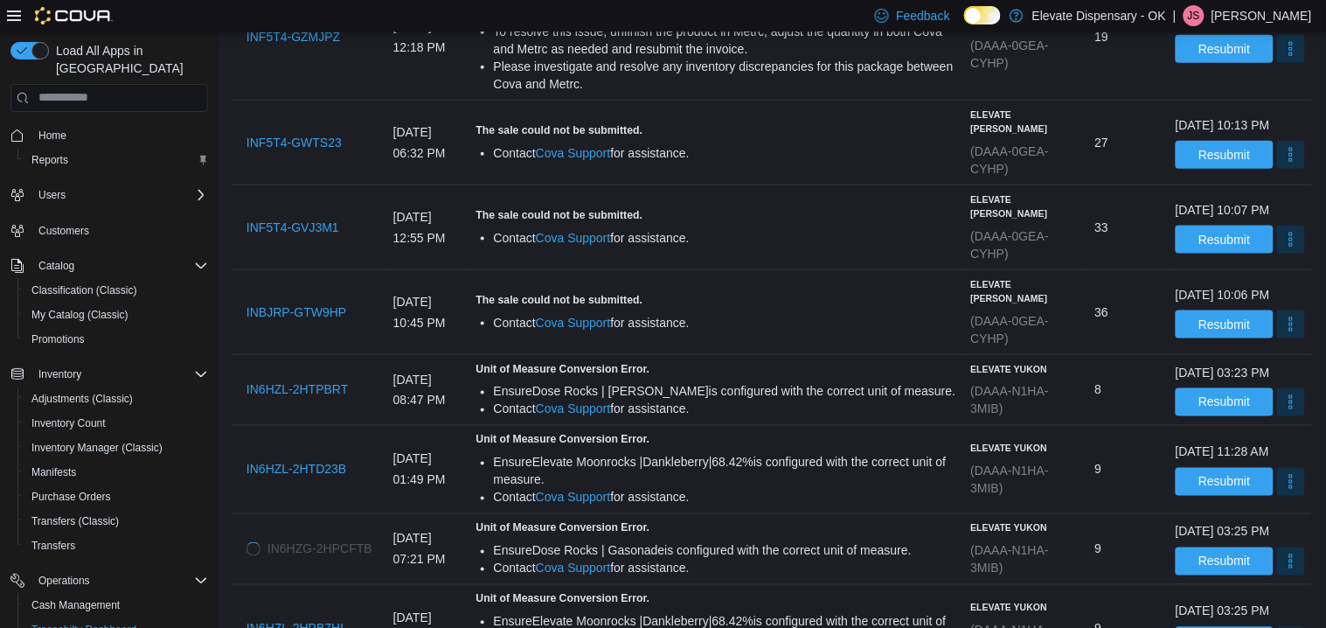
scroll to position [600, 0]
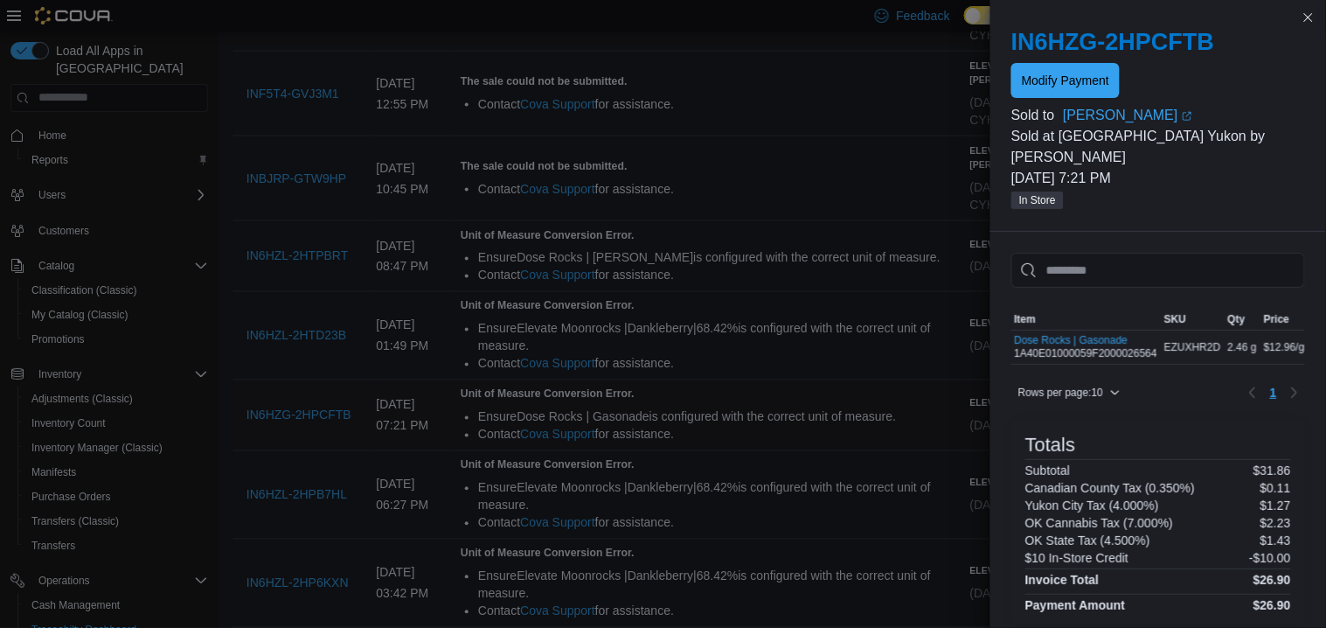
click at [863, 443] on div "Contact Cova Support for assistance." at bounding box center [717, 434] width 478 height 17
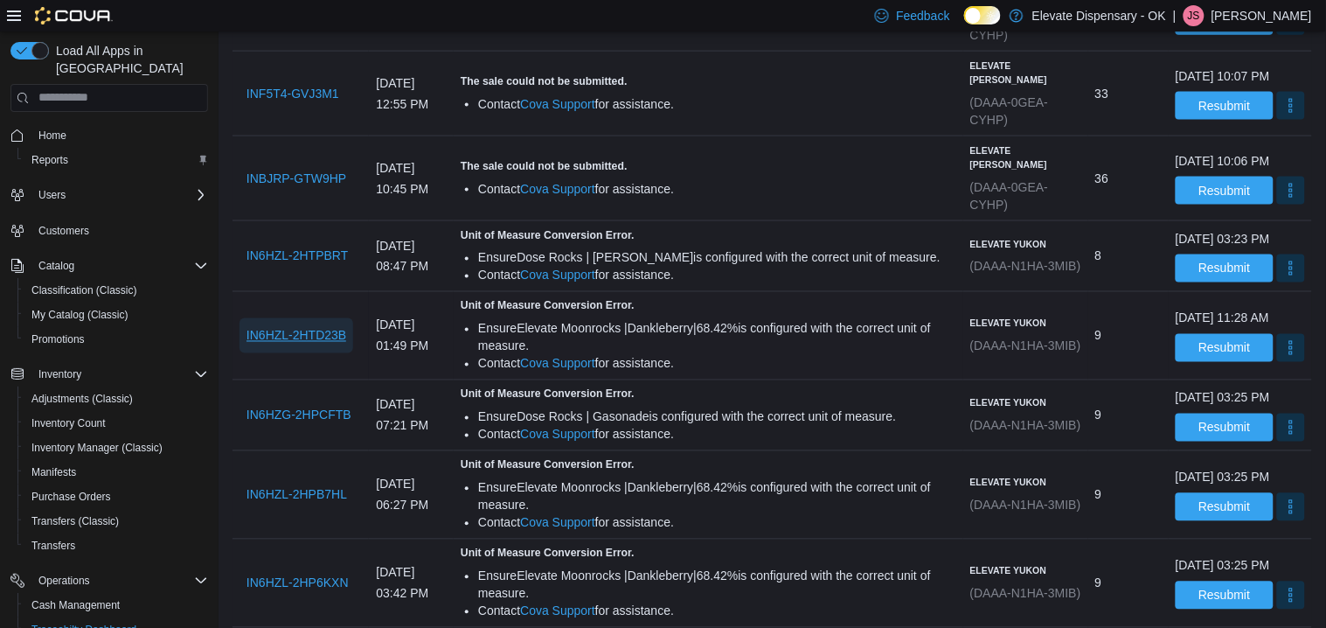
click at [325, 344] on span "IN6HZL-2HTD23B" at bounding box center [296, 335] width 100 height 17
click at [329, 433] on span "IN6HZG-2HPCFTB" at bounding box center [298, 415] width 105 height 35
click at [1279, 448] on div "June 21, 2023 at 03:25 PM Resubmit" at bounding box center [1239, 415] width 143 height 66
click at [1277, 440] on button "More" at bounding box center [1291, 427] width 28 height 28
click at [1244, 503] on span "Mark as Resolved" at bounding box center [1245, 505] width 98 height 17
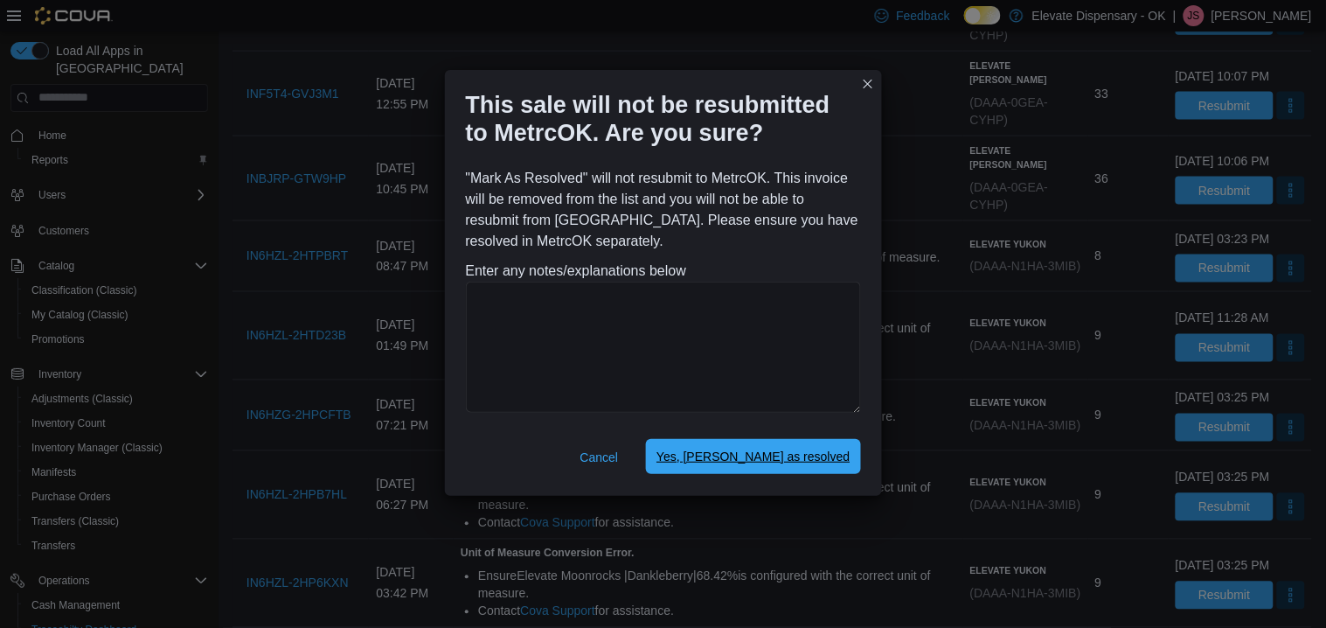
click at [736, 447] on span "Yes, mark as resolved" at bounding box center [752, 456] width 193 height 35
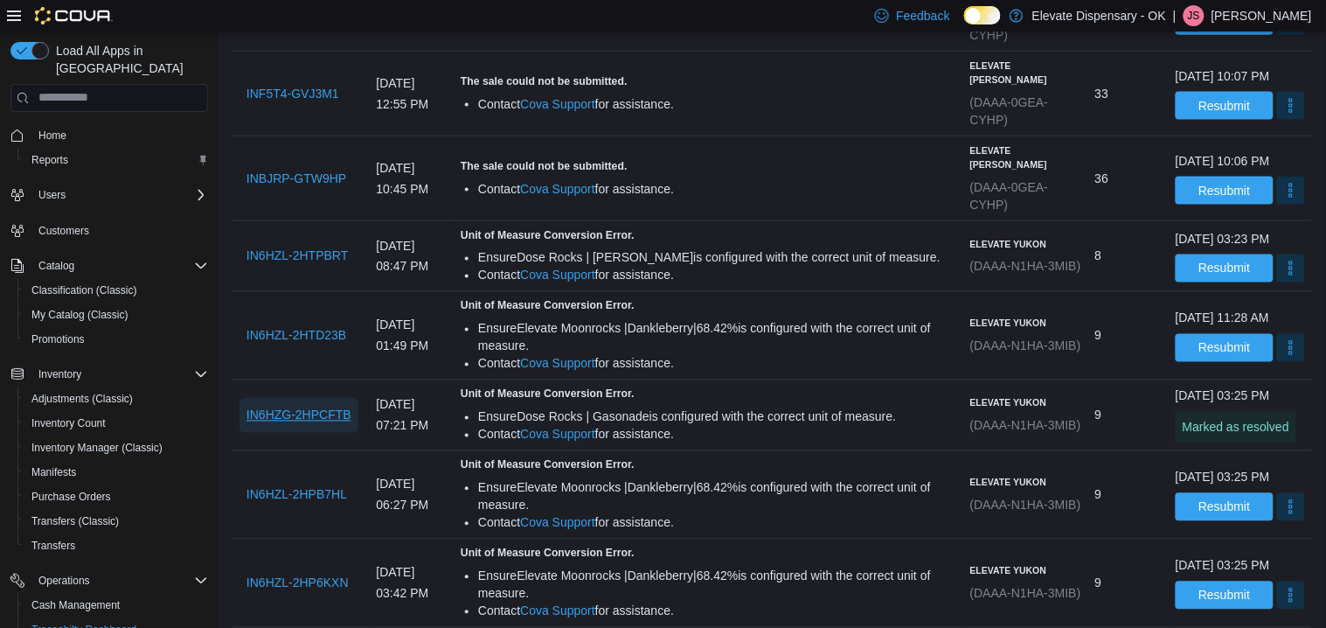
click at [317, 424] on span "IN6HZG-2HPCFTB" at bounding box center [298, 414] width 105 height 17
